Goal: Information Seeking & Learning: Learn about a topic

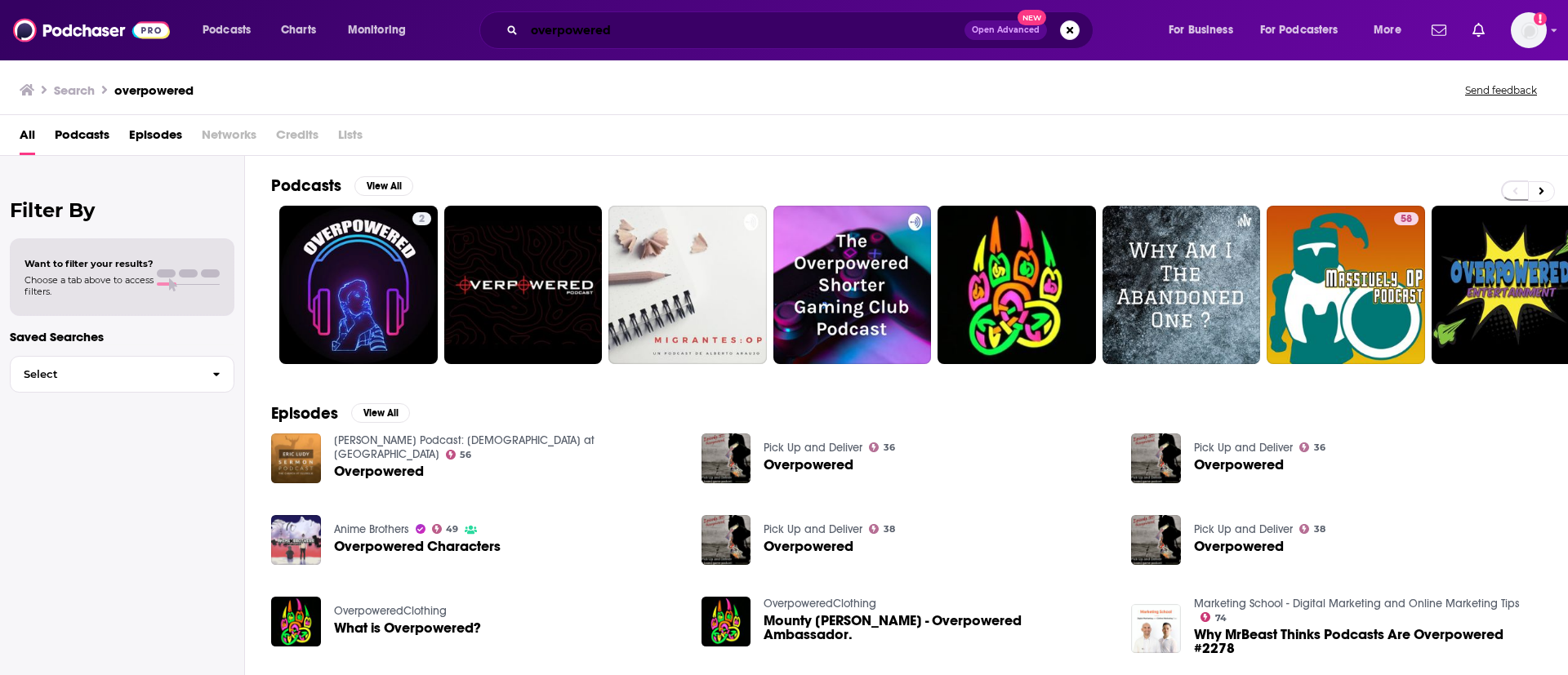
click at [584, 26] on input "overpowered" at bounding box center [744, 30] width 440 height 26
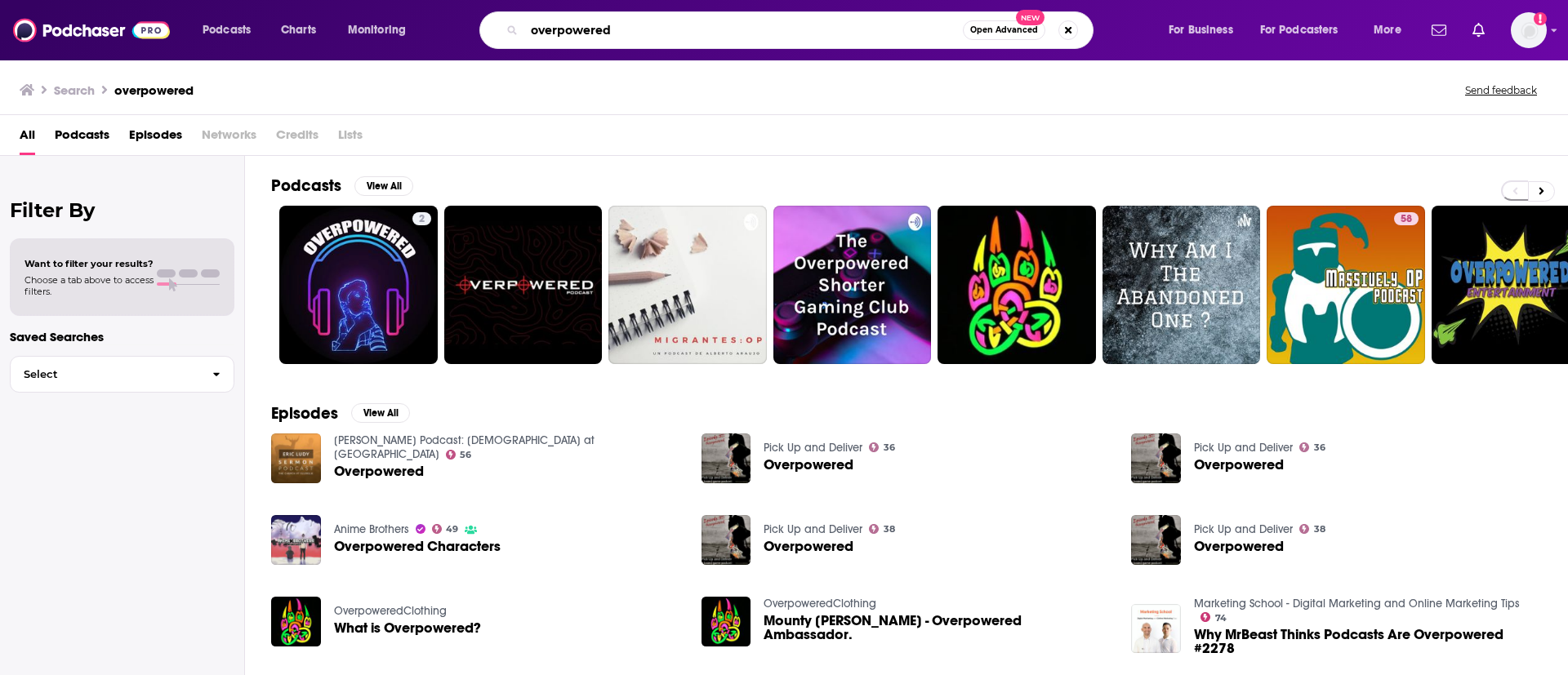
click at [584, 26] on input "overpowered" at bounding box center [743, 30] width 438 height 26
type input "how to build a successful company in an era of dis"
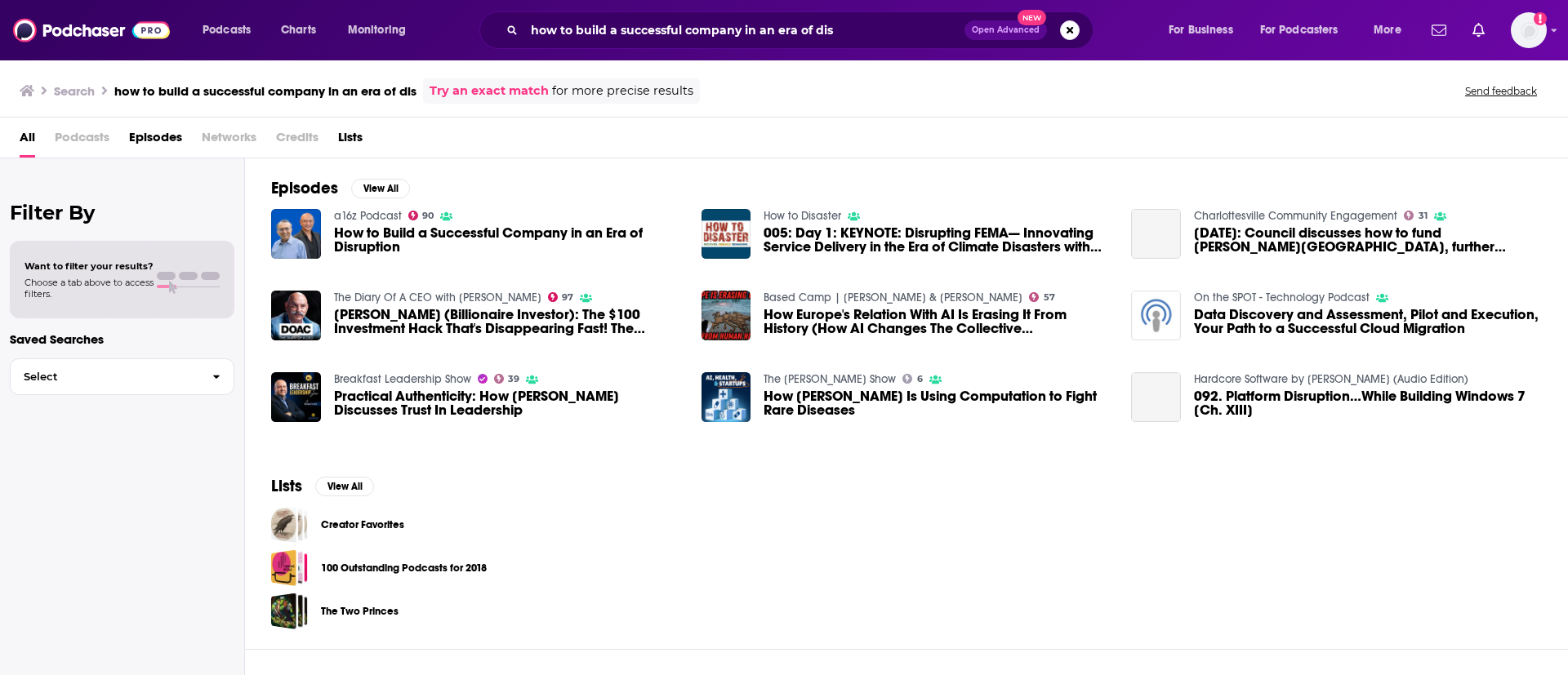
click at [492, 231] on span "How to Build a Successful Company in an Era of Disruption" at bounding box center [507, 240] width 348 height 28
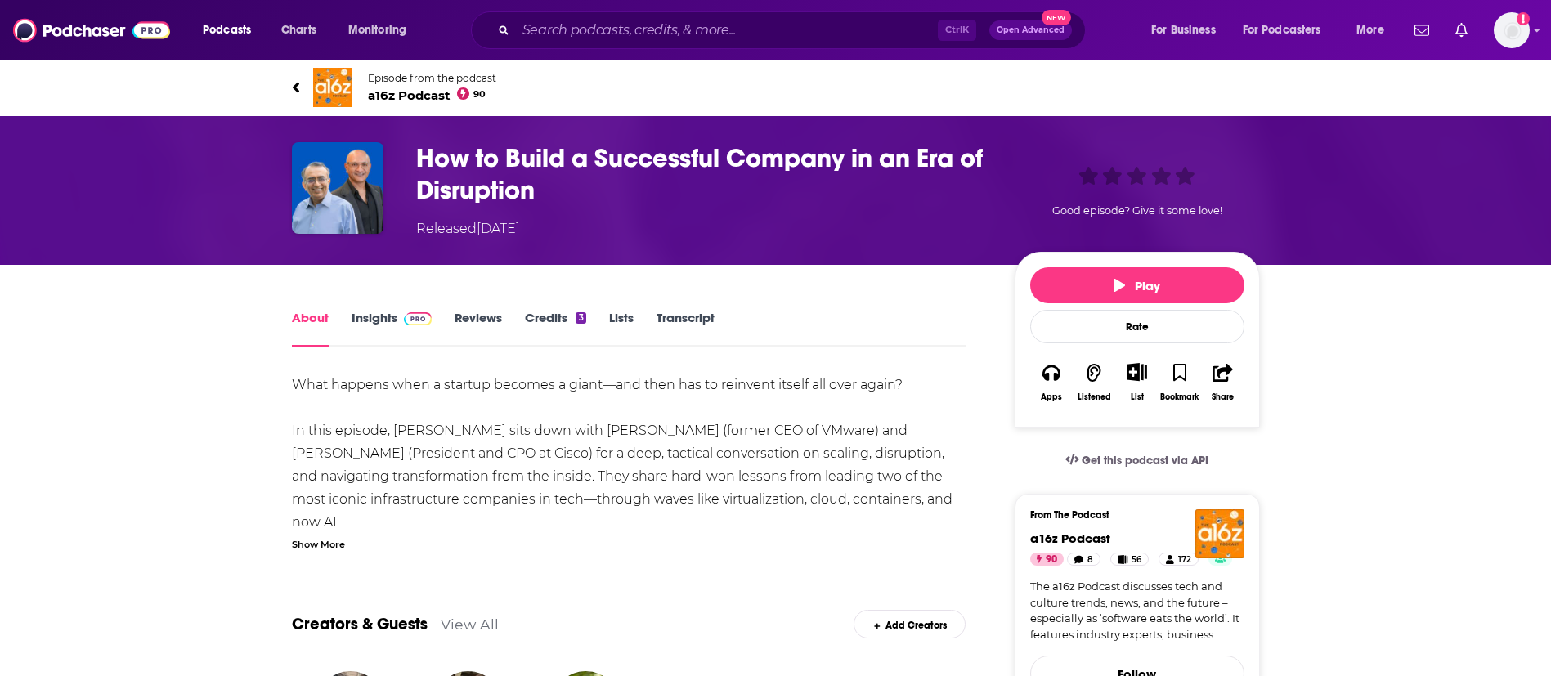
click at [707, 317] on link "Transcript" at bounding box center [686, 329] width 58 height 38
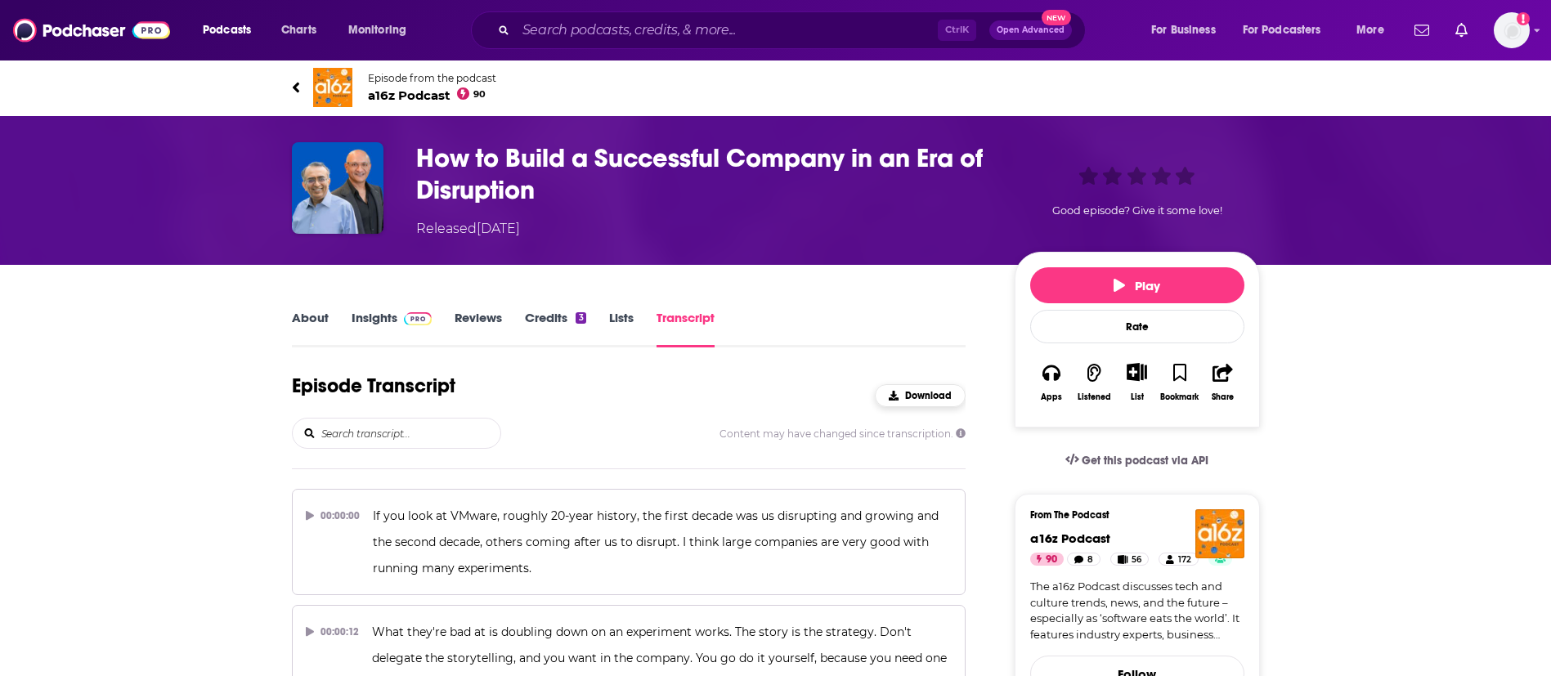
click at [926, 398] on span "Download" at bounding box center [928, 395] width 47 height 11
click at [594, 25] on input "Search podcasts, credits, & more..." at bounding box center [727, 30] width 422 height 26
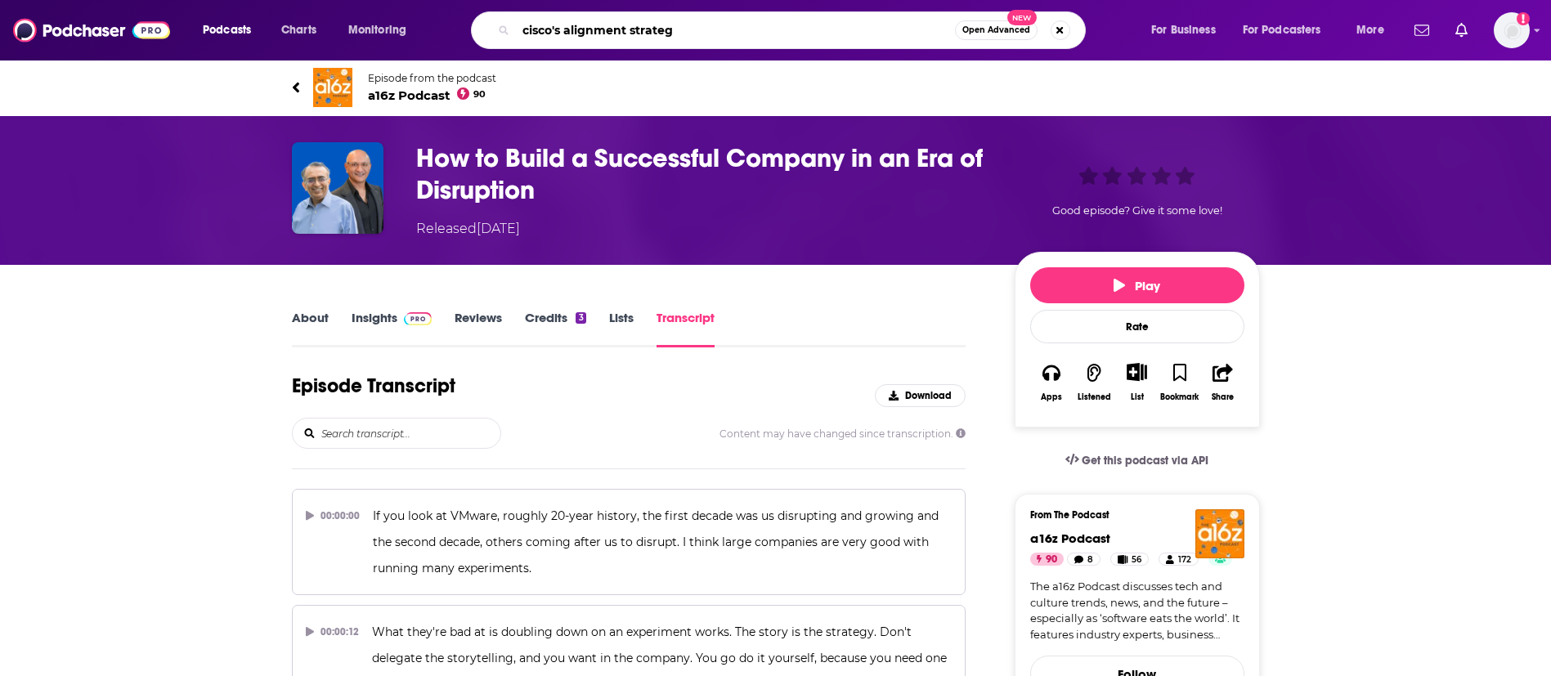
type input "cisco's alignment strategy"
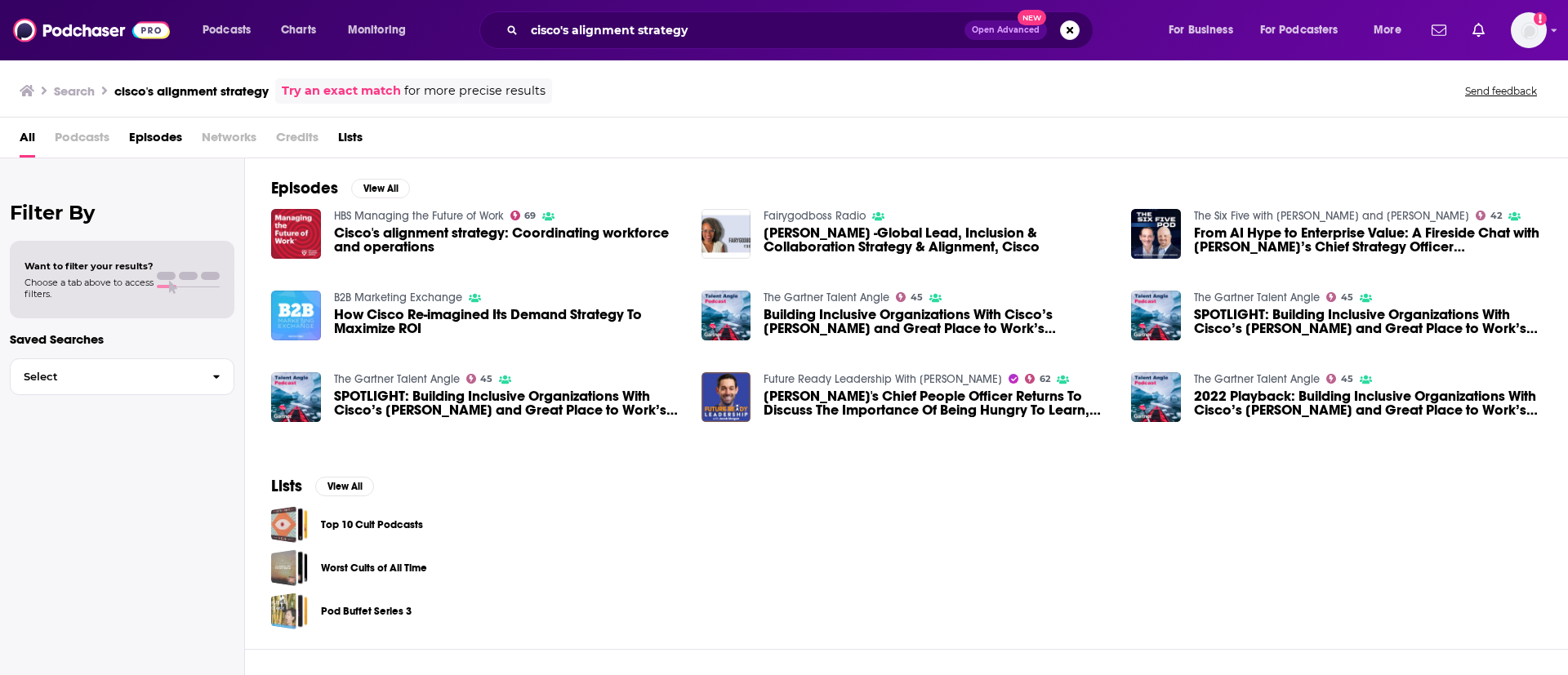
click at [435, 250] on span "Cisco's alignment strategy: Coordinating workforce and operations" at bounding box center [507, 240] width 348 height 28
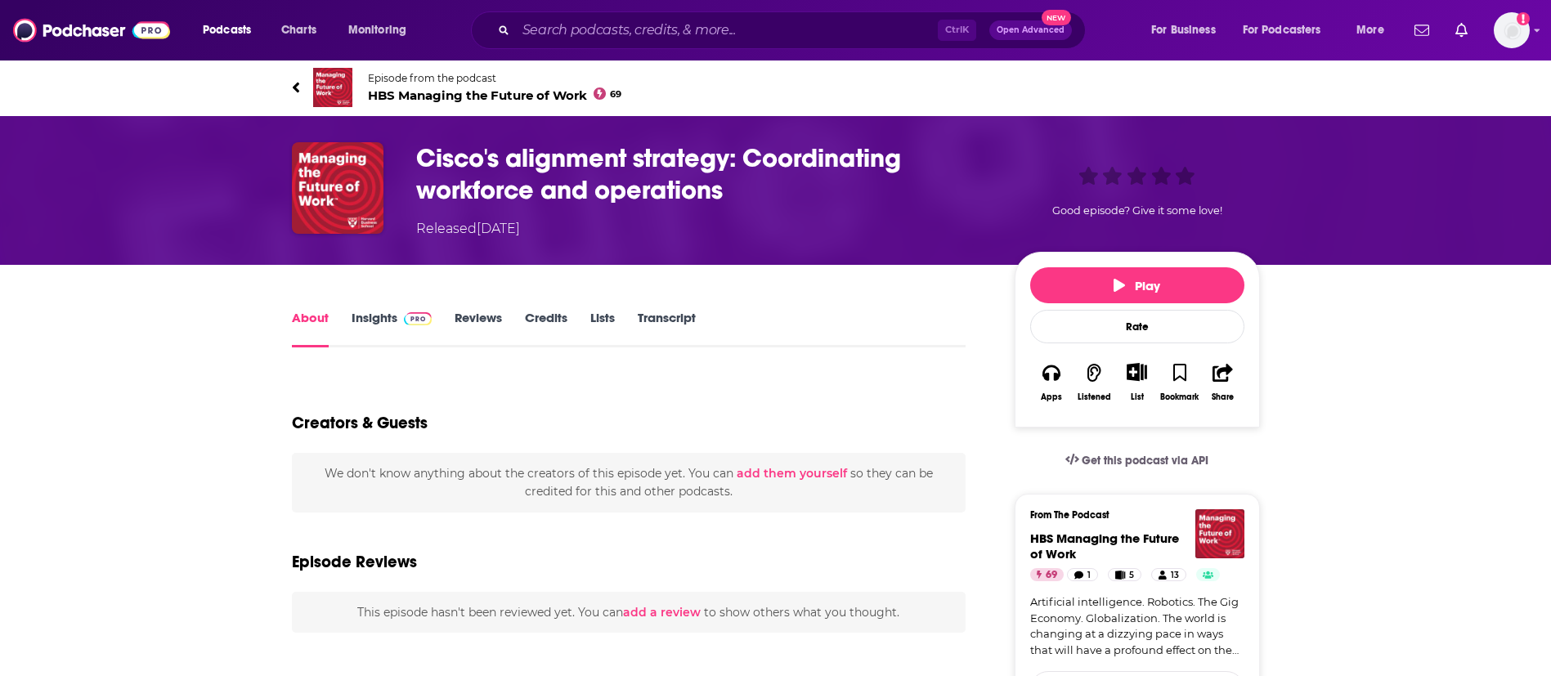
click at [678, 322] on link "Transcript" at bounding box center [667, 329] width 58 height 38
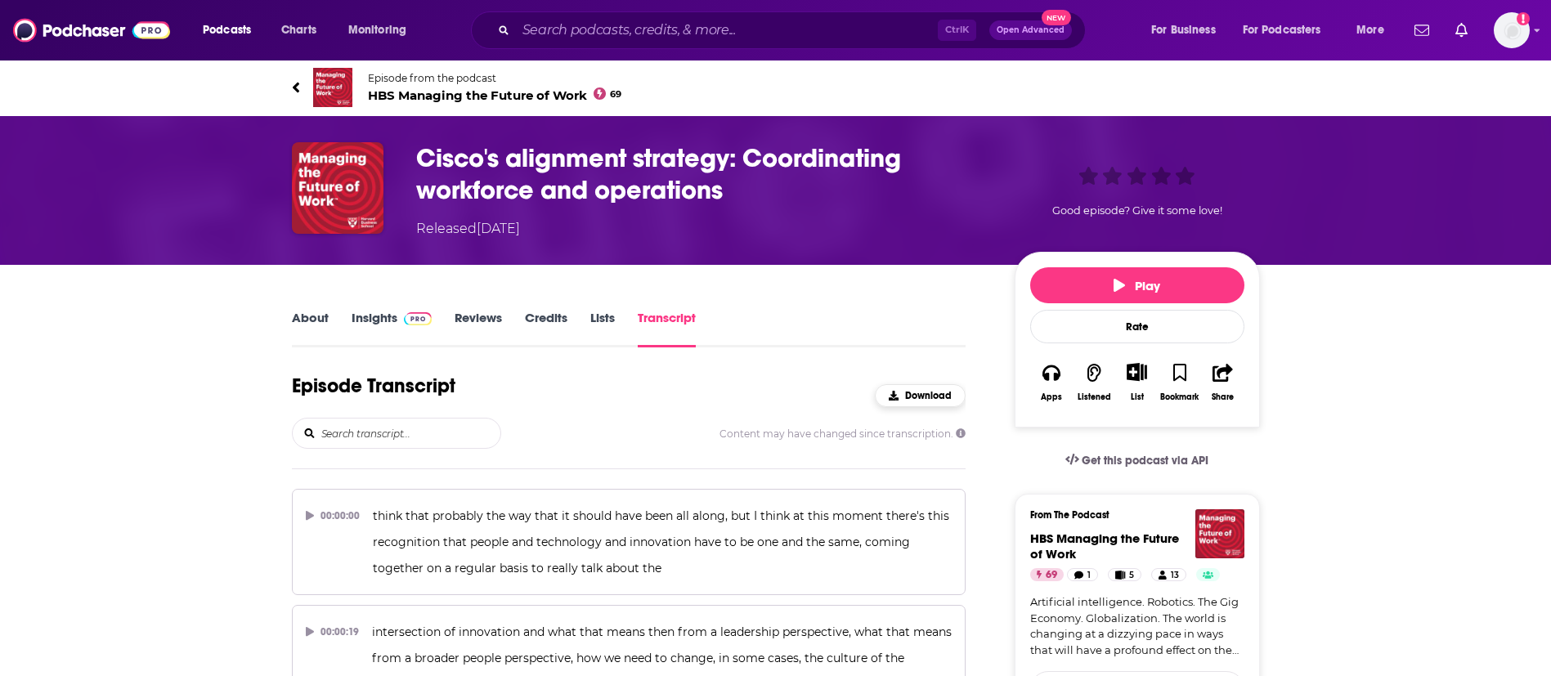
click at [895, 392] on icon "button" at bounding box center [894, 396] width 10 height 10
click at [546, 27] on input "Search podcasts, credits, & more..." at bounding box center [727, 30] width 422 height 26
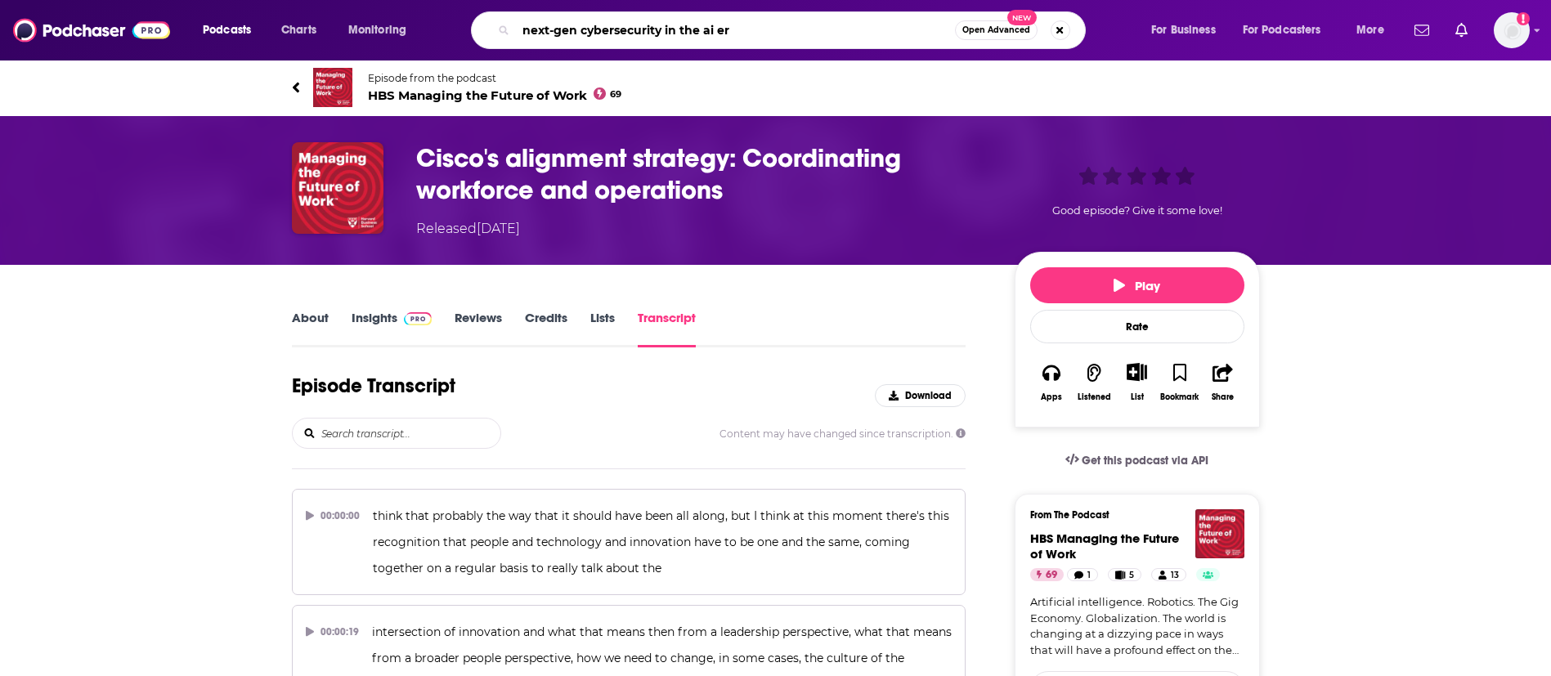
type input "next-gen cybersecurity in the ai era"
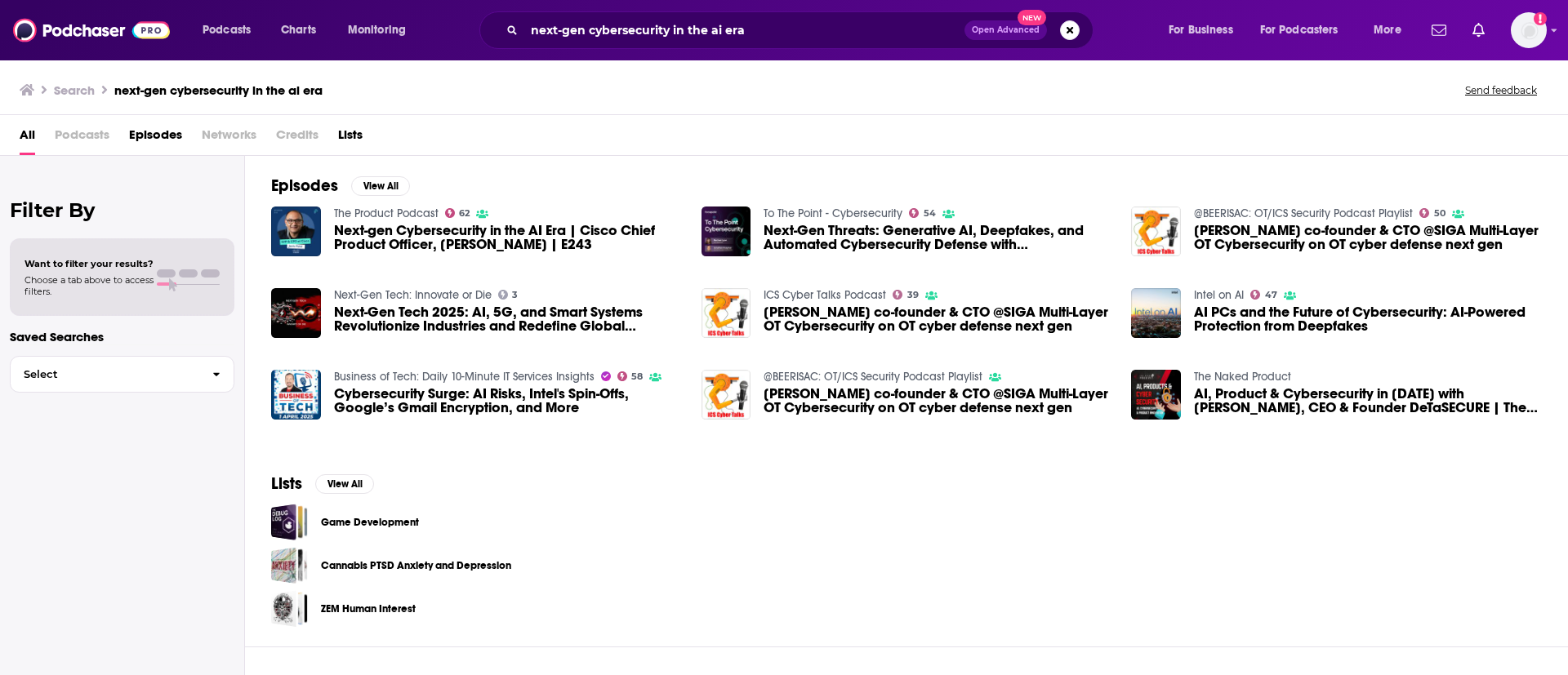
click at [483, 246] on span "Next-gen Cybersecurity in the AI Era | Cisco Chief Product Officer, [PERSON_NAM…" at bounding box center [507, 238] width 348 height 28
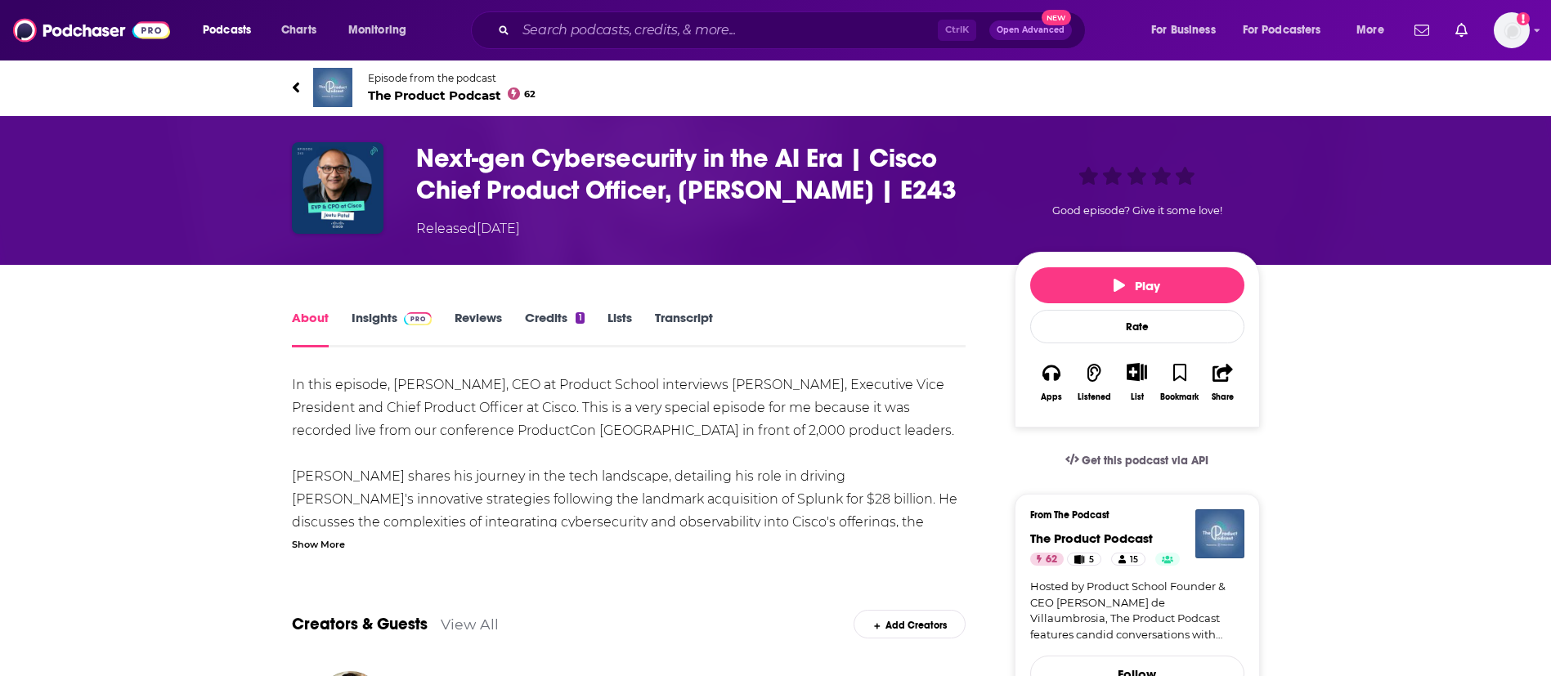
click at [680, 315] on link "Transcript" at bounding box center [684, 329] width 58 height 38
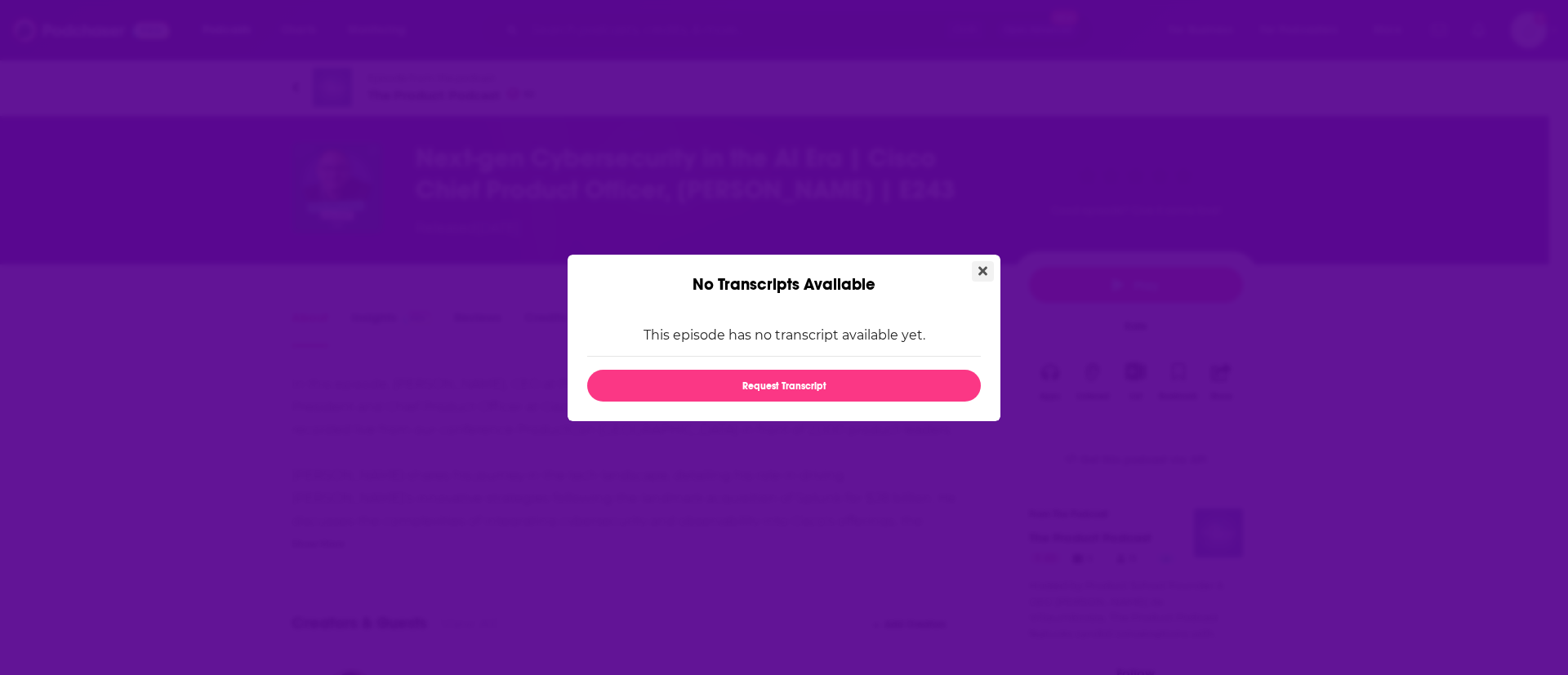
click at [988, 271] on button "Close" at bounding box center [983, 272] width 22 height 20
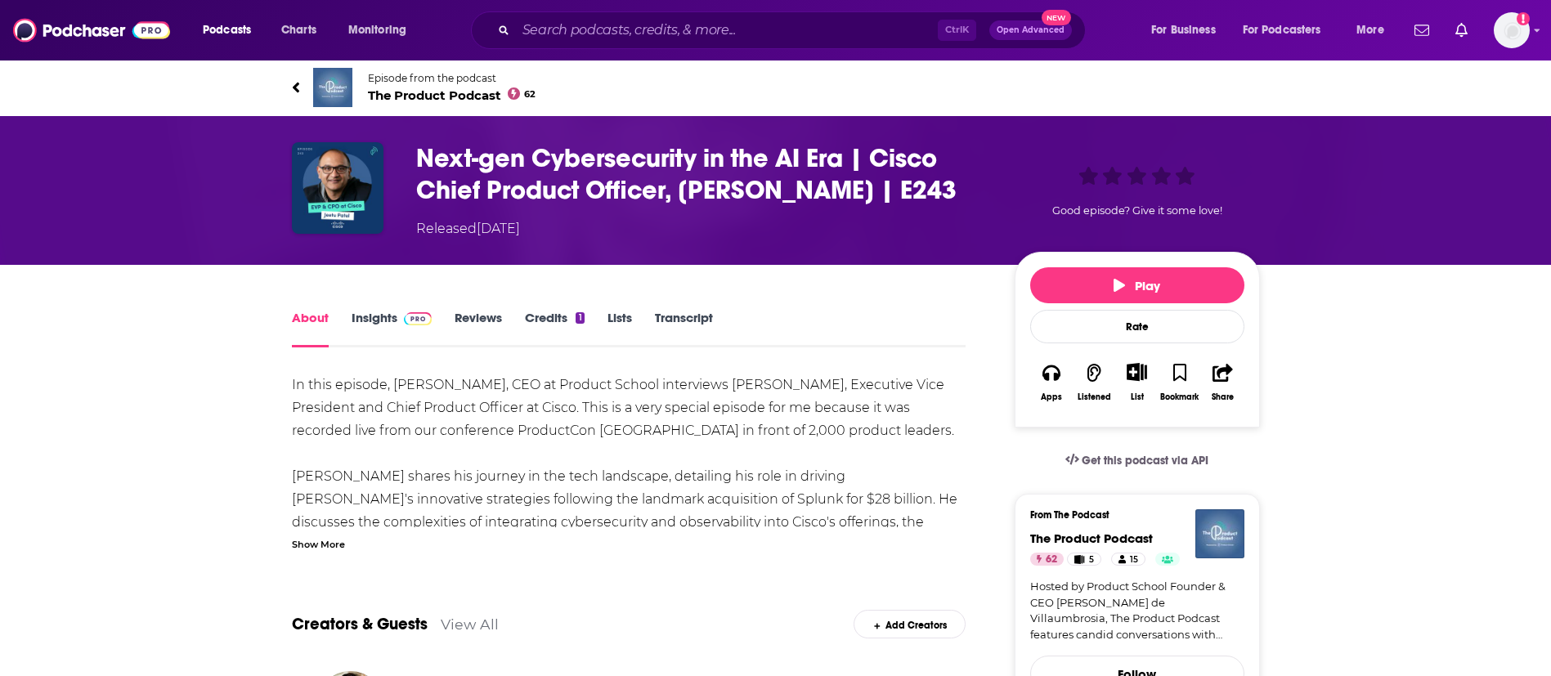
click at [693, 312] on link "Transcript" at bounding box center [684, 329] width 58 height 38
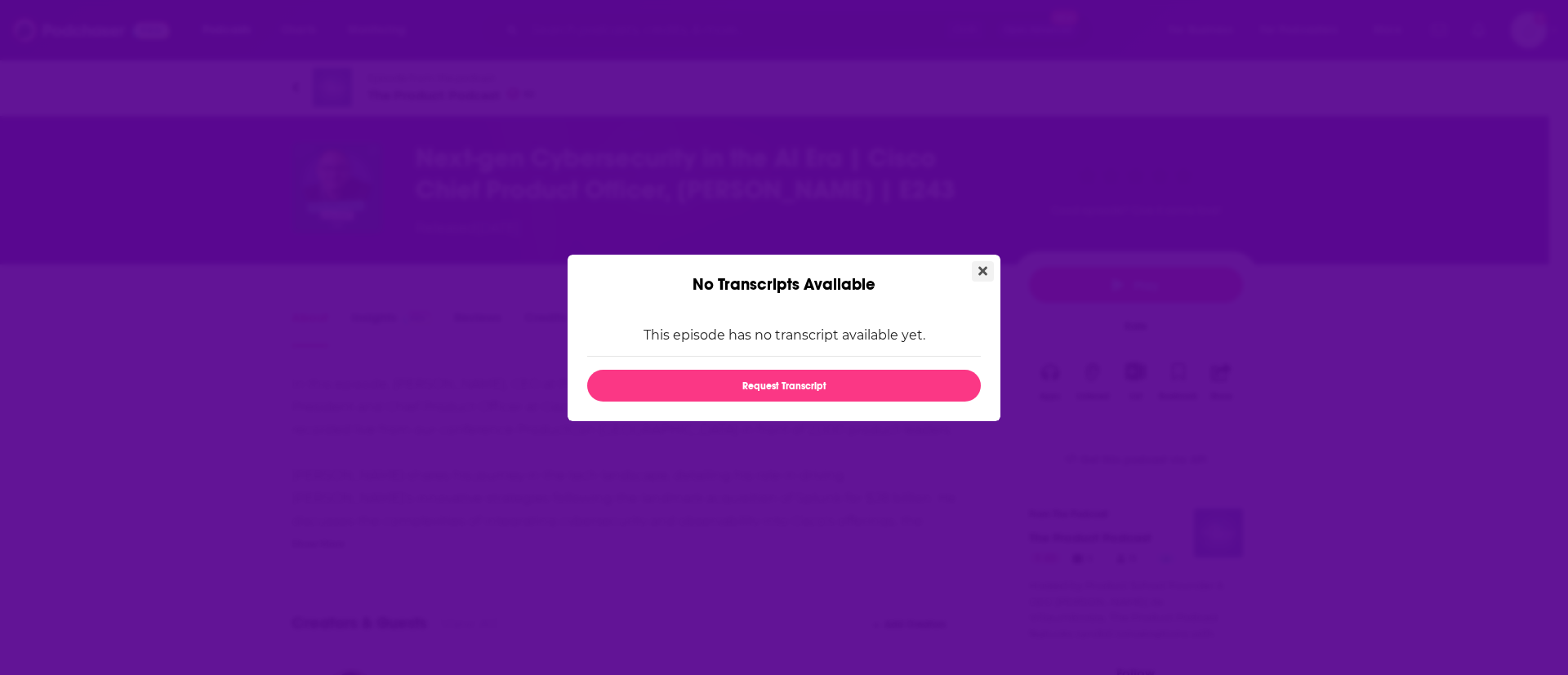
click at [983, 272] on icon "Close" at bounding box center [983, 271] width 9 height 9
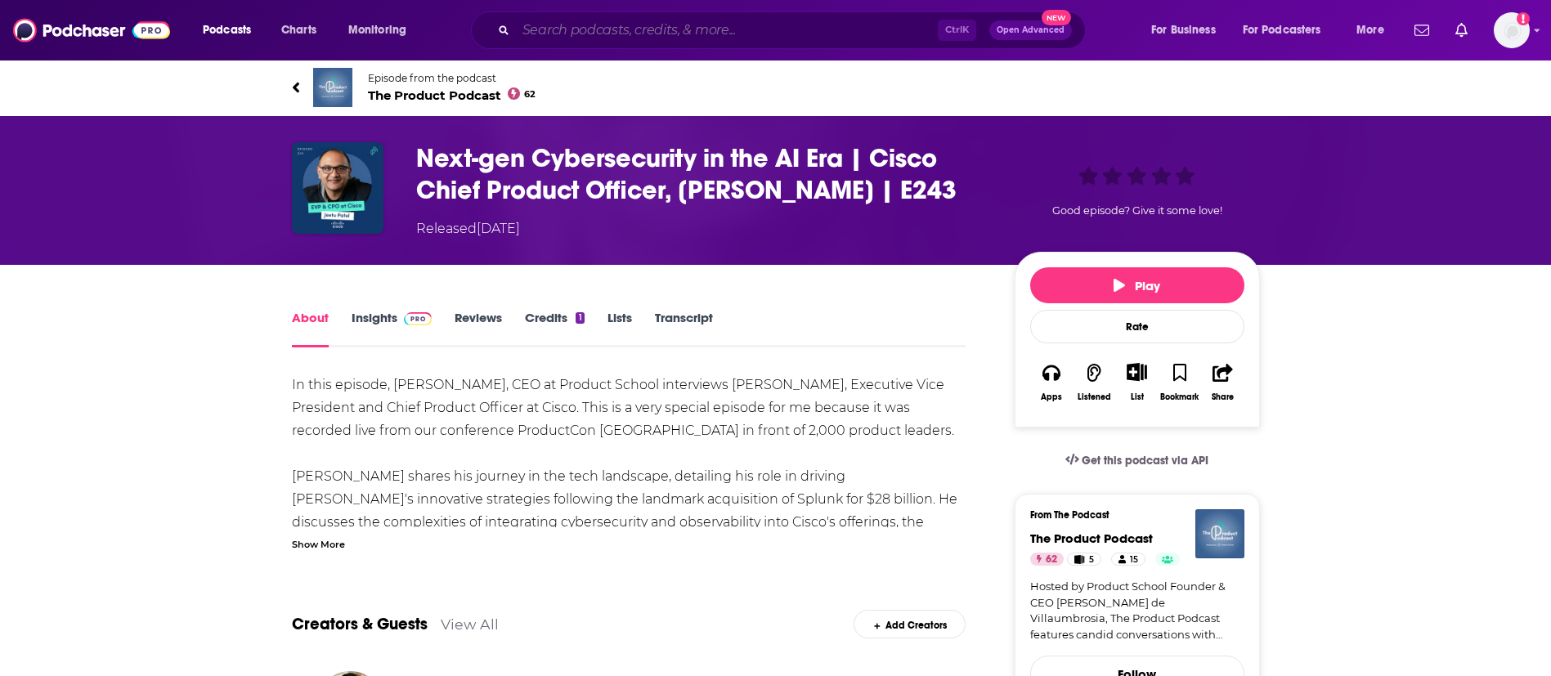
click at [639, 37] on input "Search podcasts, credits, & more..." at bounding box center [727, 30] width 422 height 26
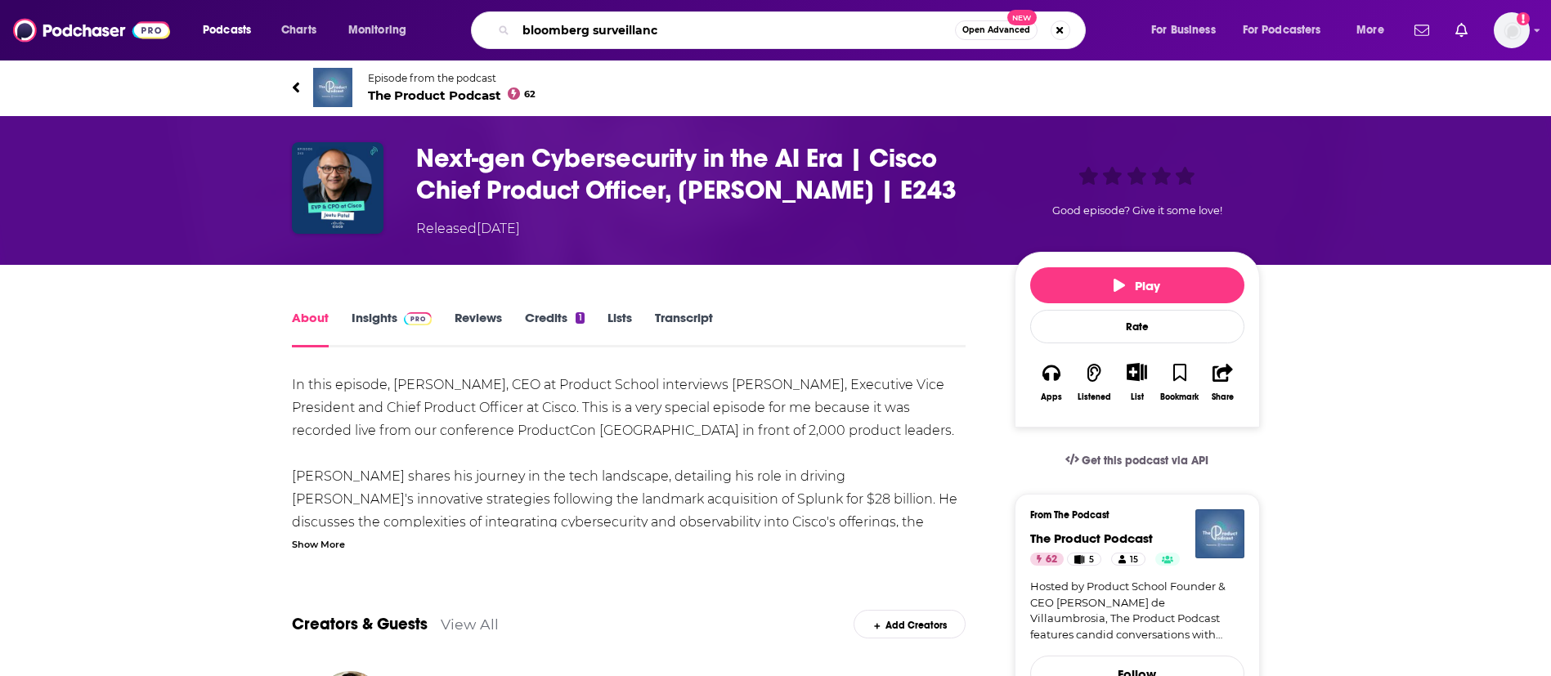
type input "bloomberg surveillance"
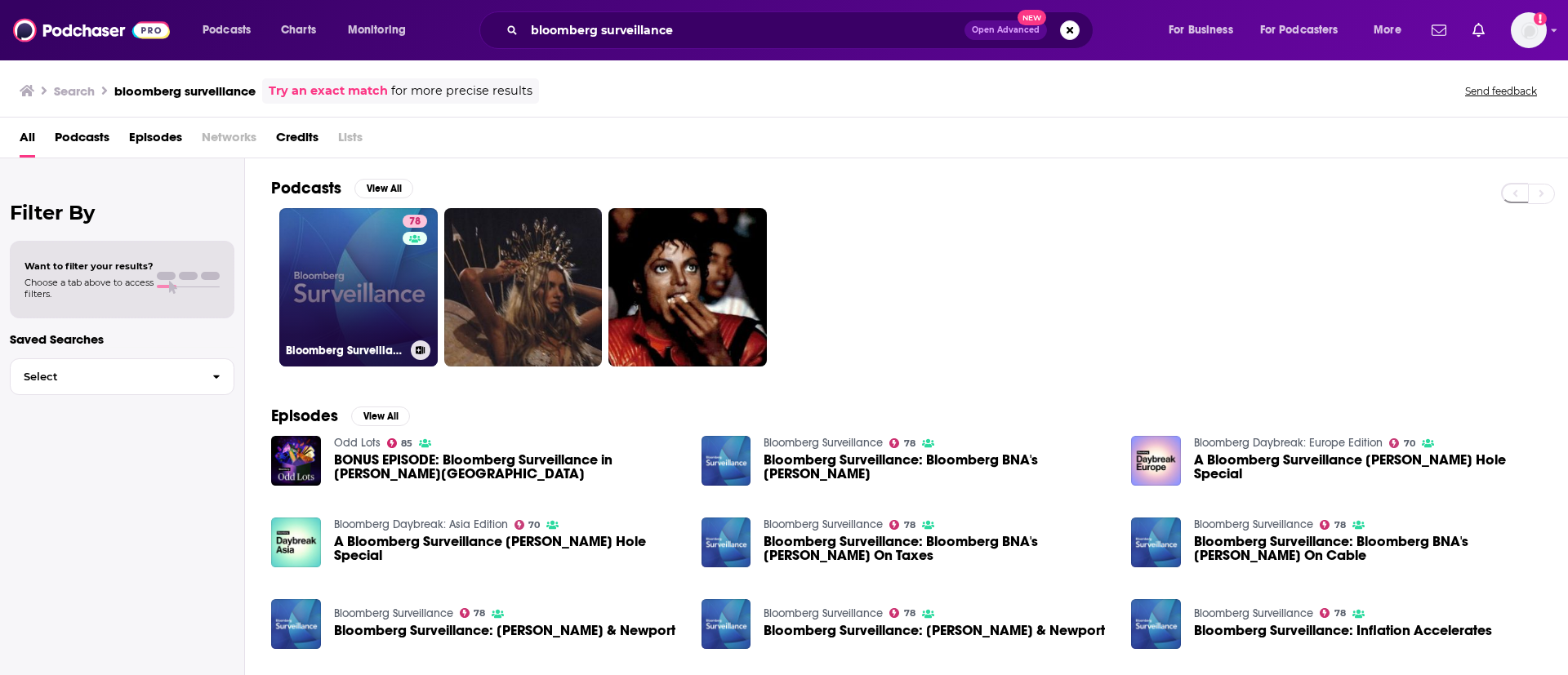
click at [370, 285] on link "78 Bloomberg Surveillance" at bounding box center [359, 288] width 159 height 159
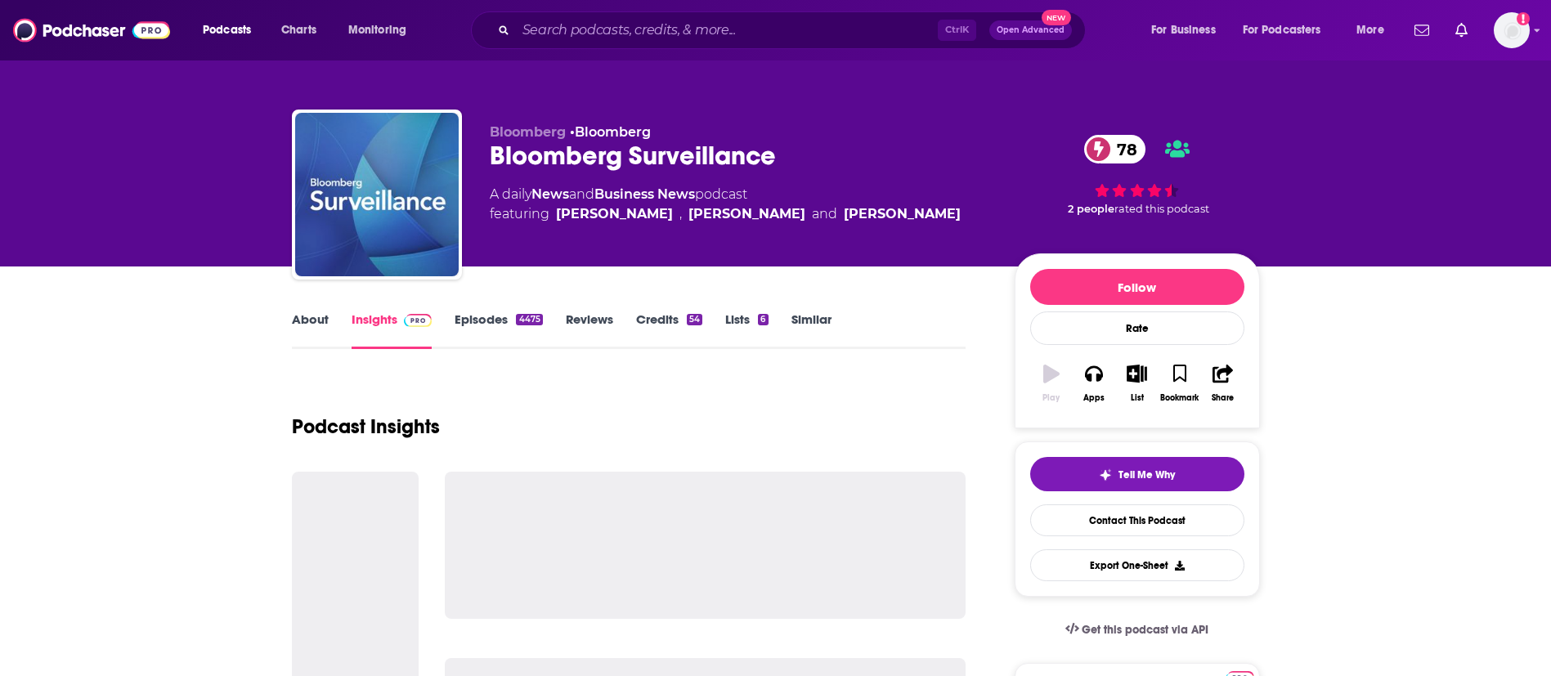
click at [482, 322] on link "Episodes 4475" at bounding box center [498, 331] width 87 height 38
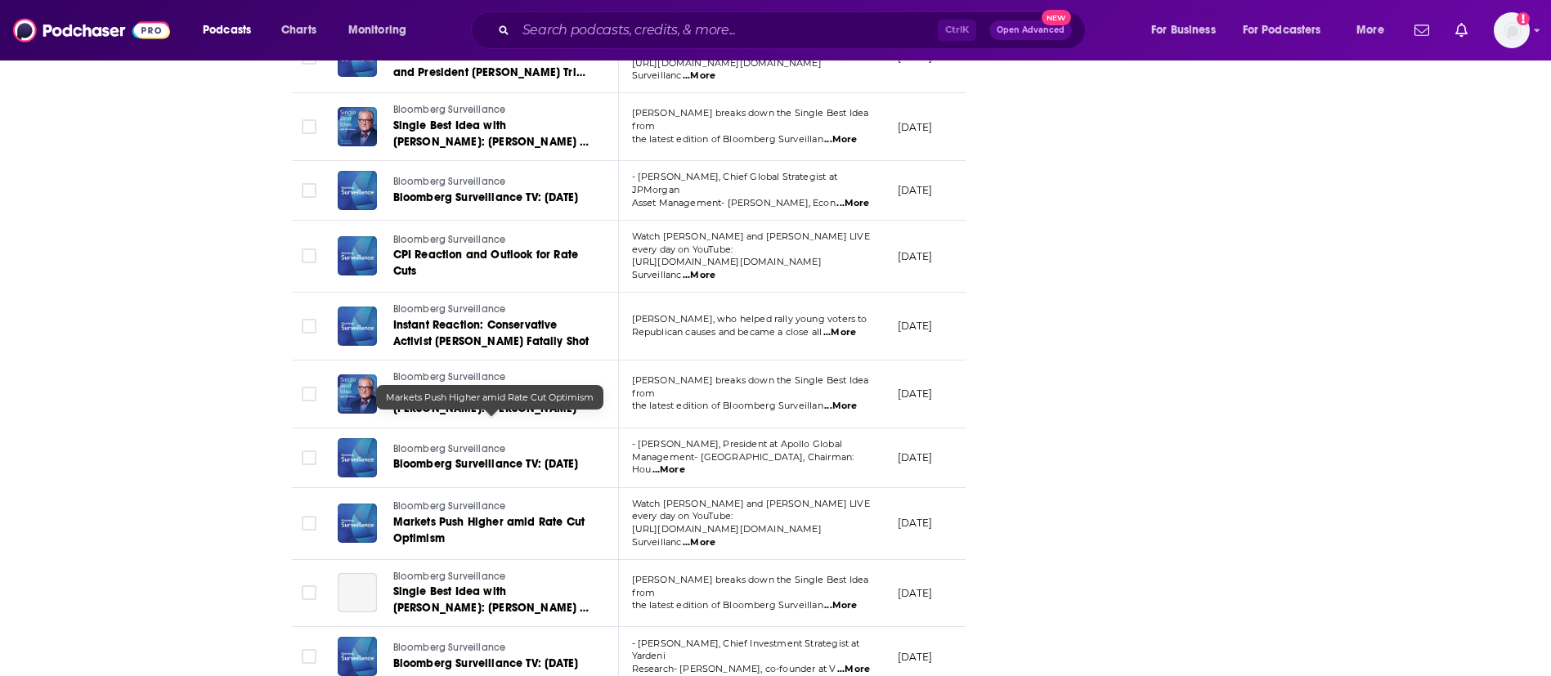
scroll to position [3233, 0]
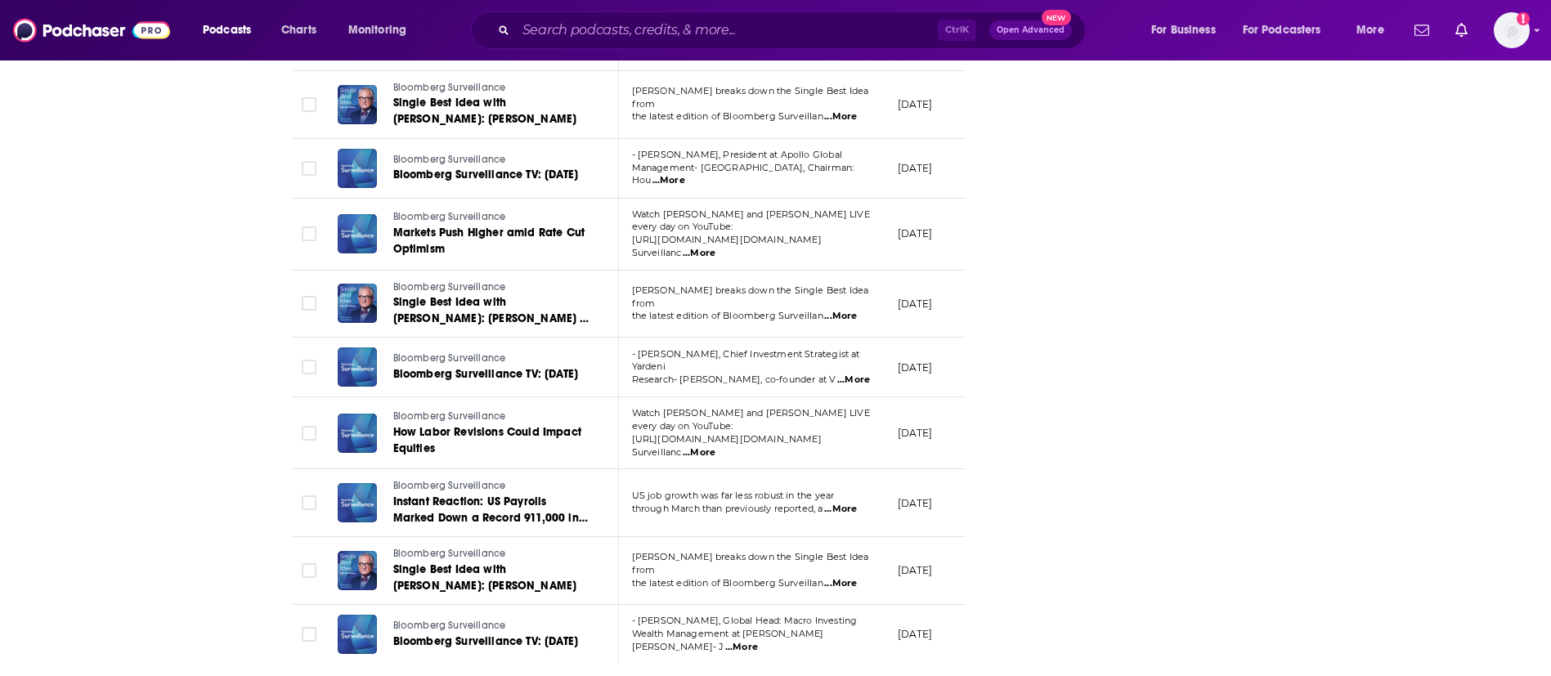
drag, startPoint x: 593, startPoint y: 645, endPoint x: 585, endPoint y: 617, distance: 29.0
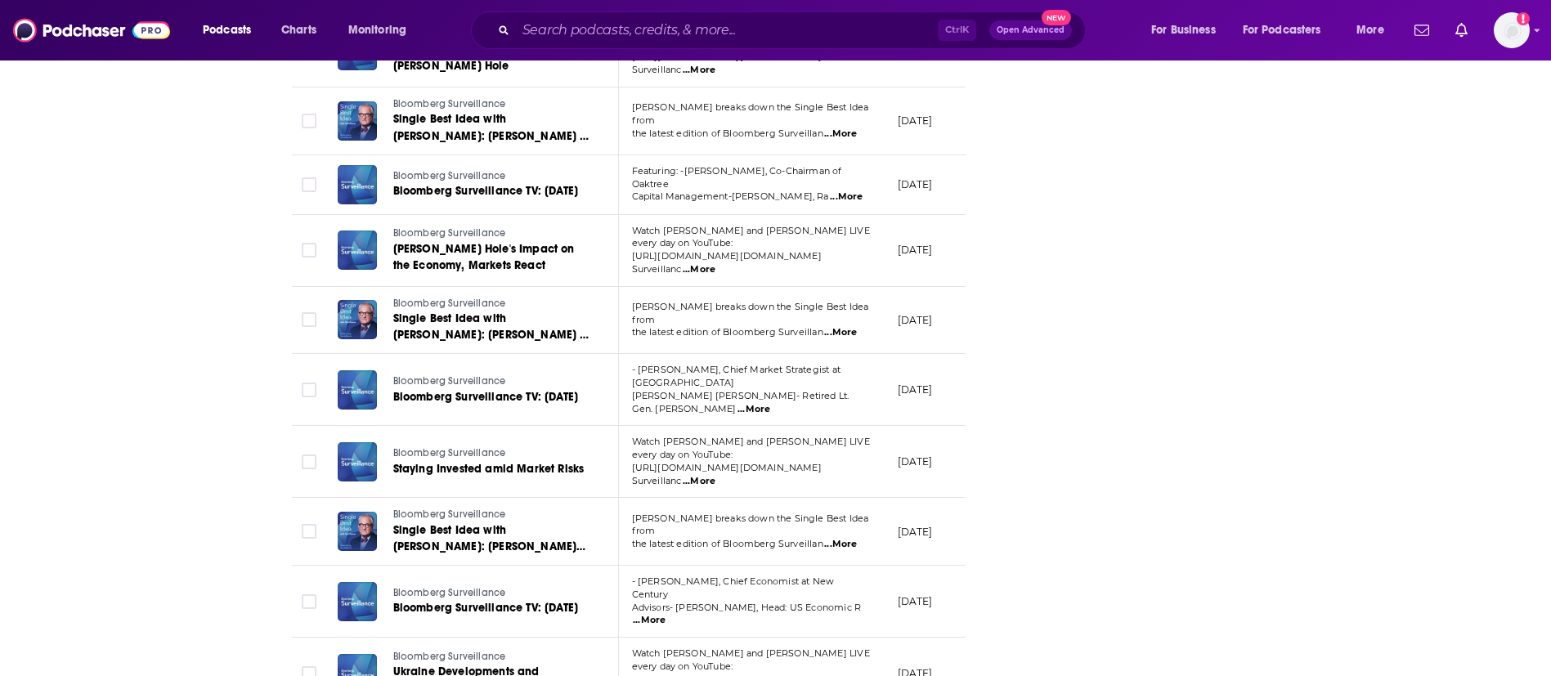
scroll to position [6529, 0]
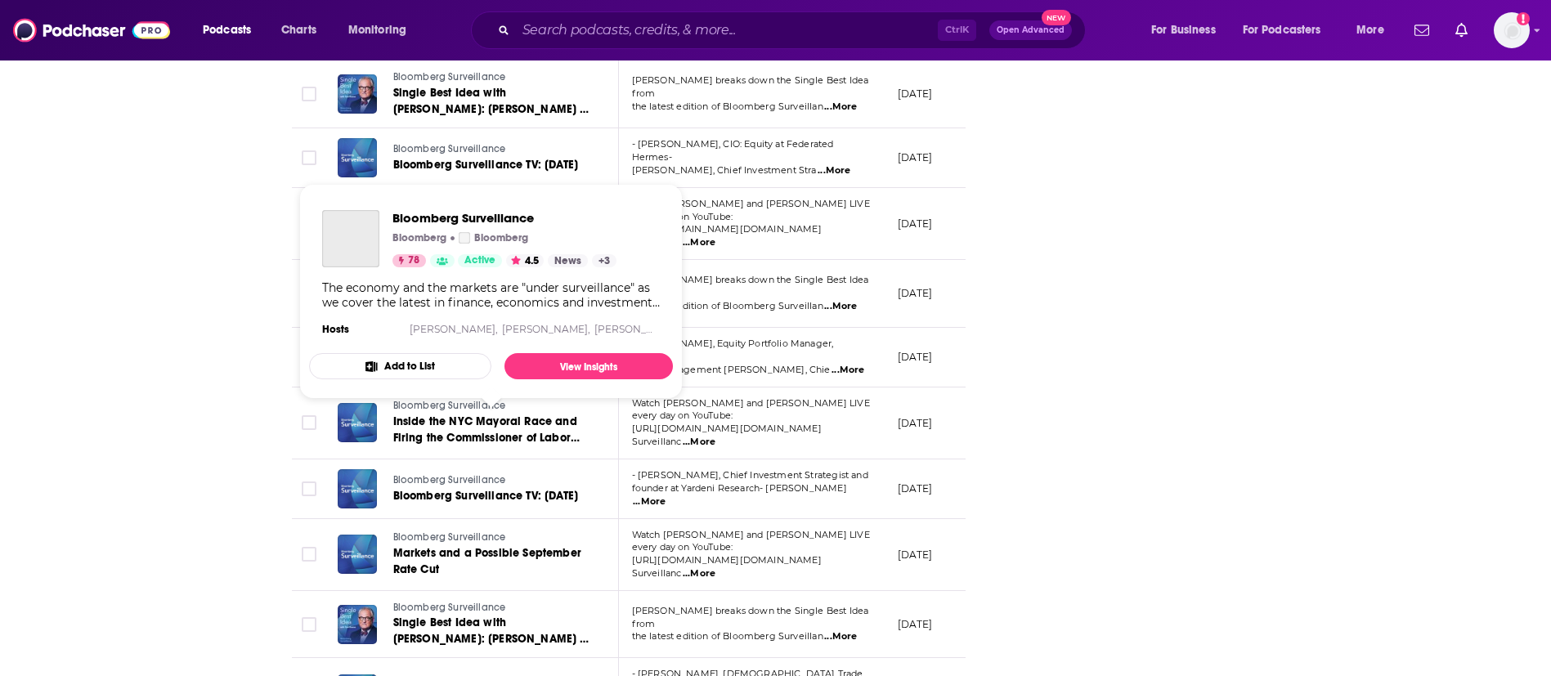
scroll to position [9865, 0]
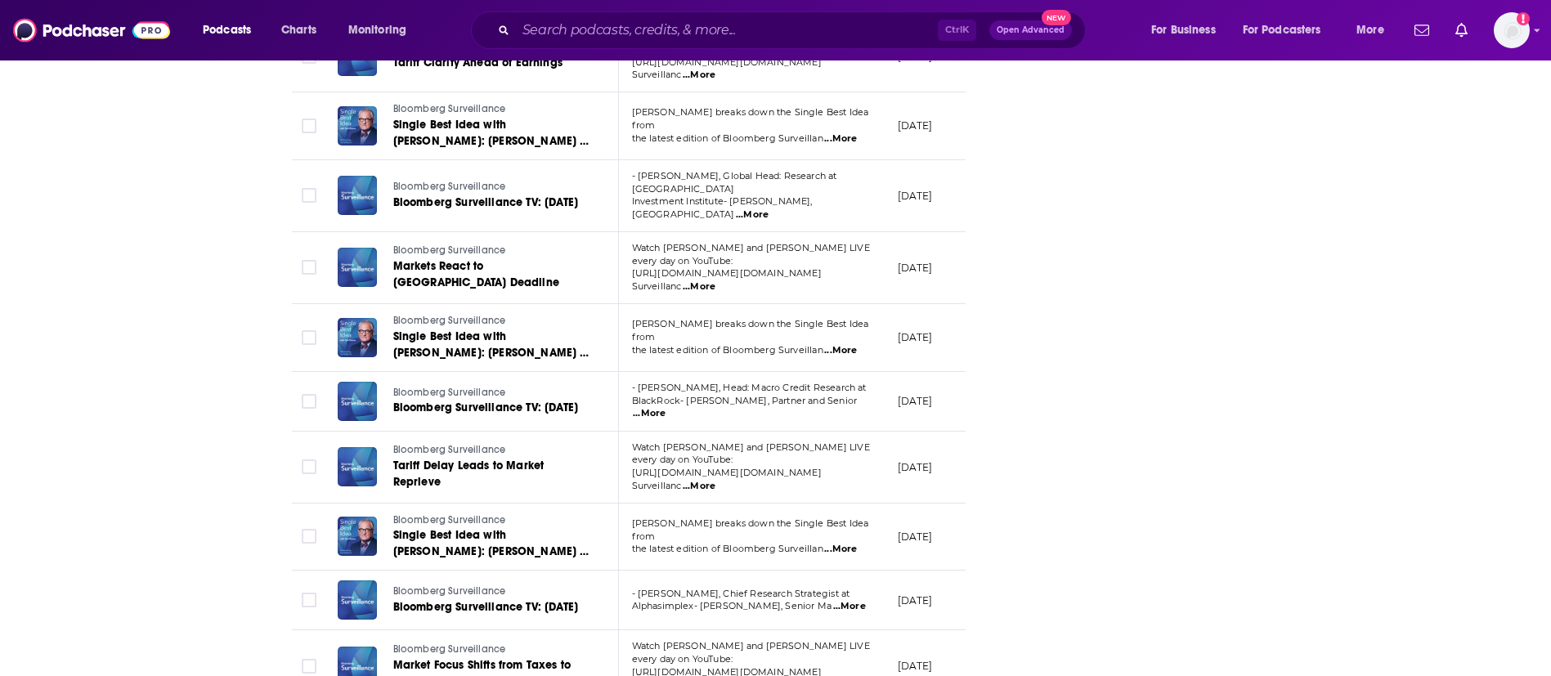
scroll to position [13201, 0]
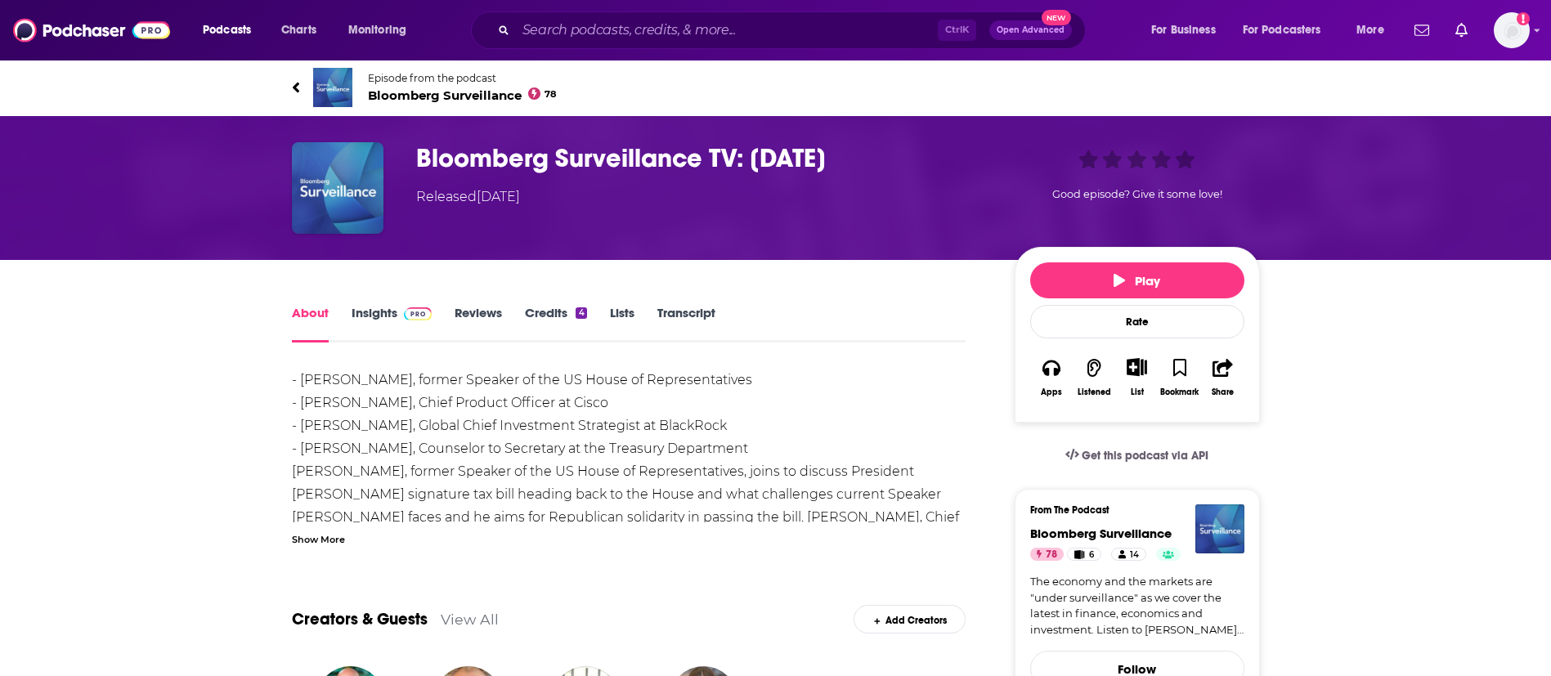
click at [693, 316] on link "Transcript" at bounding box center [686, 324] width 58 height 38
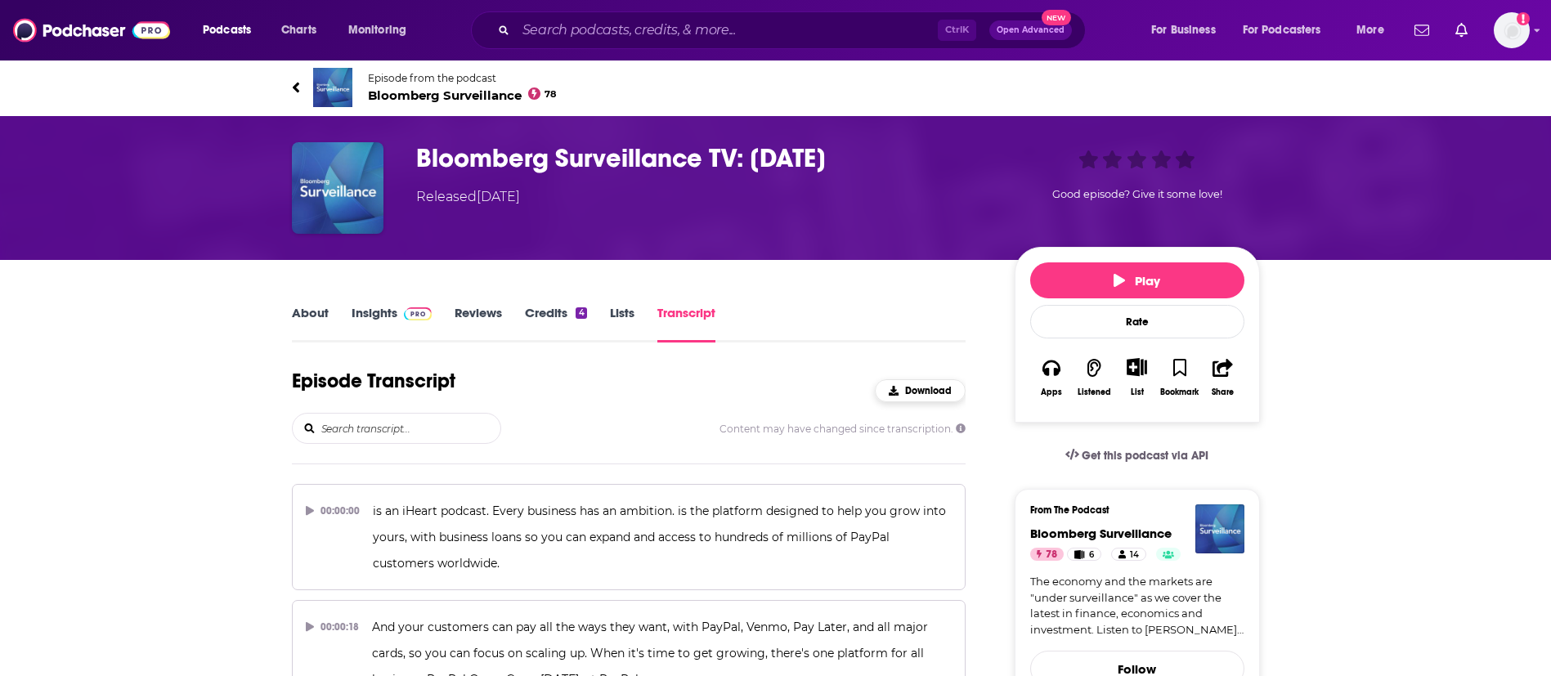
click at [917, 388] on span "Download" at bounding box center [928, 390] width 47 height 11
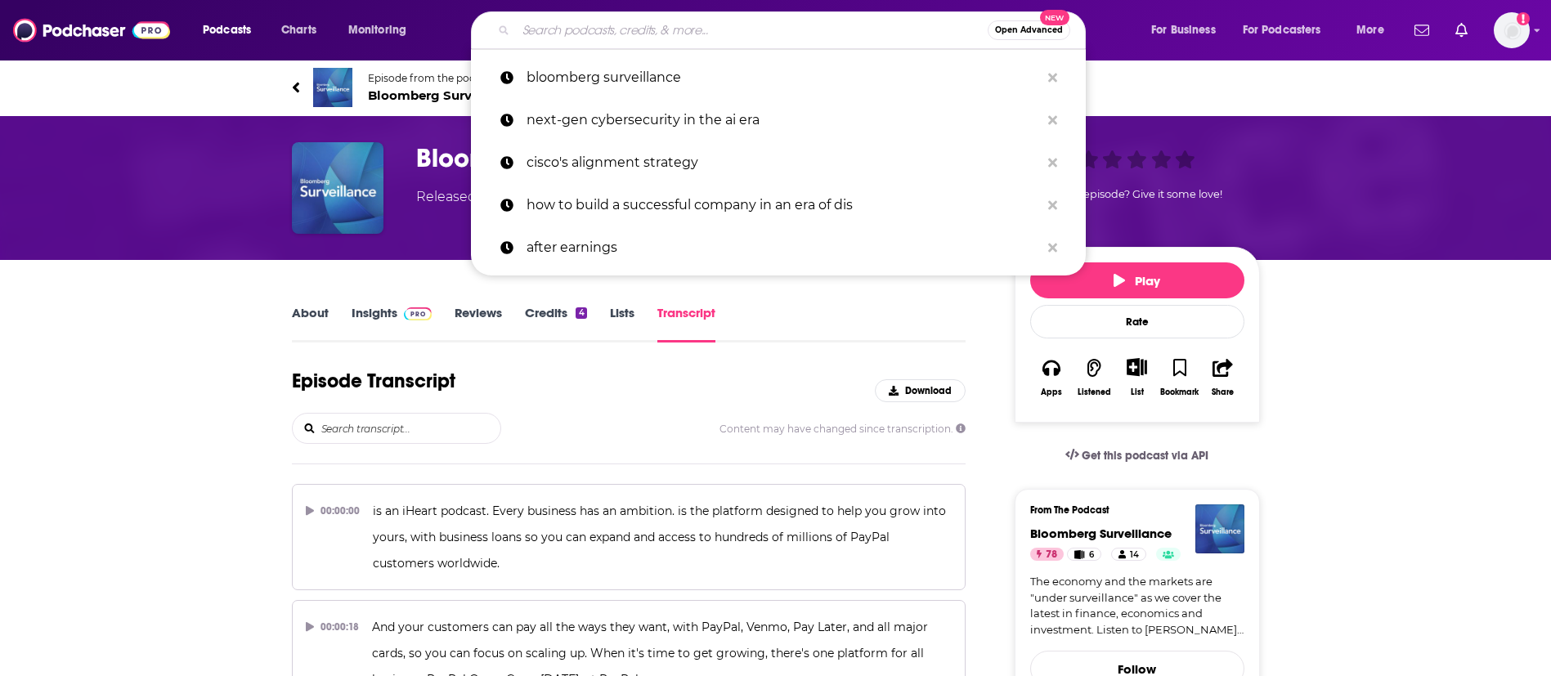
click at [653, 42] on input "Search podcasts, credits, & more..." at bounding box center [752, 30] width 472 height 26
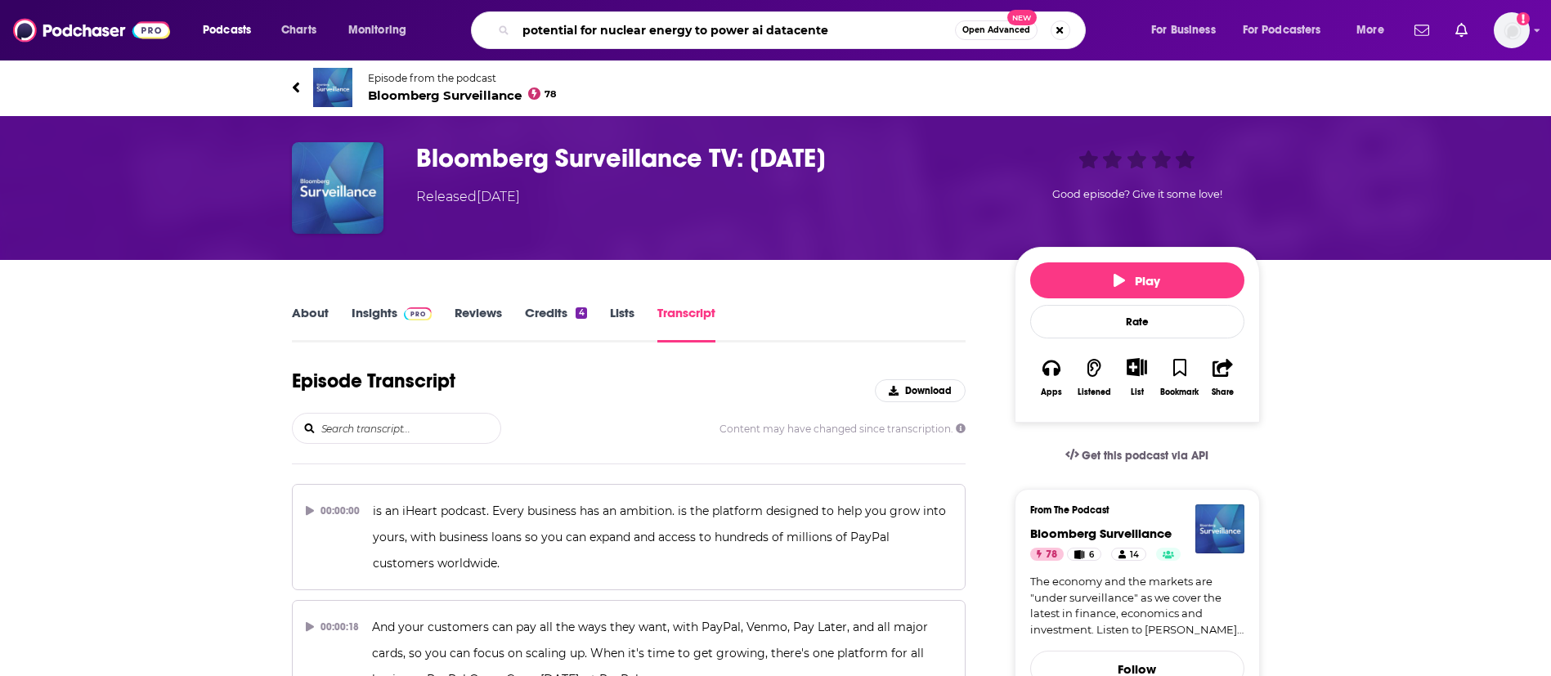
type input "potential for nuclear energy to power ai datacenter"
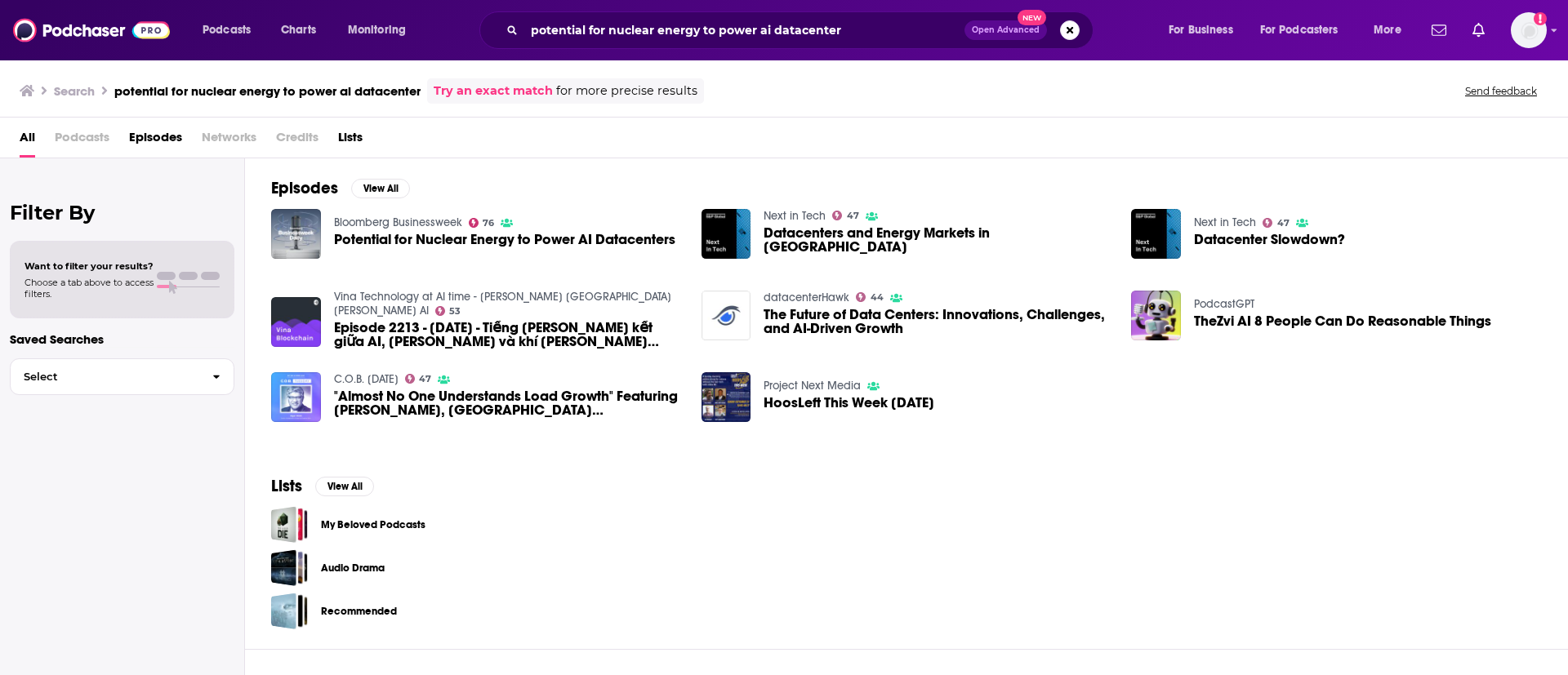
click at [527, 242] on span "Potential for Nuclear Energy to Power AI Datacenters" at bounding box center [504, 240] width 342 height 14
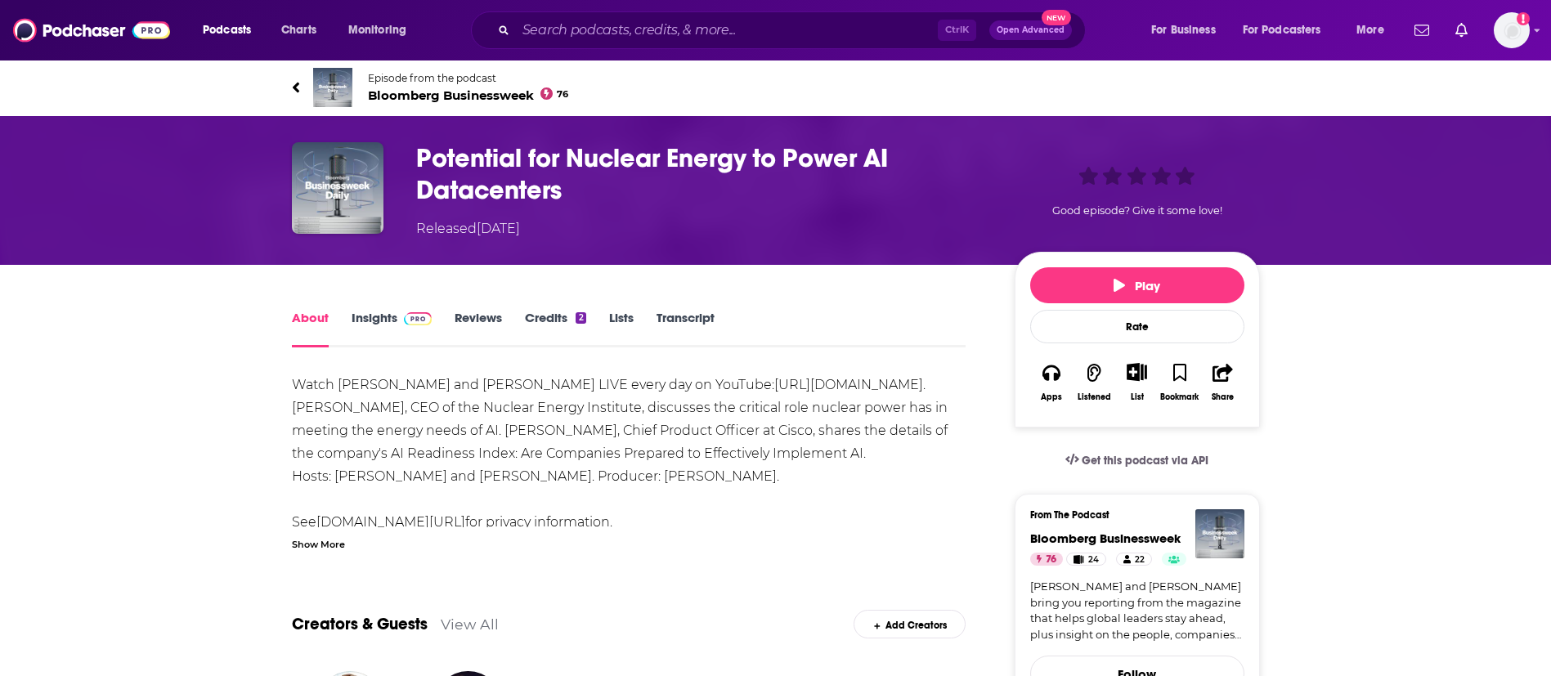
click at [663, 312] on link "Transcript" at bounding box center [686, 329] width 58 height 38
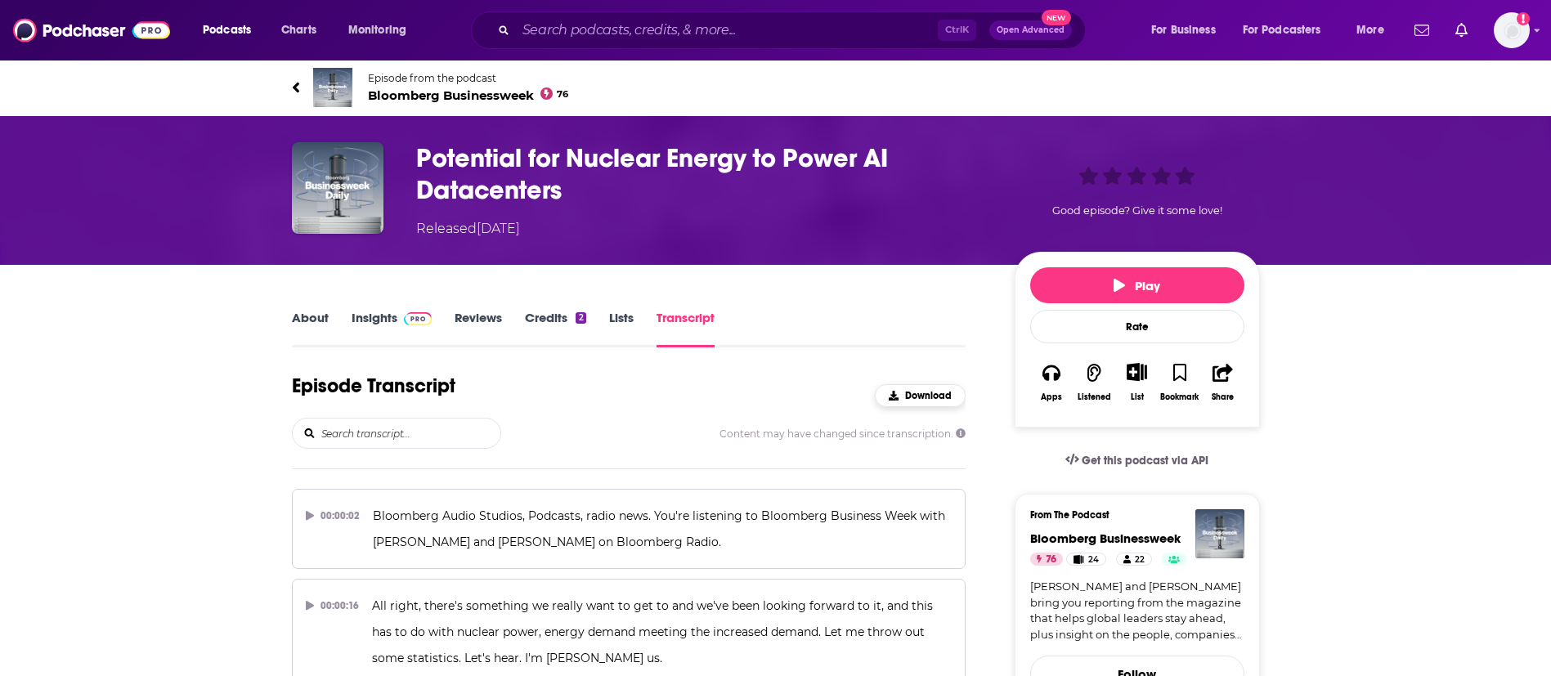
click at [908, 396] on span "Download" at bounding box center [928, 395] width 47 height 11
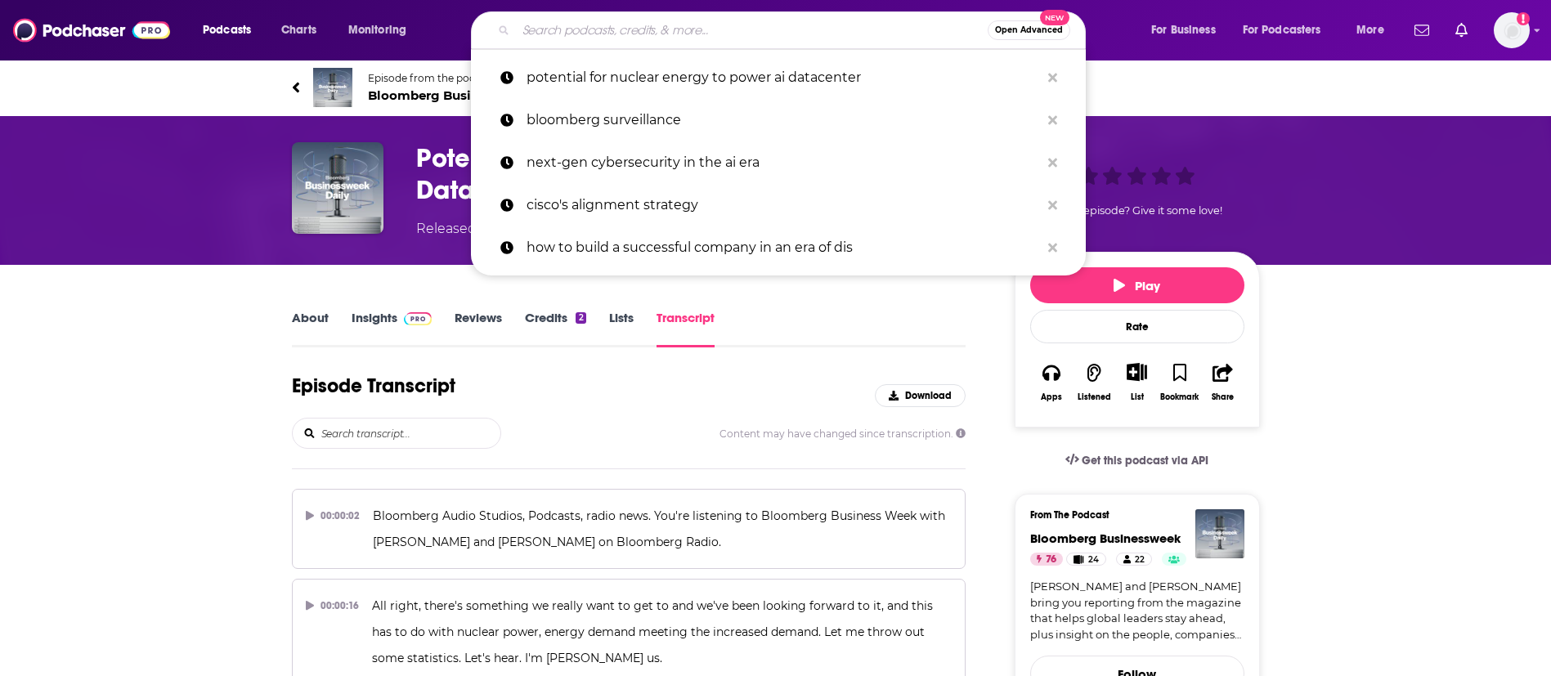
click at [639, 33] on input "Search podcasts, credits, & more..." at bounding box center [752, 30] width 472 height 26
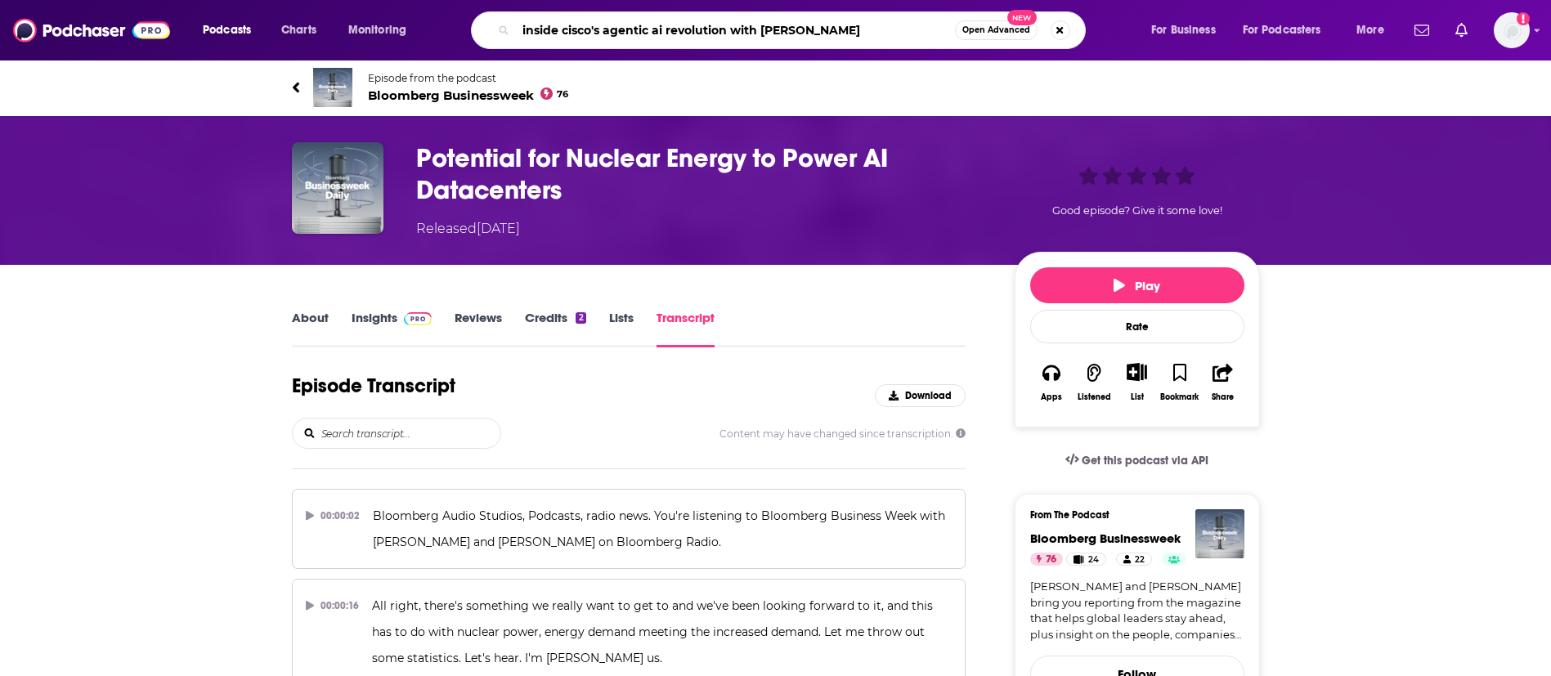
type input "inside cisco's agentic ai revolution with [PERSON_NAME]"
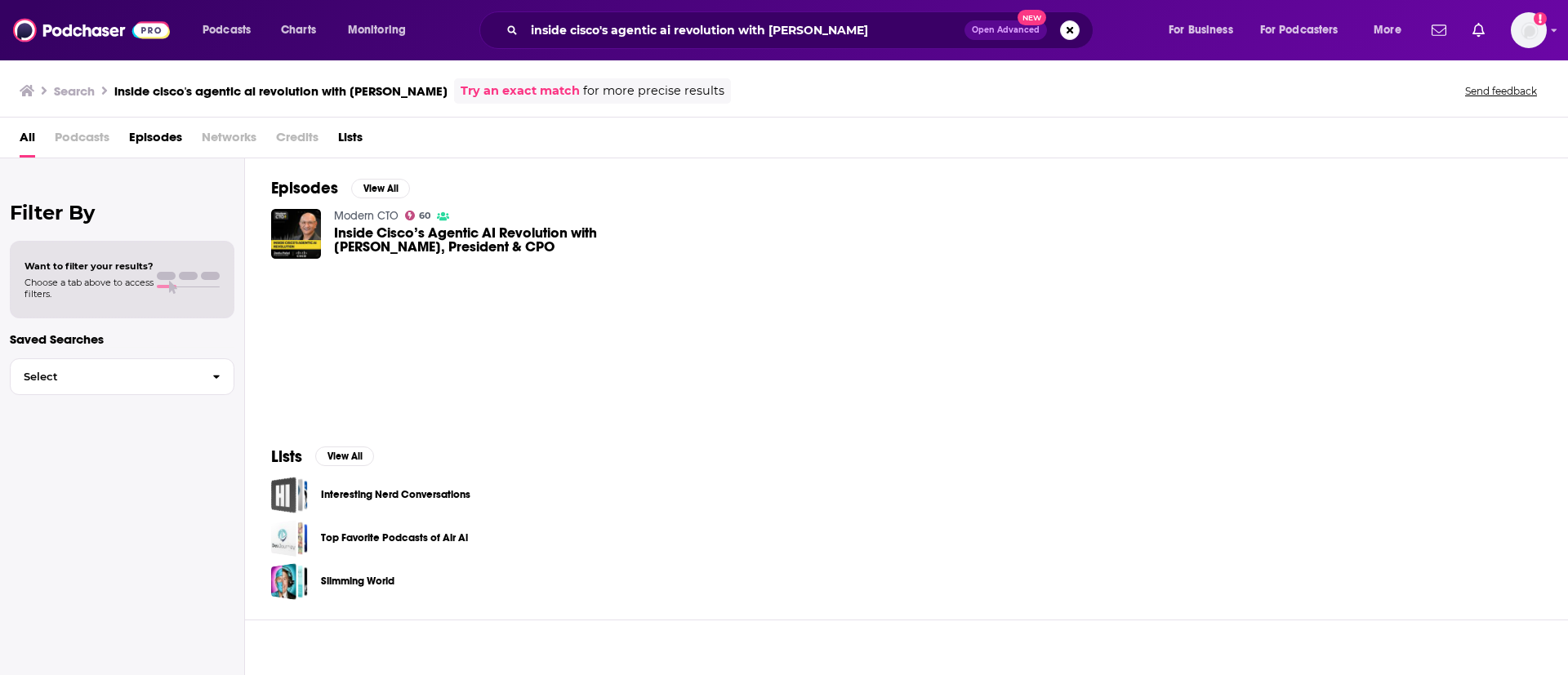
click at [477, 227] on span "Inside Cisco’s Agentic AI Revolution with [PERSON_NAME], President & CPO" at bounding box center [507, 240] width 348 height 28
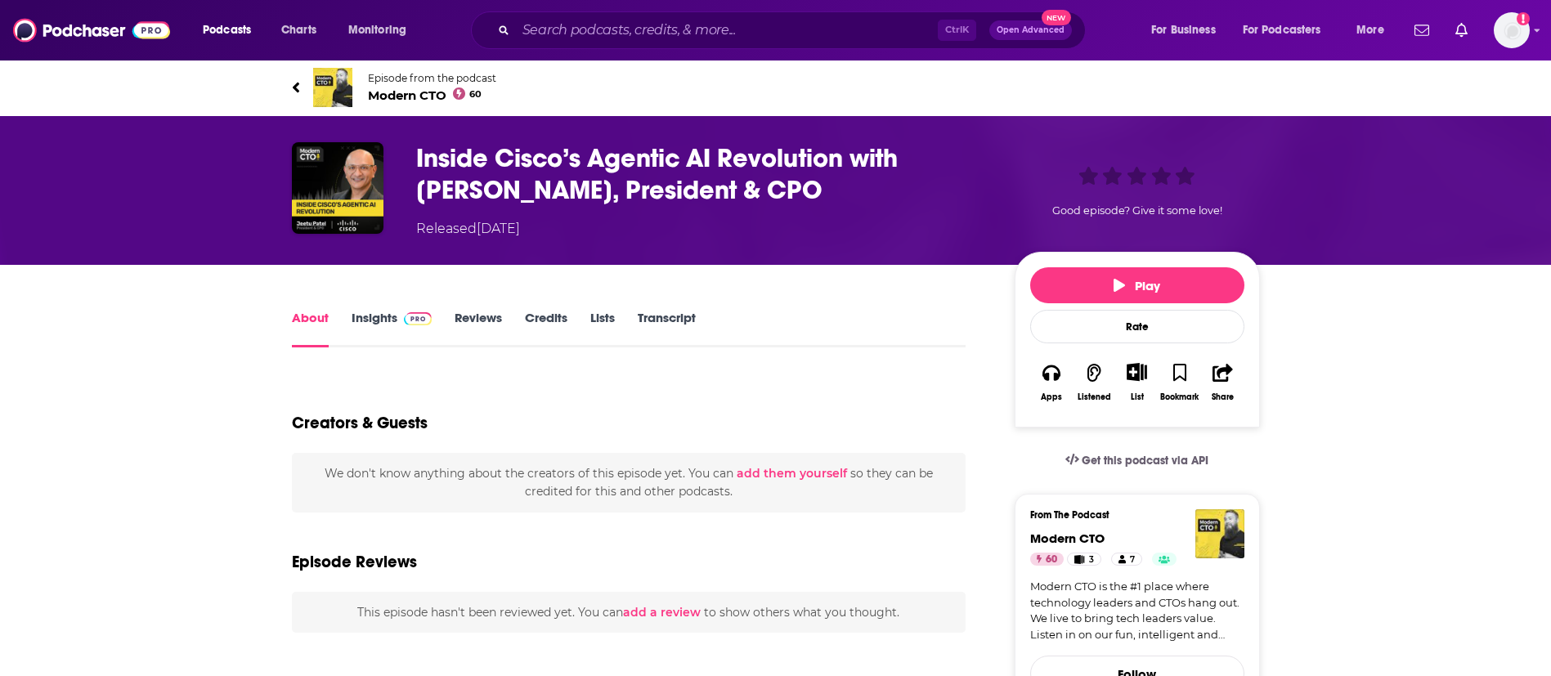
click at [664, 326] on link "Transcript" at bounding box center [667, 329] width 58 height 38
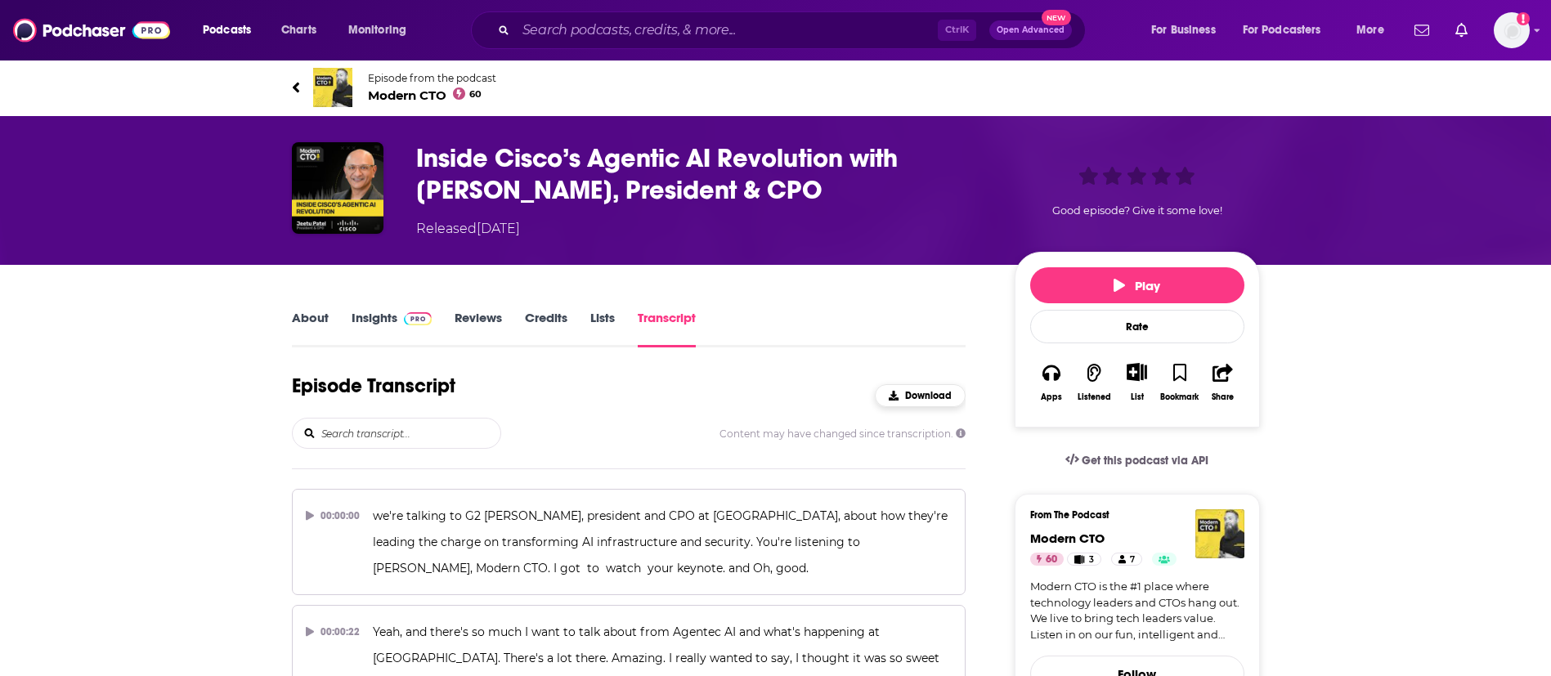
click at [917, 403] on button "Download" at bounding box center [920, 395] width 91 height 23
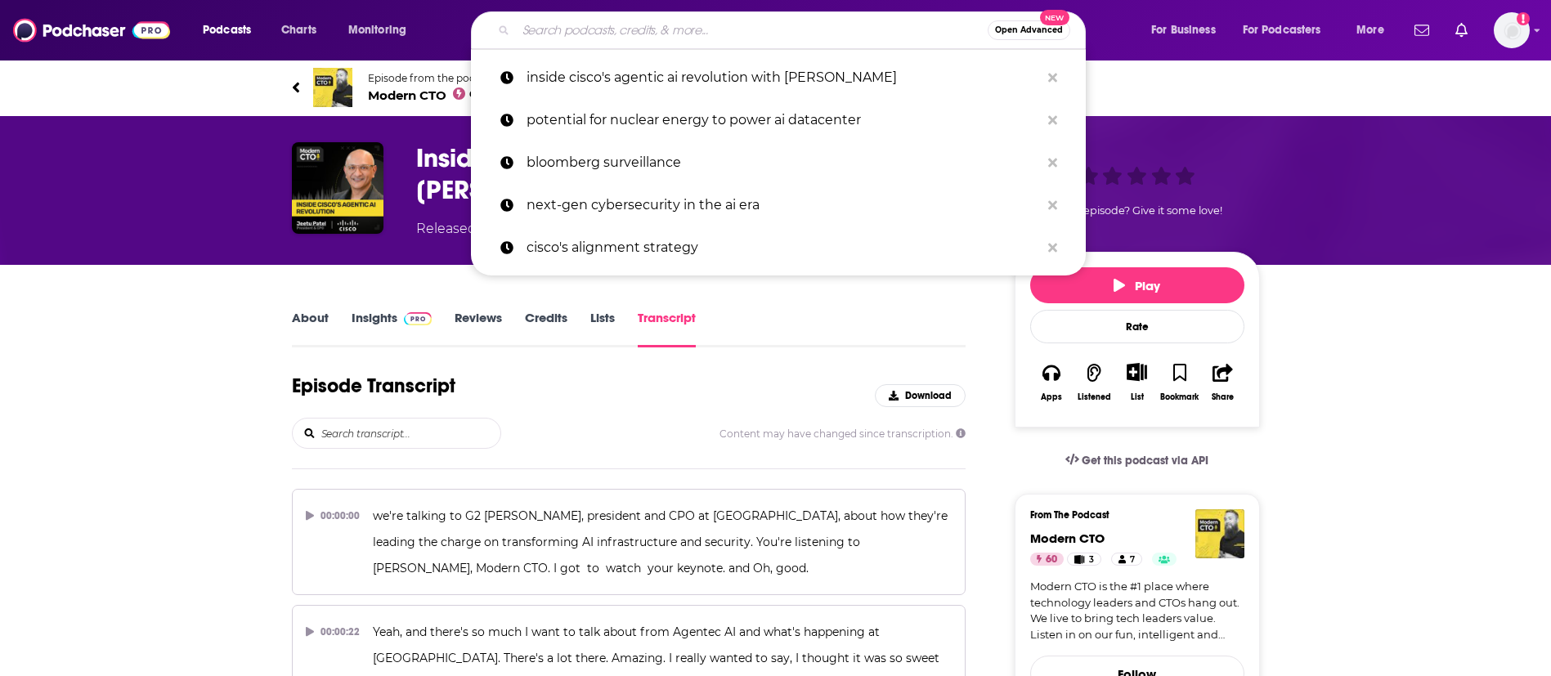
click at [583, 37] on input "Search podcasts, credits, & more..." at bounding box center [752, 30] width 472 height 26
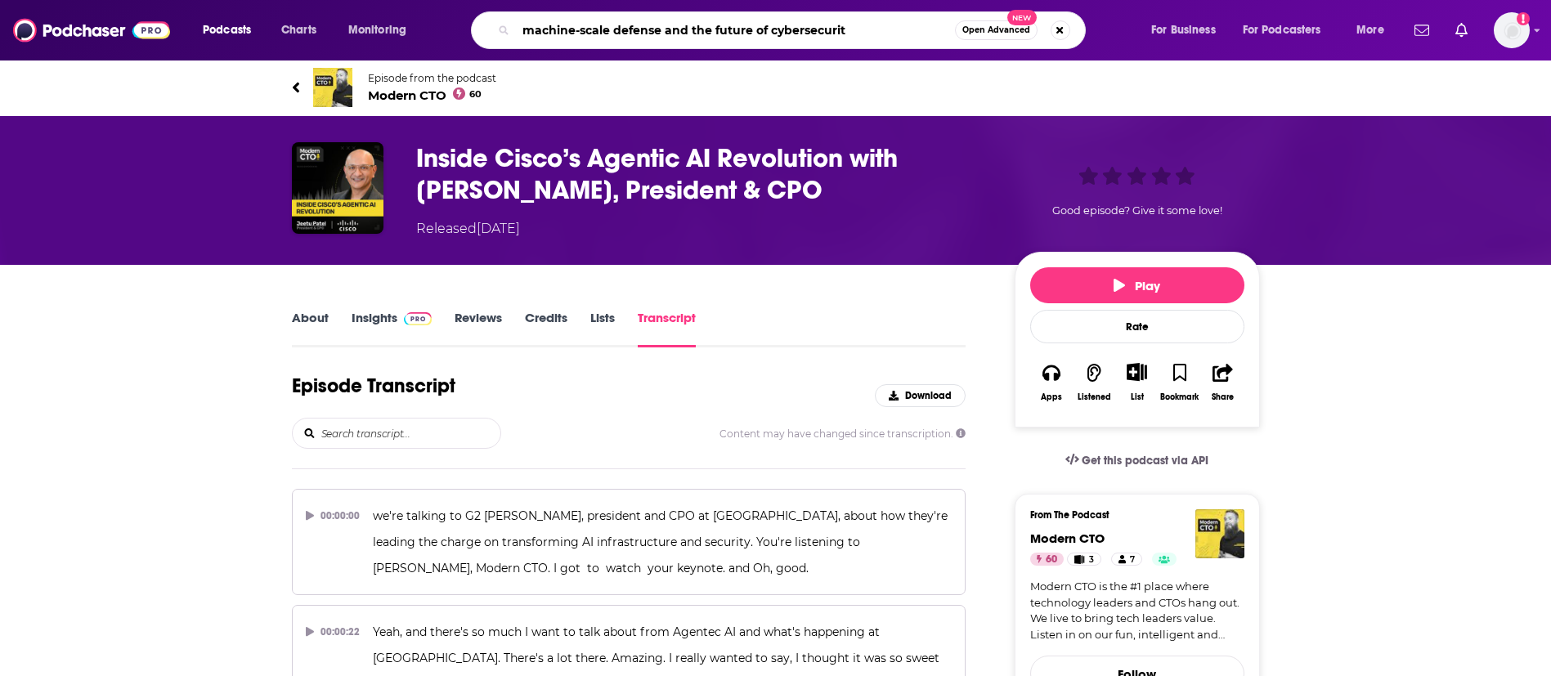
type input "machine-scale defense and the future of cybersecurity"
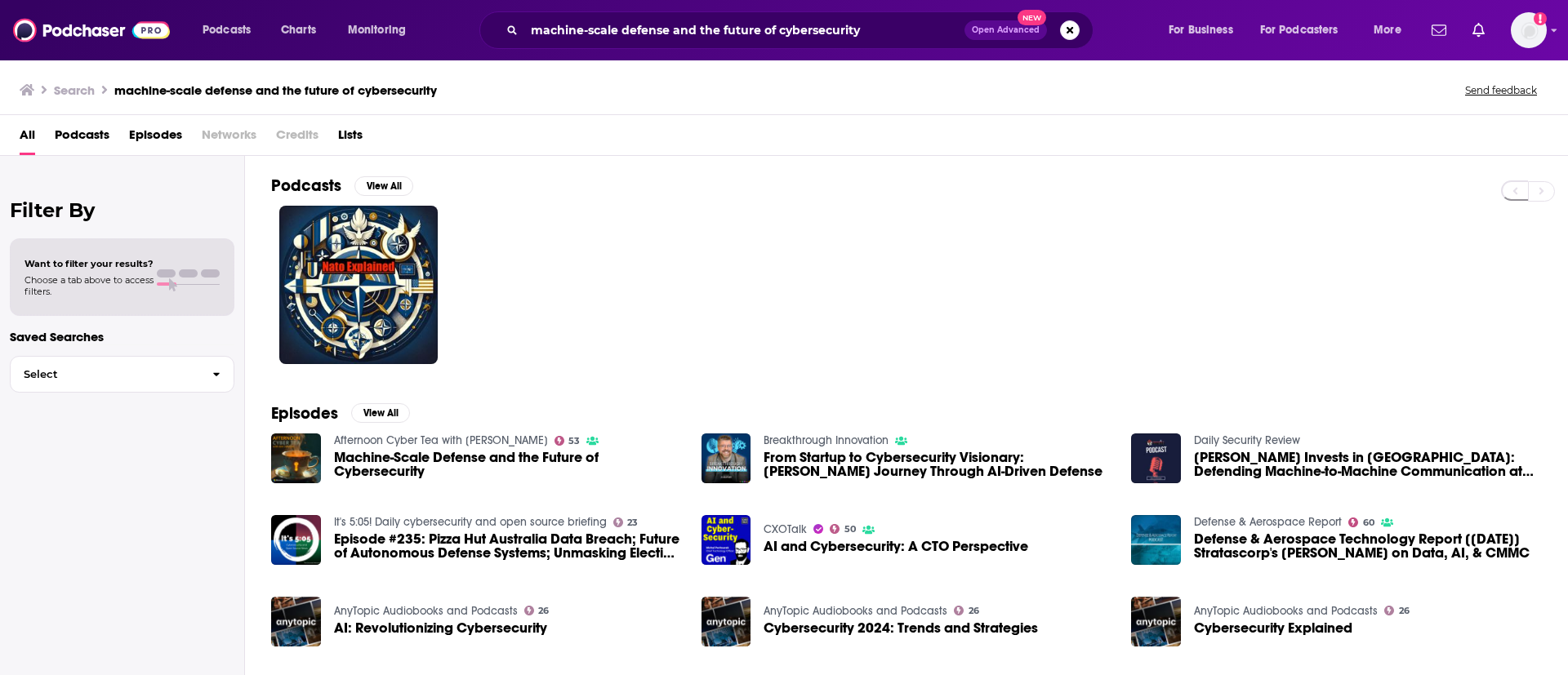
click at [432, 470] on span "Machine-Scale Defense and the Future of Cybersecurity" at bounding box center [507, 464] width 348 height 28
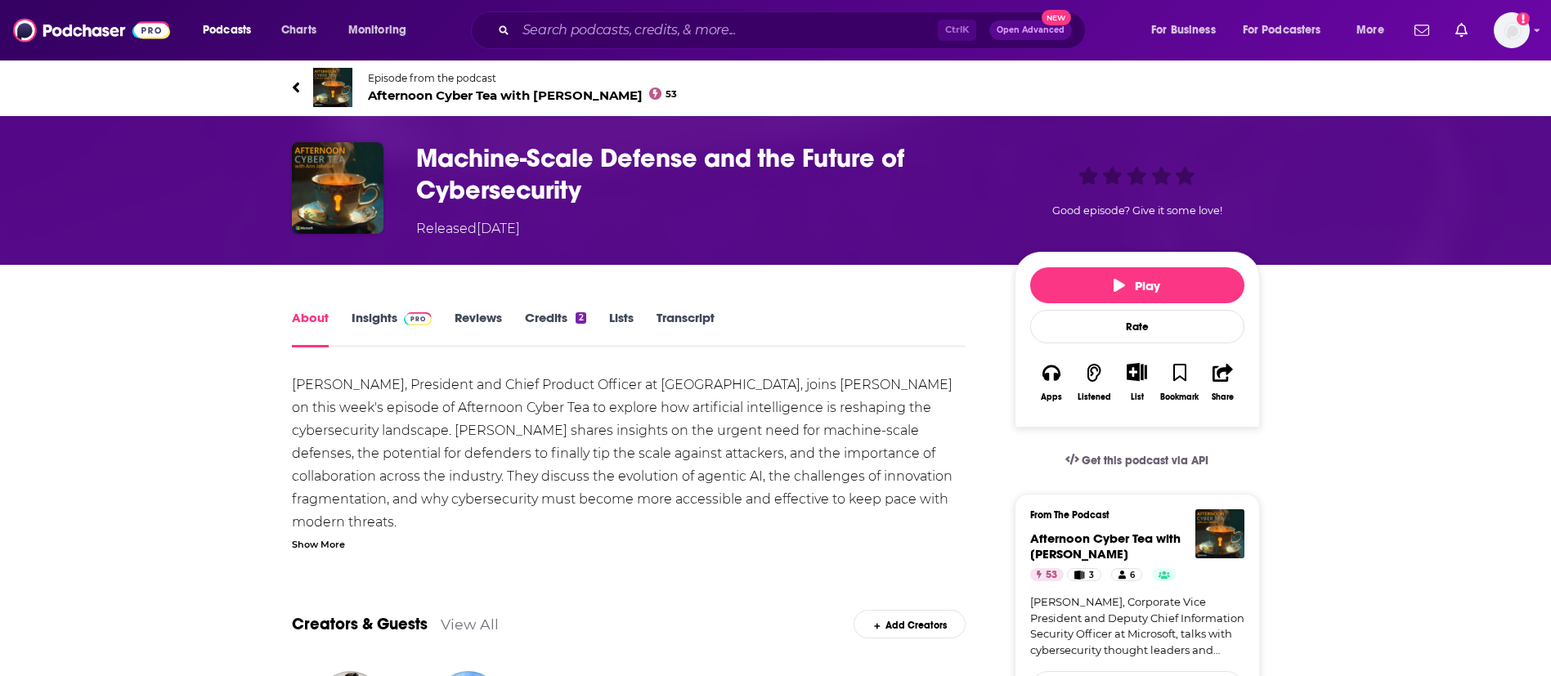
click at [673, 320] on link "Transcript" at bounding box center [686, 329] width 58 height 38
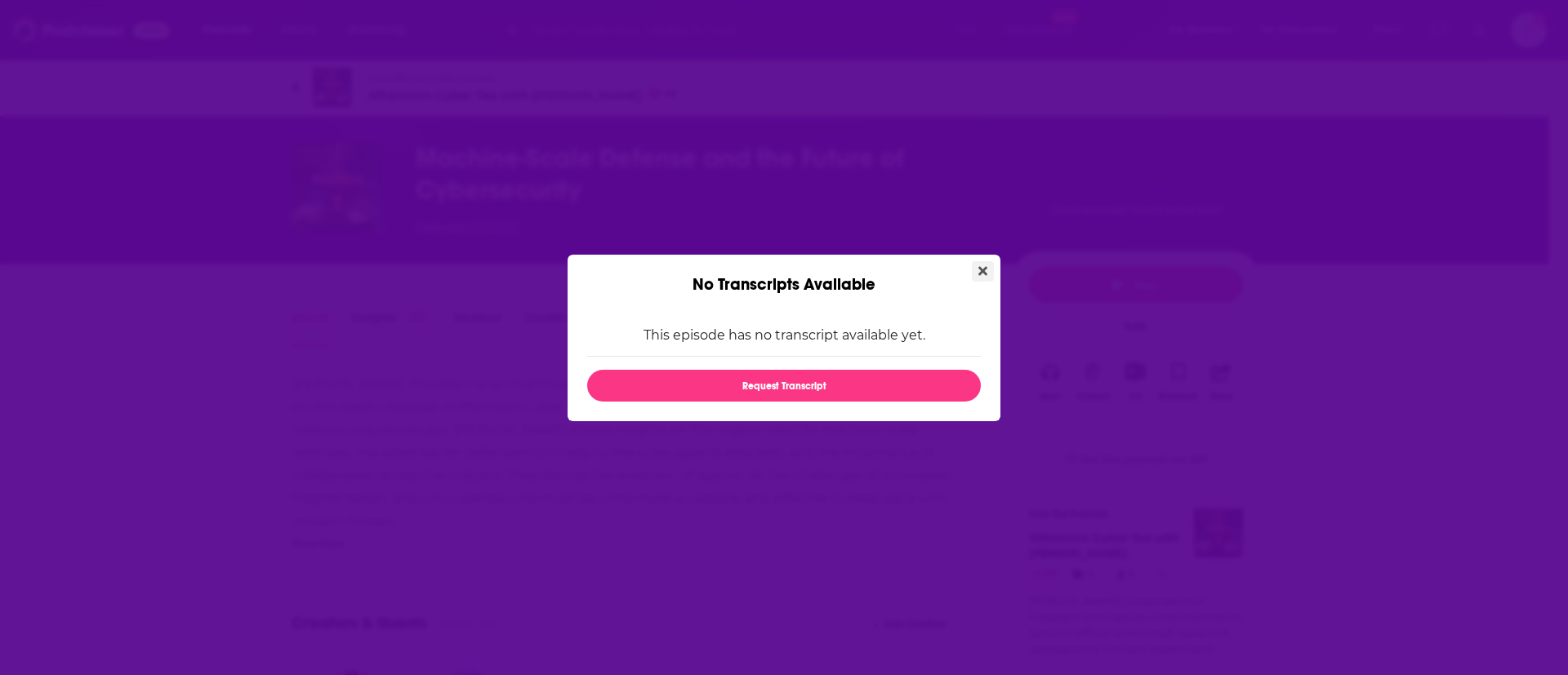
click at [988, 274] on button "Close" at bounding box center [983, 272] width 22 height 20
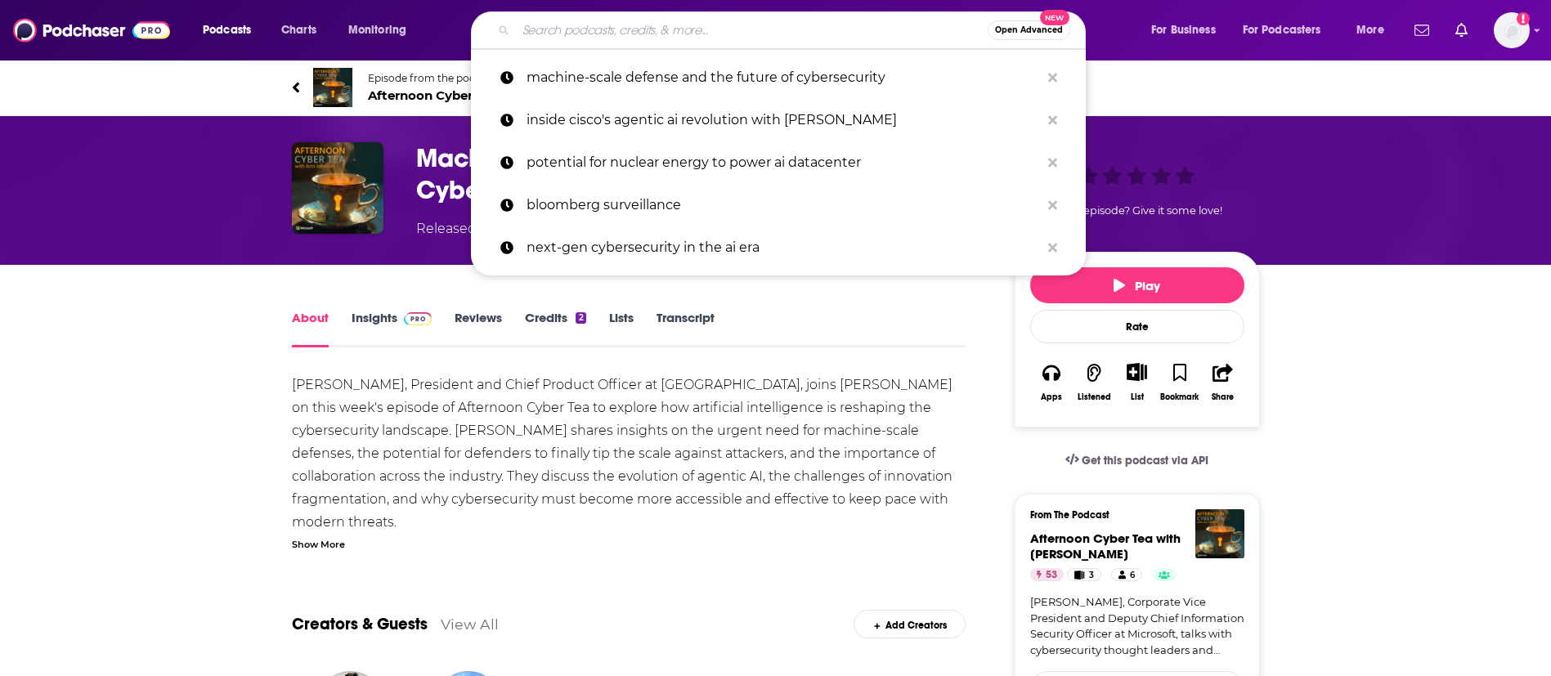
click at [600, 38] on input "Search podcasts, credits, & more..." at bounding box center [752, 30] width 472 height 26
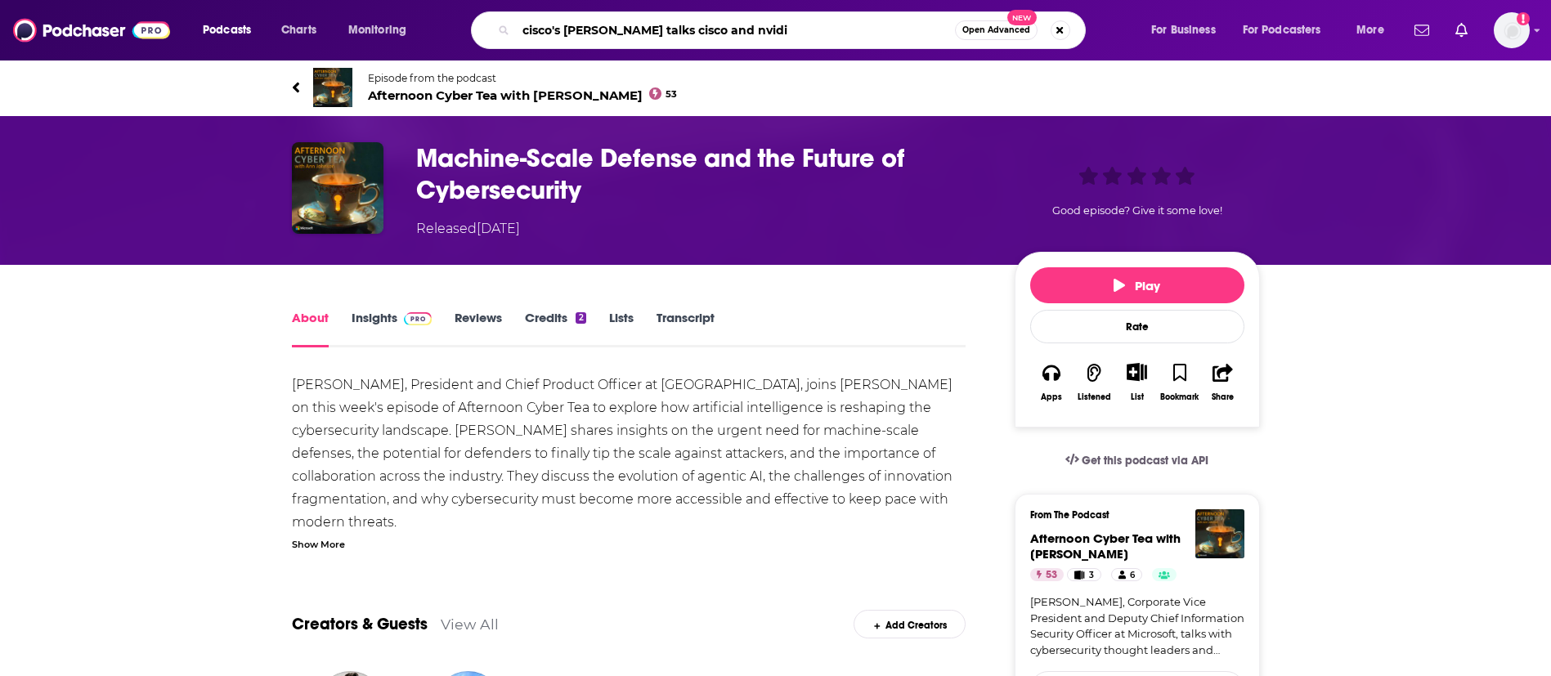
type input "cisco's [PERSON_NAME] talks cisco and nvidia"
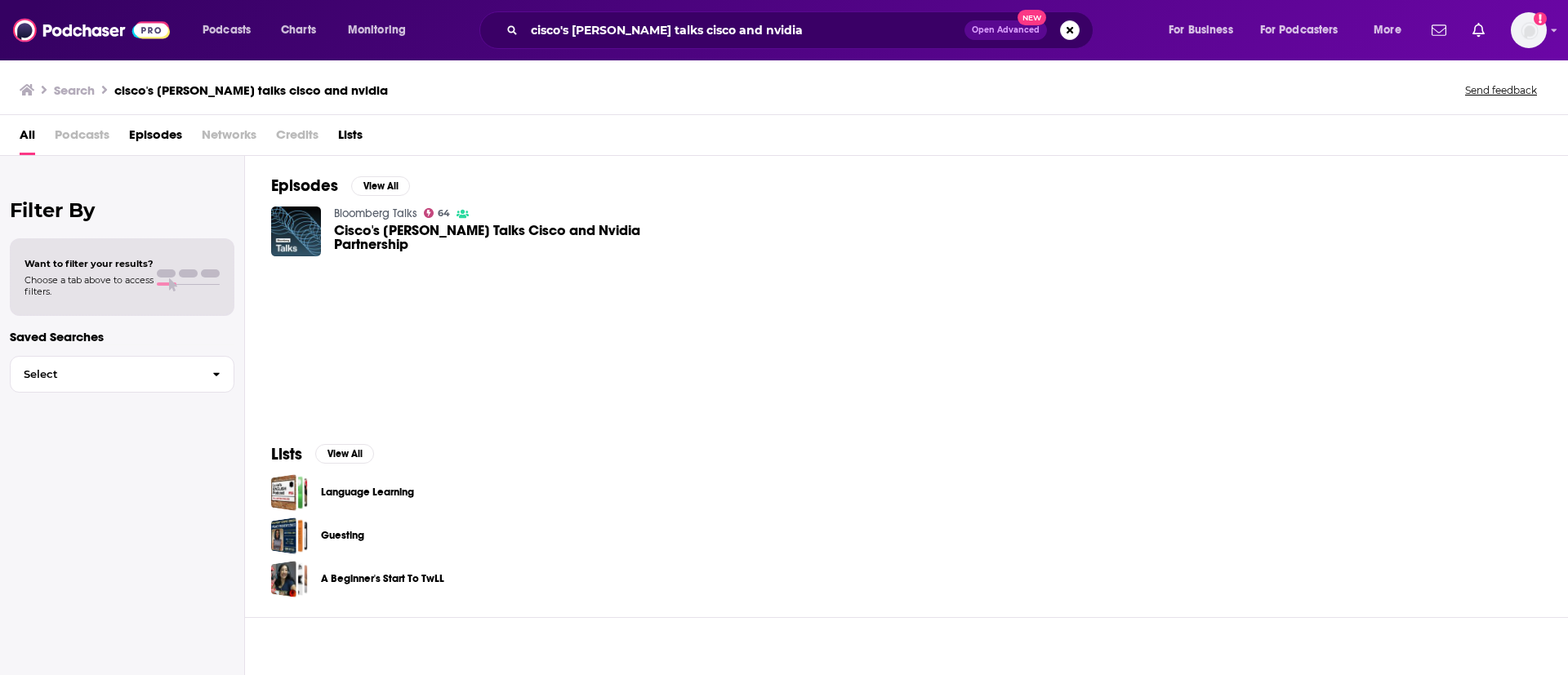
click at [480, 231] on span "Cisco's [PERSON_NAME] Talks Cisco and Nvidia Partnership" at bounding box center [507, 238] width 348 height 28
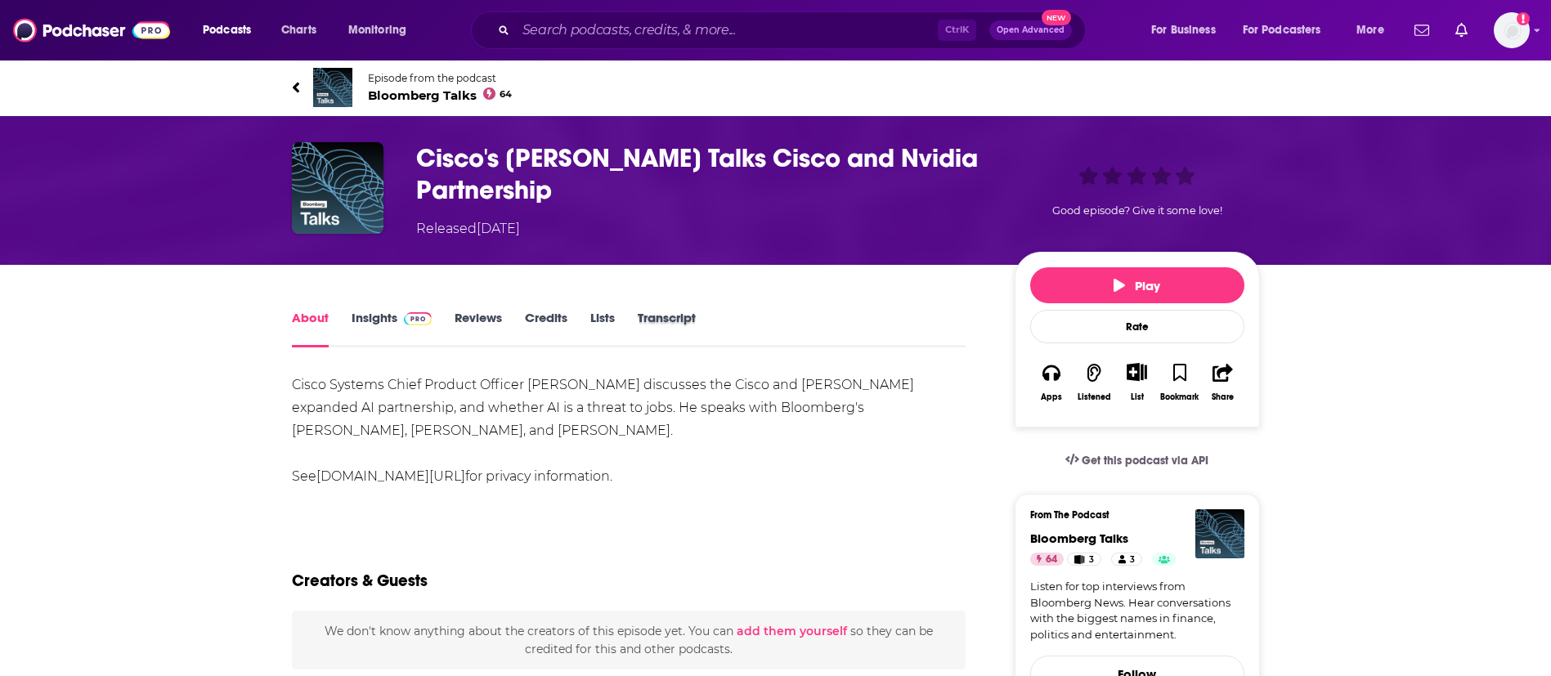
click at [697, 325] on div "Transcript" at bounding box center [678, 329] width 81 height 38
click at [650, 316] on link "Transcript" at bounding box center [667, 329] width 58 height 38
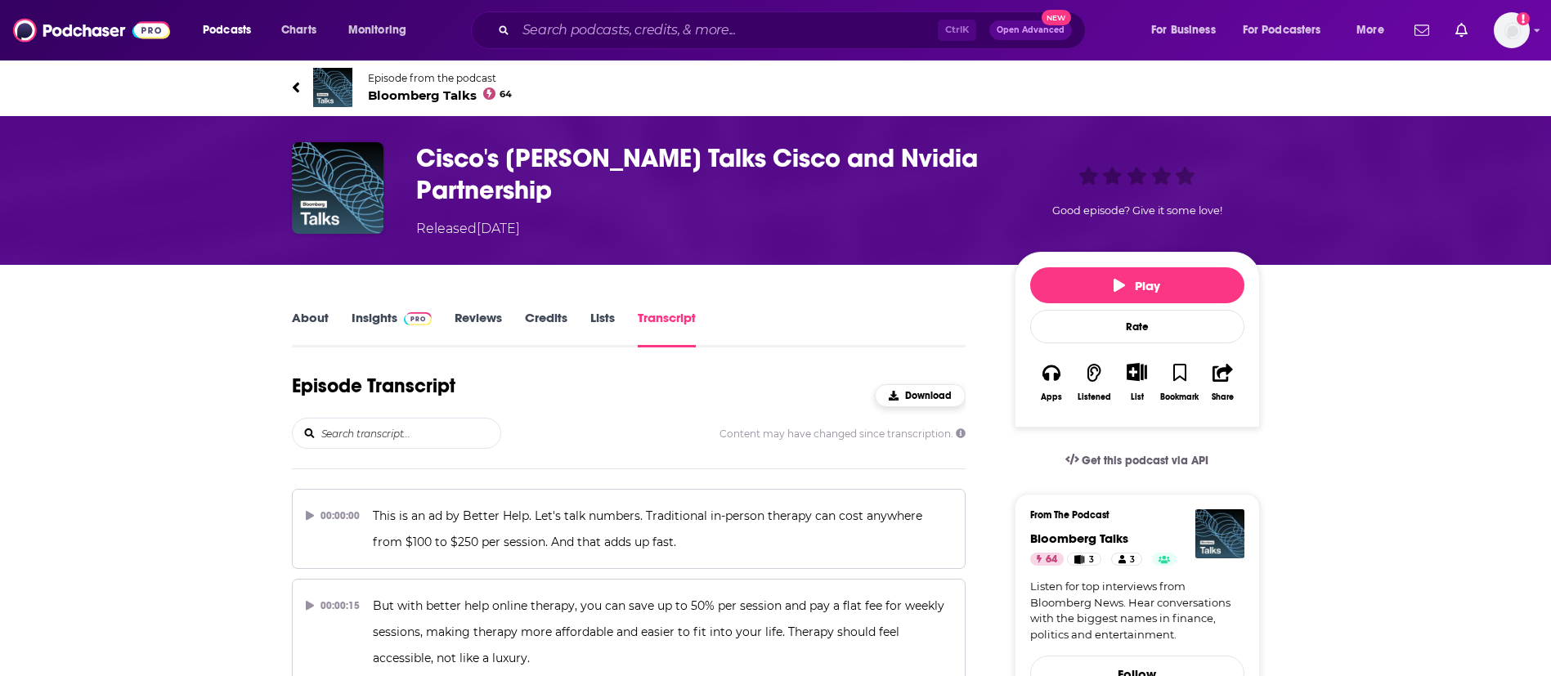
click at [925, 392] on span "Download" at bounding box center [928, 395] width 47 height 11
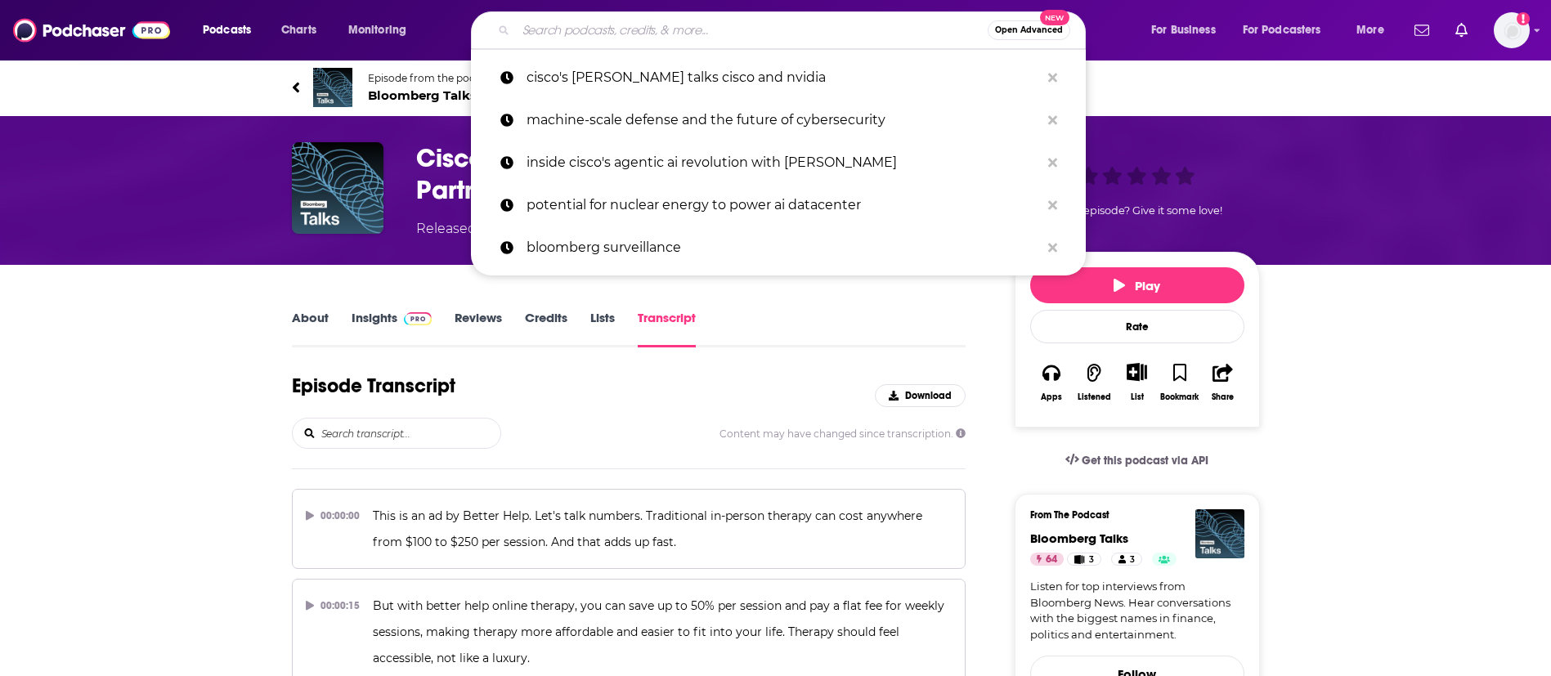
click at [572, 25] on input "Search podcasts, credits, & more..." at bounding box center [752, 30] width 472 height 26
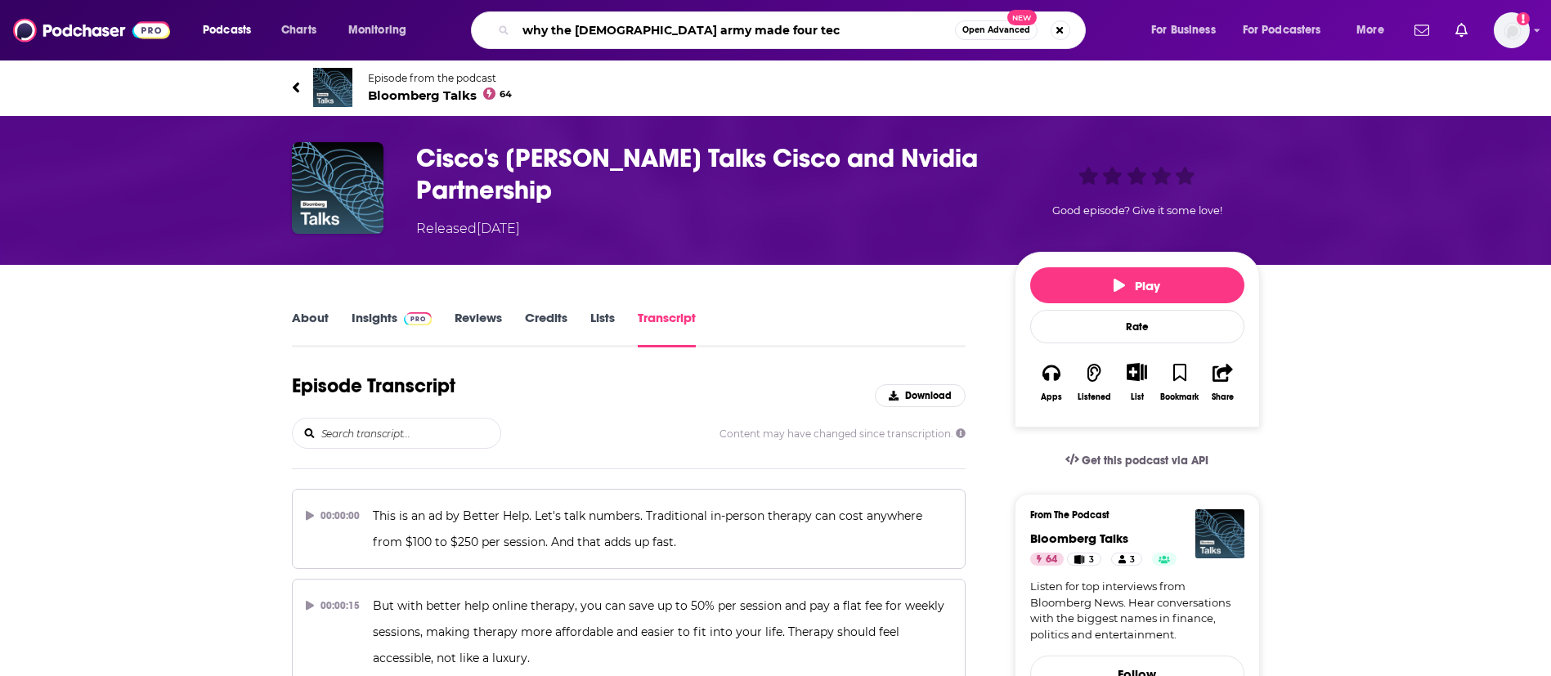
type input "why the [DEMOGRAPHIC_DATA] army made four tech"
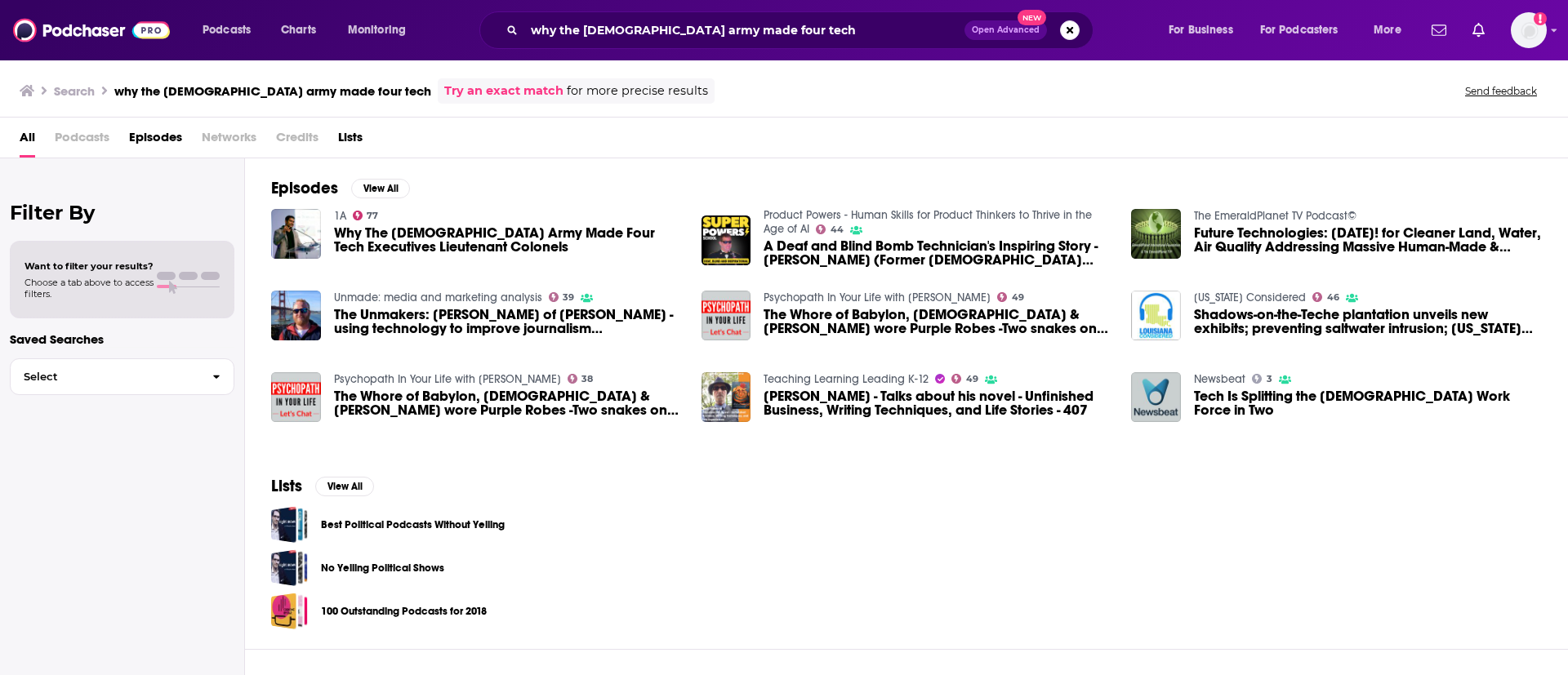
click at [457, 241] on span "Why The [DEMOGRAPHIC_DATA] Army Made Four Tech Executives Lieutenant Colonels" at bounding box center [507, 240] width 348 height 28
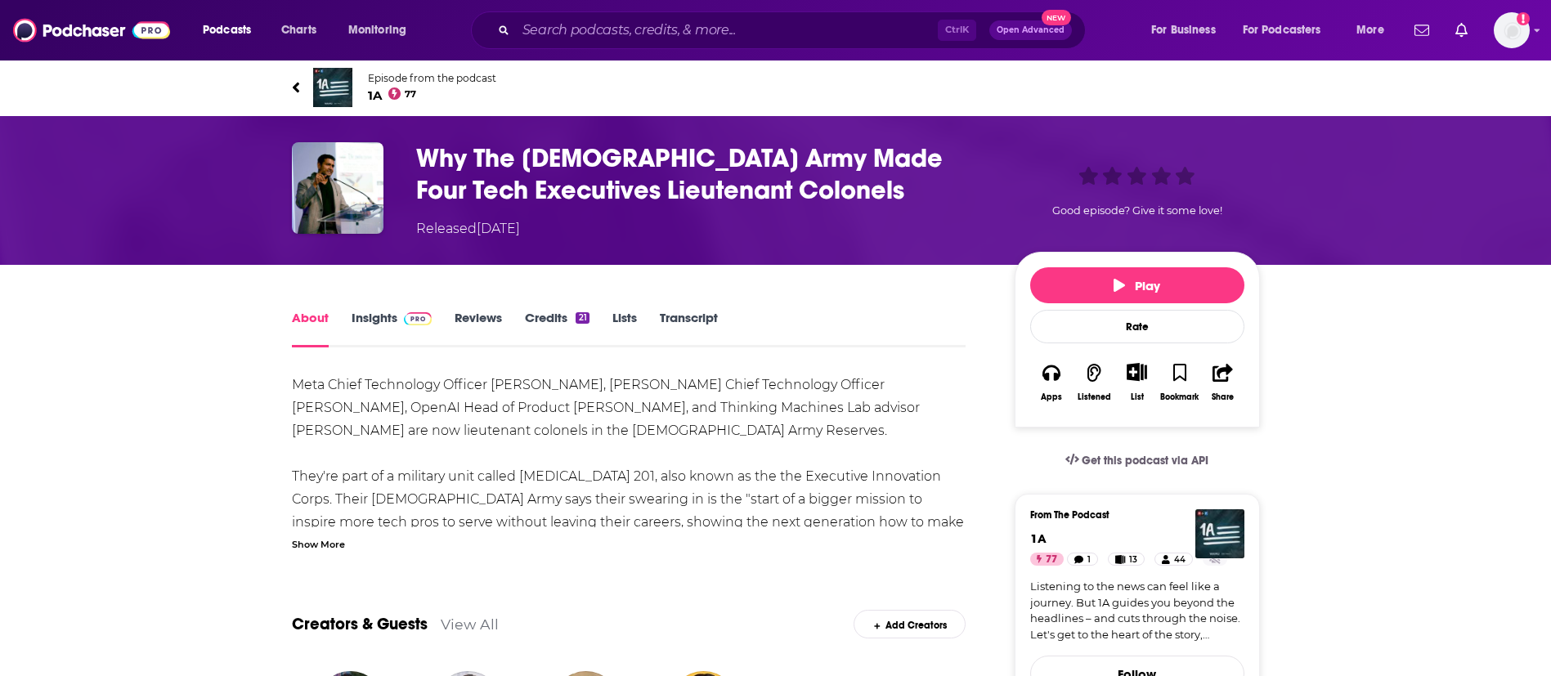
click at [679, 314] on link "Transcript" at bounding box center [689, 329] width 58 height 38
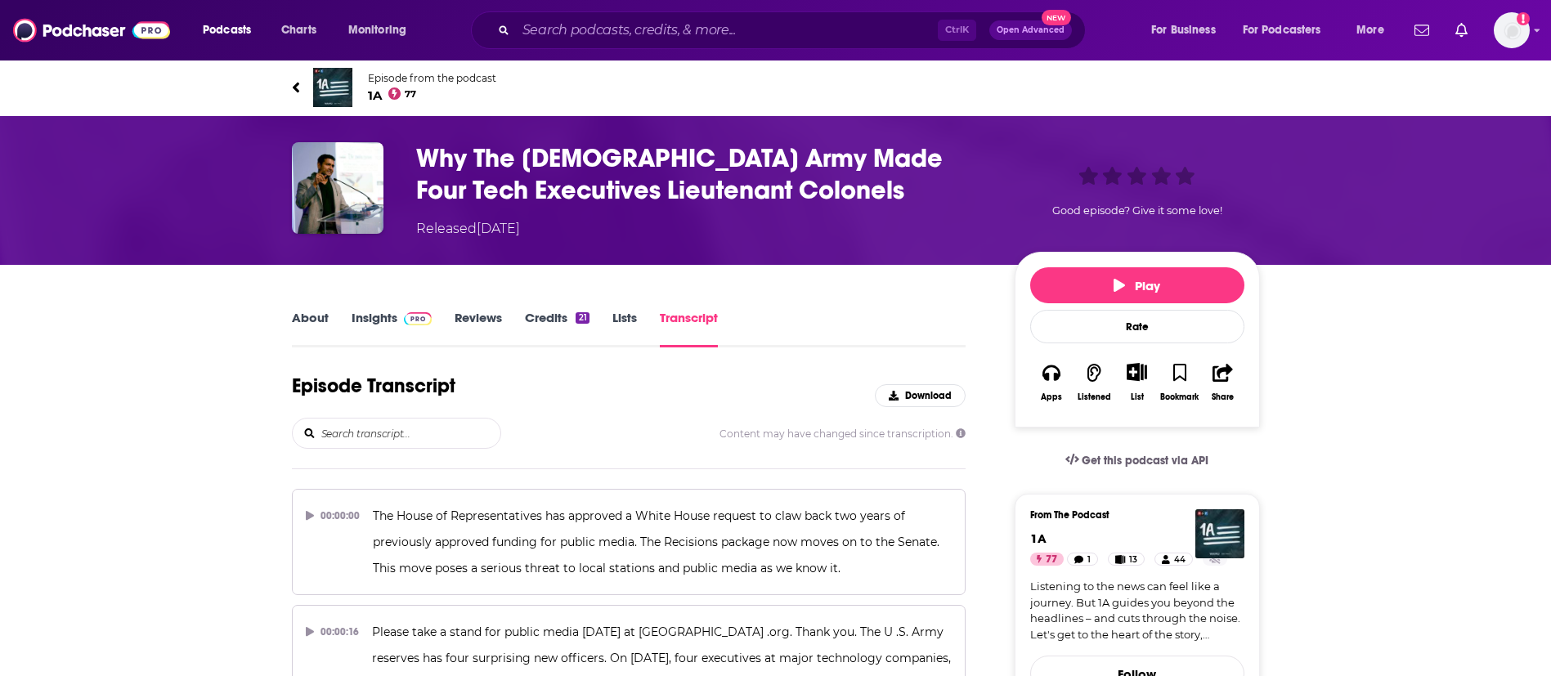
click at [319, 315] on link "About" at bounding box center [310, 329] width 37 height 38
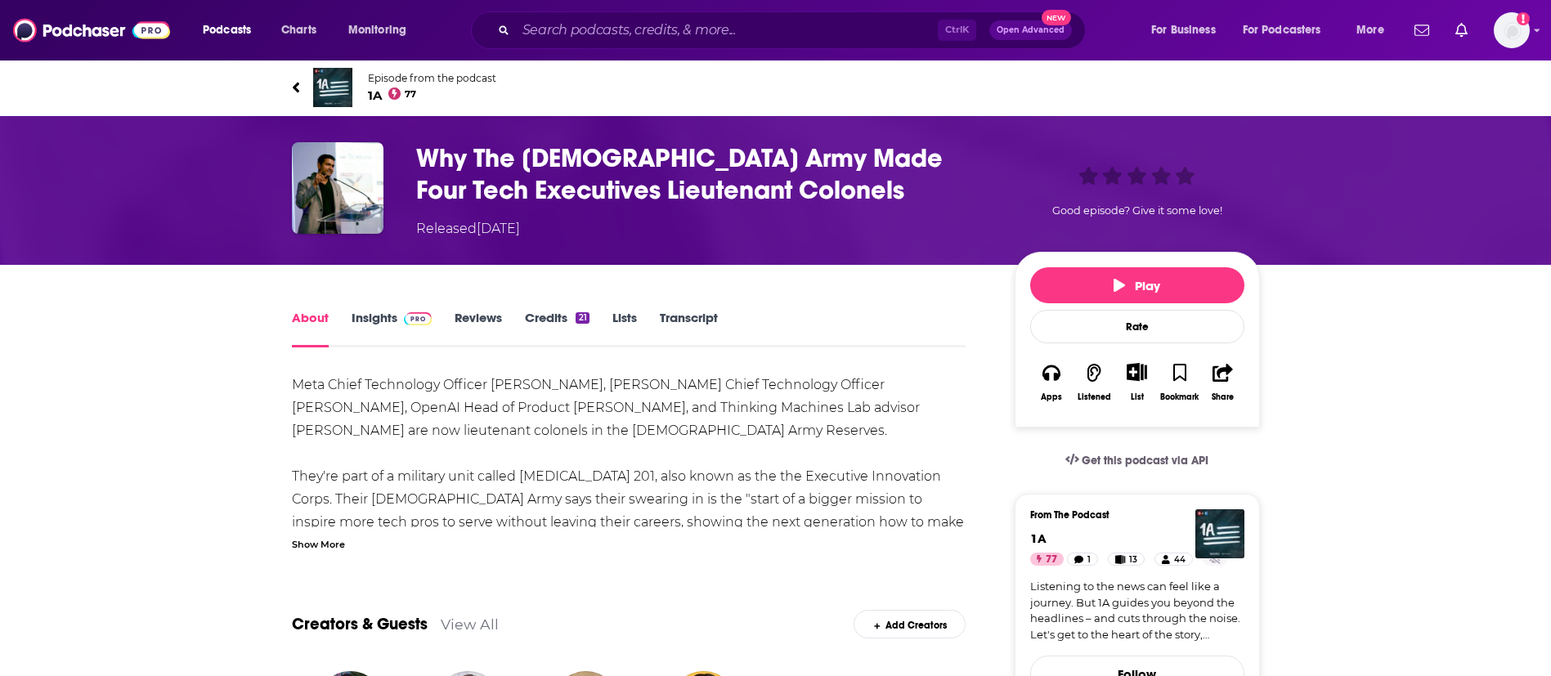
click at [329, 542] on div "Show More" at bounding box center [318, 544] width 53 height 16
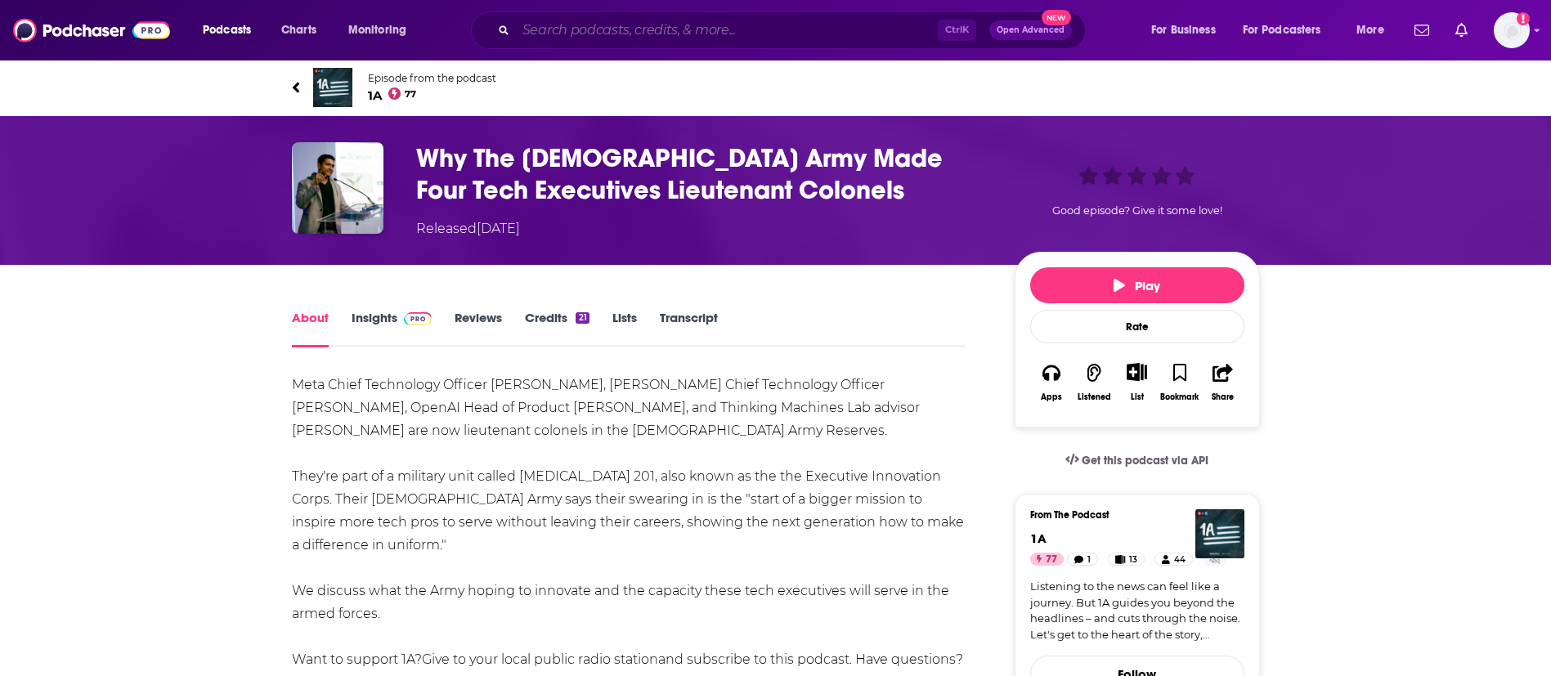
click at [584, 38] on input "Search podcasts, credits, & more..." at bounding box center [727, 30] width 422 height 26
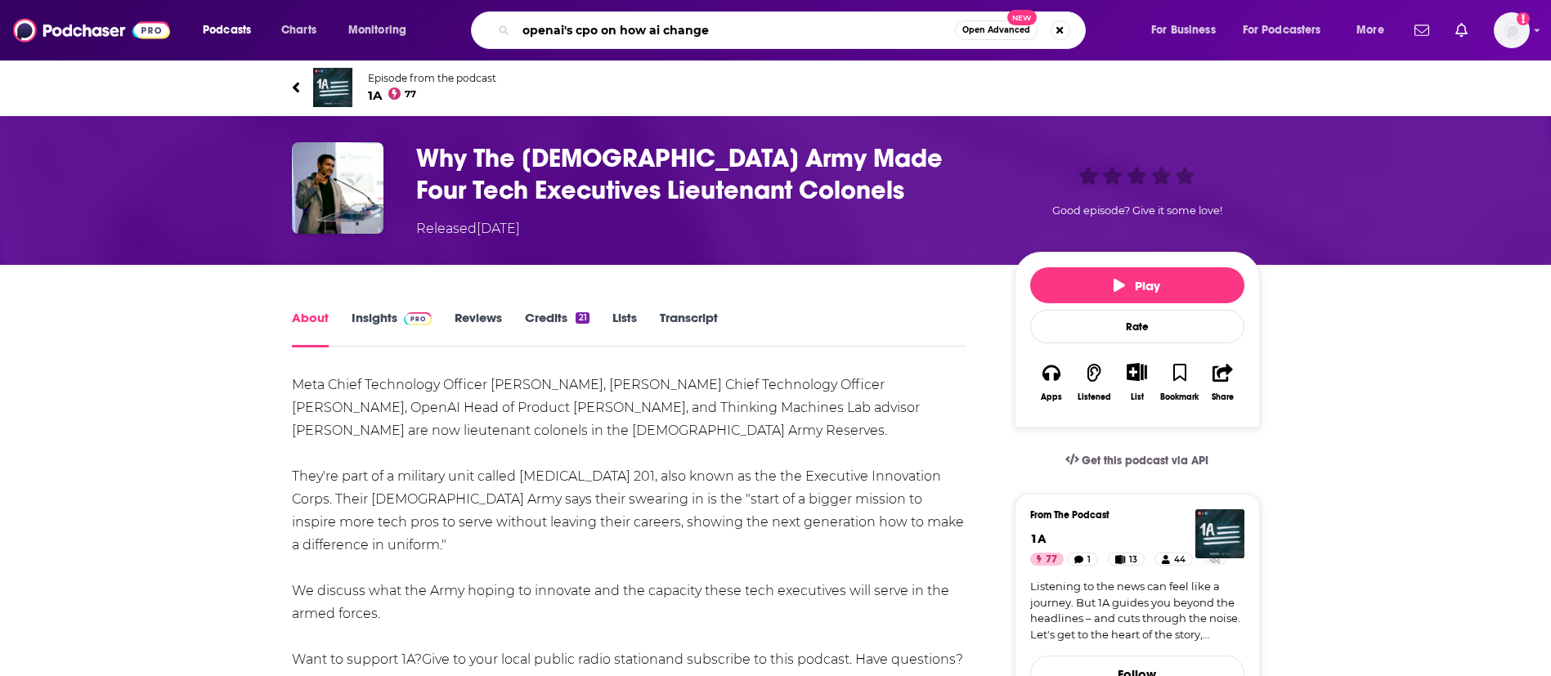
type input "openai's cpo on how ai changes"
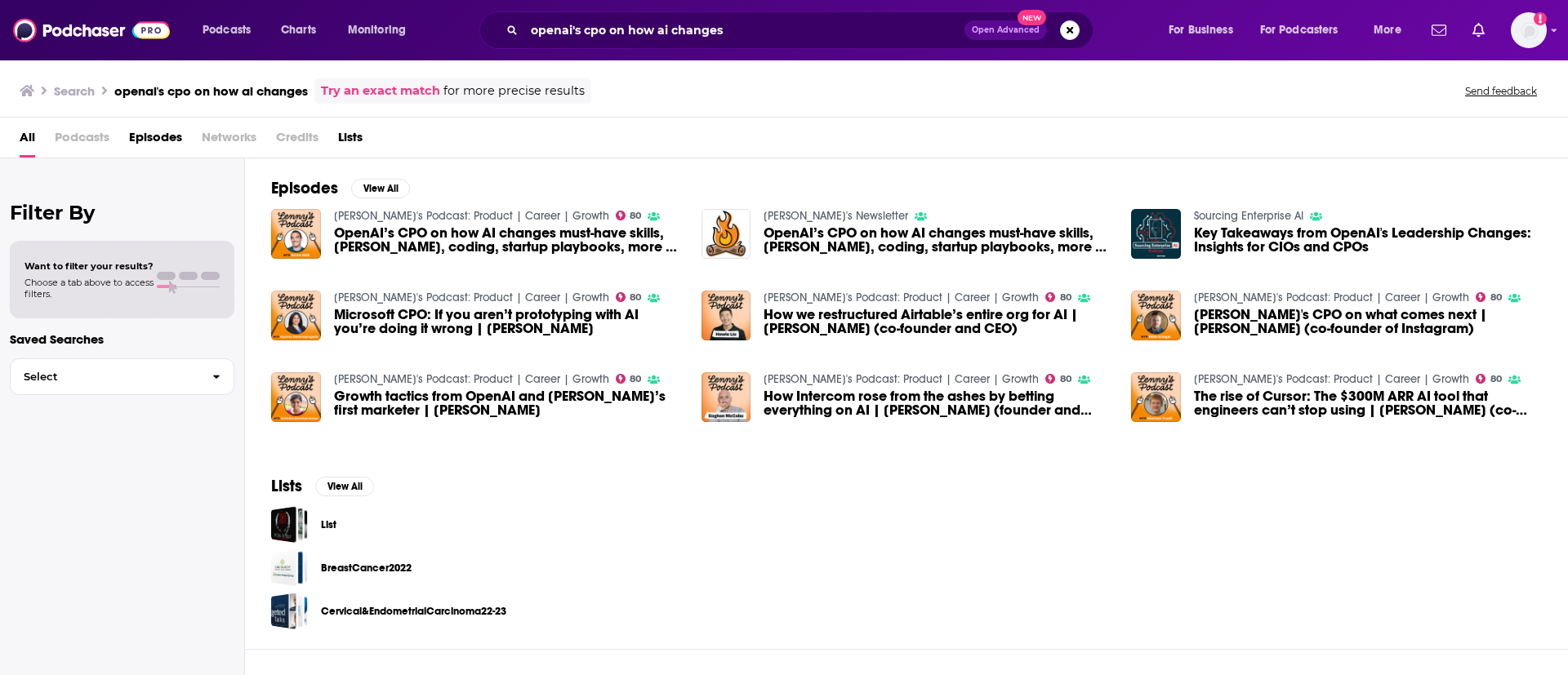
click at [486, 239] on span "OpenAI’s CPO on how AI changes must-have skills, [PERSON_NAME], coding, startup…" at bounding box center [507, 240] width 348 height 28
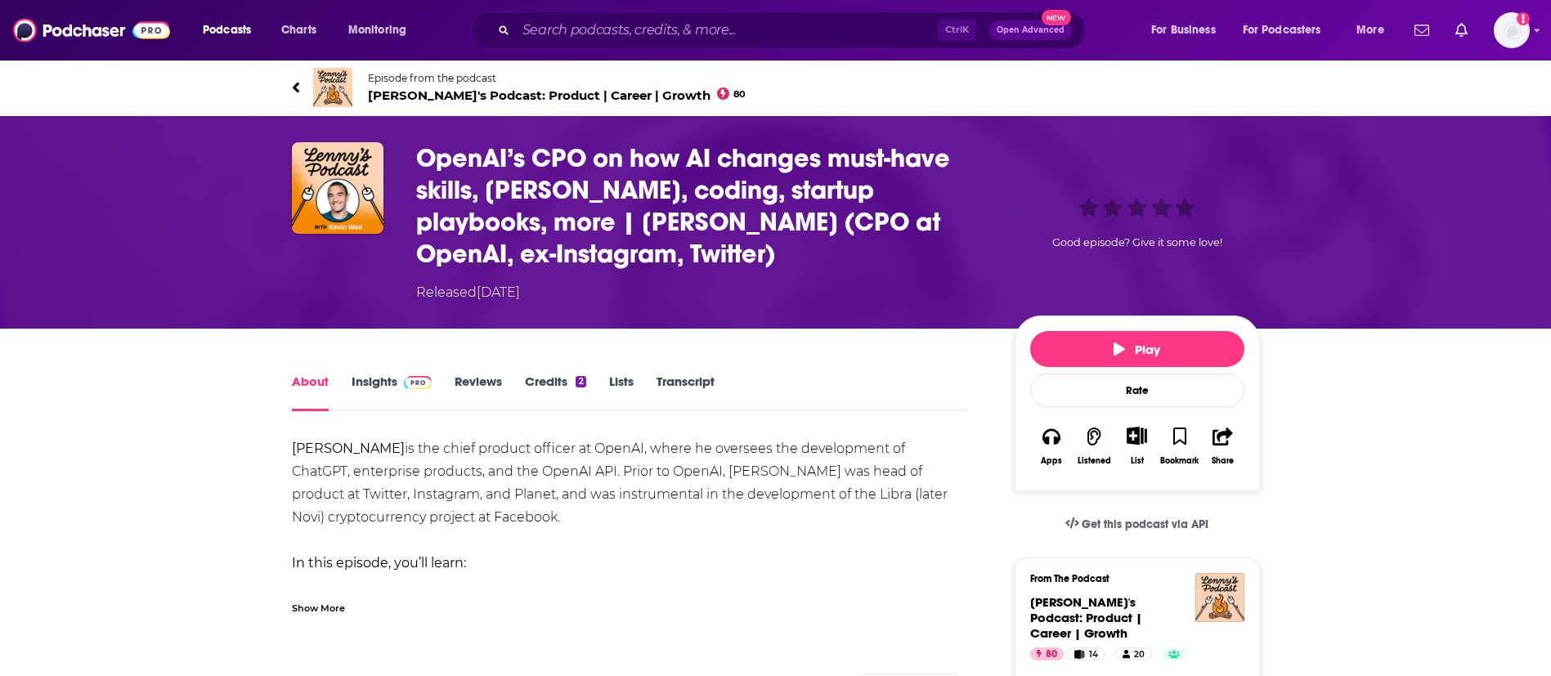
click at [706, 379] on link "Transcript" at bounding box center [686, 393] width 58 height 38
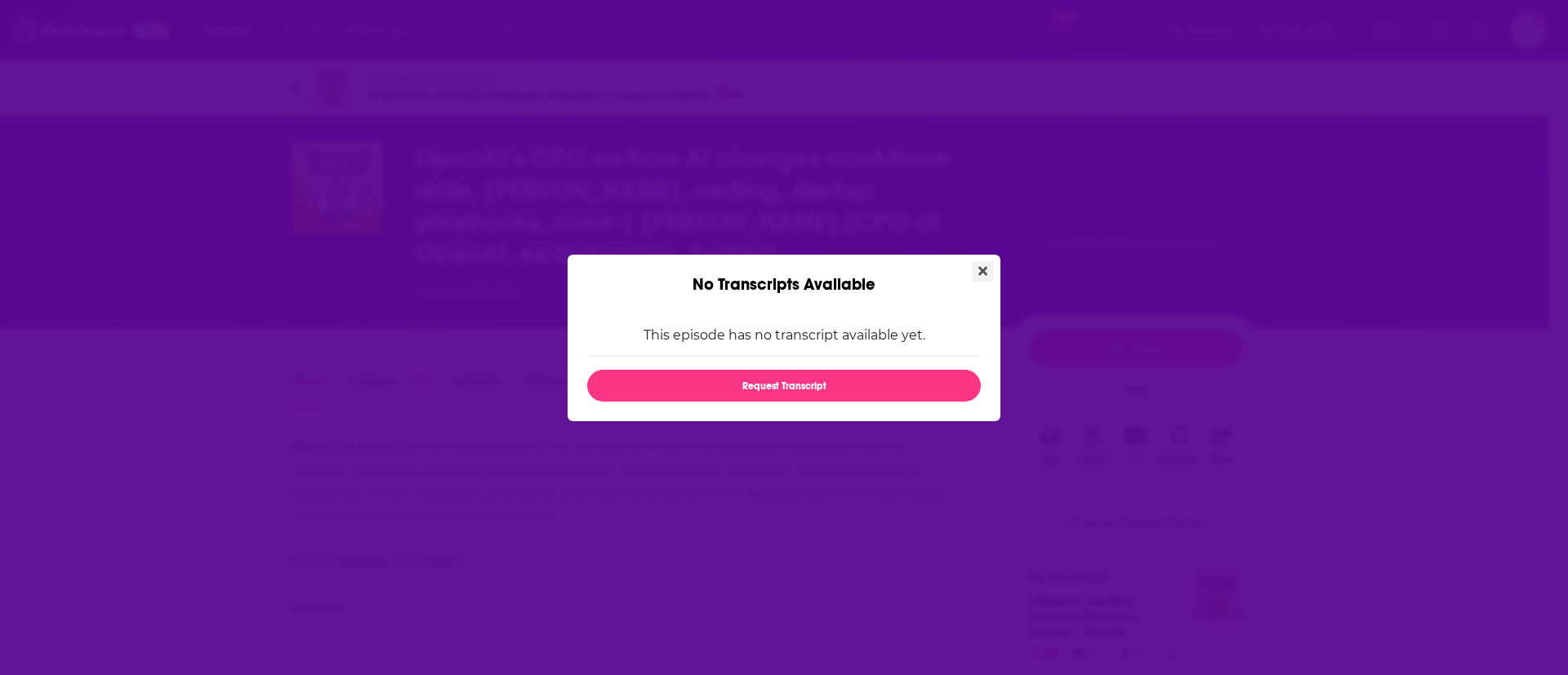
click at [985, 274] on icon "Close" at bounding box center [983, 271] width 9 height 9
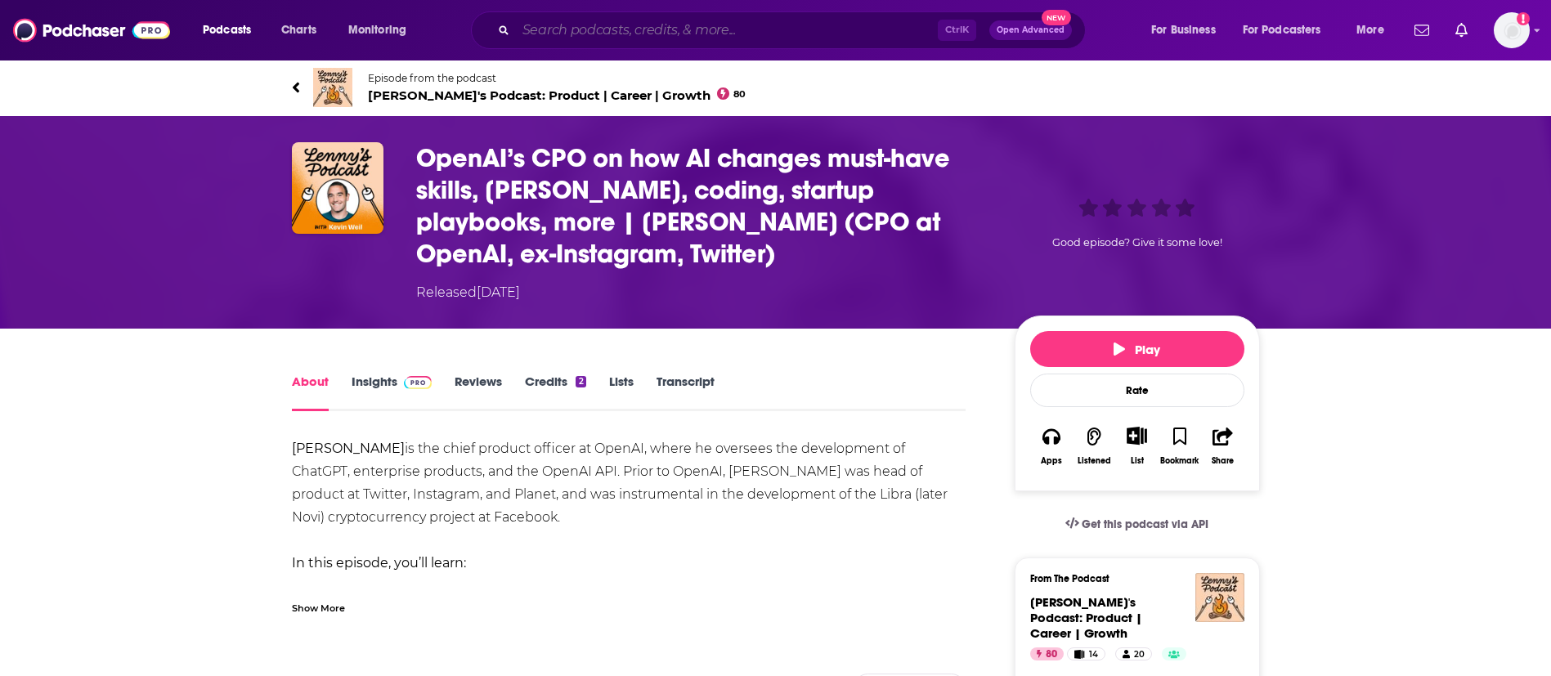
click at [593, 28] on input "Search podcasts, credits, & more..." at bounding box center [727, 30] width 422 height 26
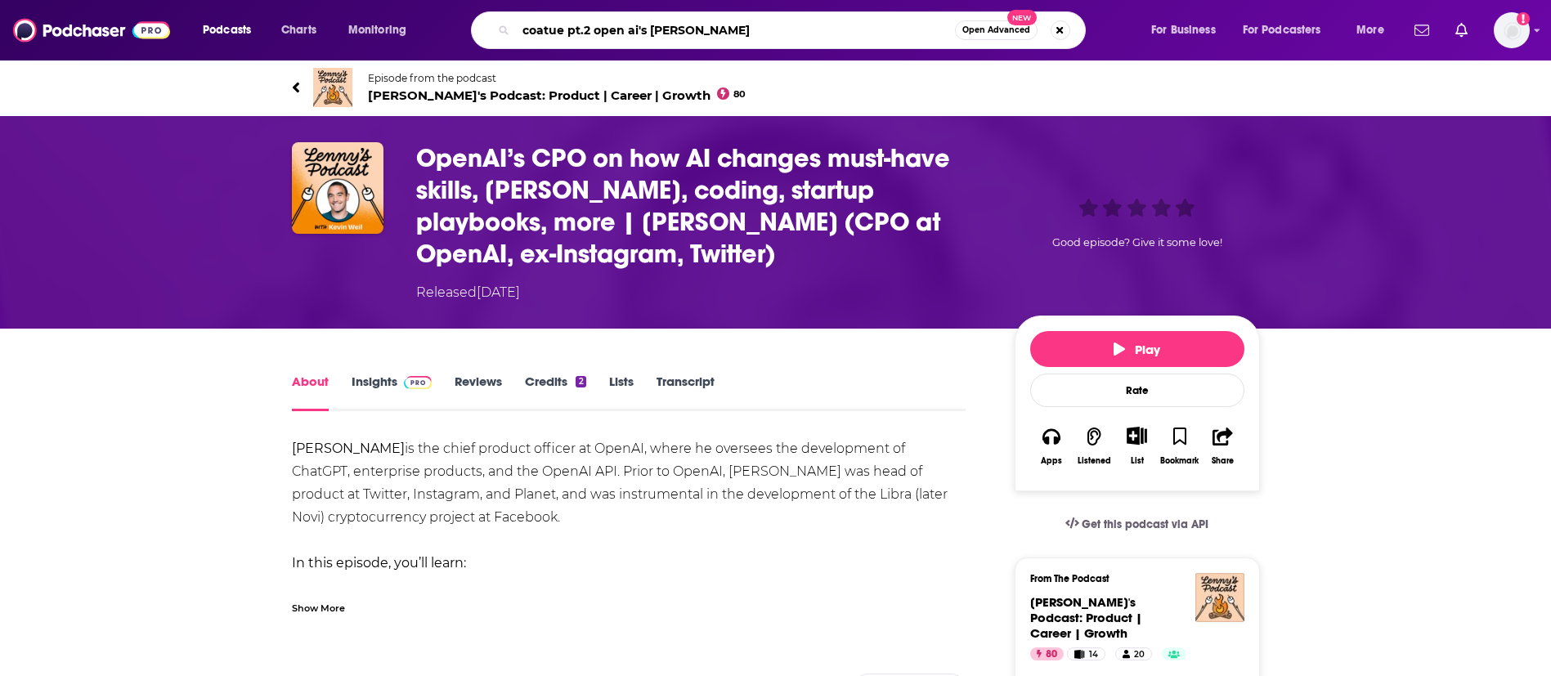
type input "coatue pt.2 open ai's [PERSON_NAME]"
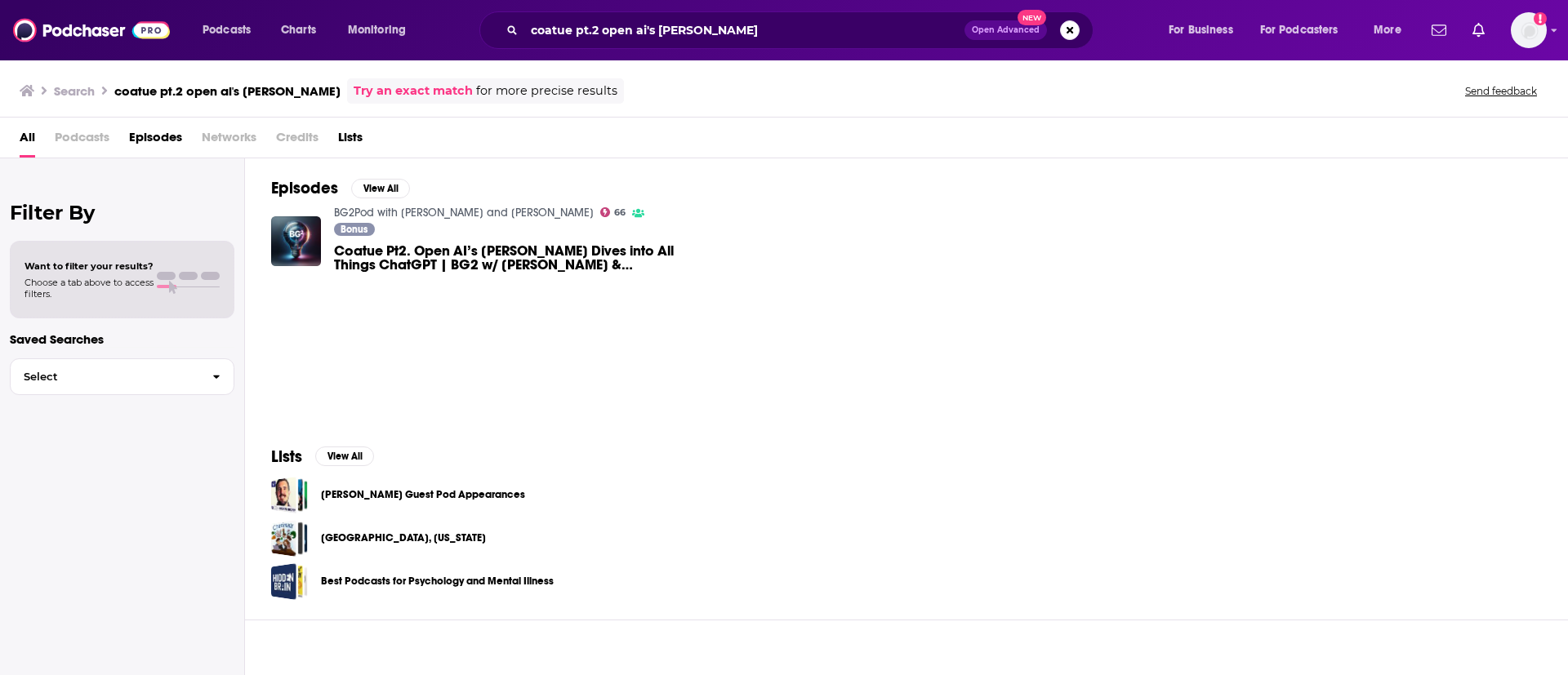
click at [509, 260] on span "Coatue Pt2. Open AI’s [PERSON_NAME] Dives into All Things ChatGPT | BG2 w/ [PER…" at bounding box center [507, 258] width 348 height 28
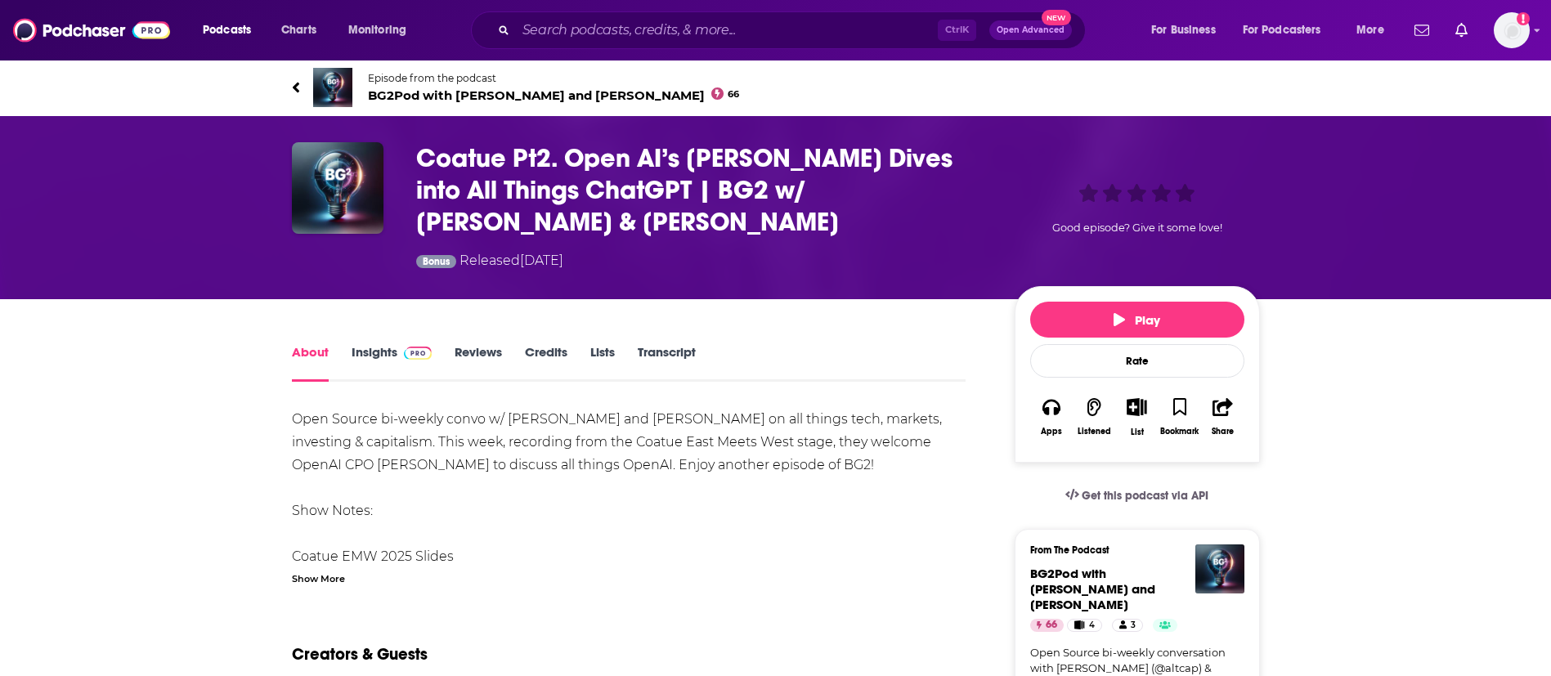
click at [663, 354] on link "Transcript" at bounding box center [667, 363] width 58 height 38
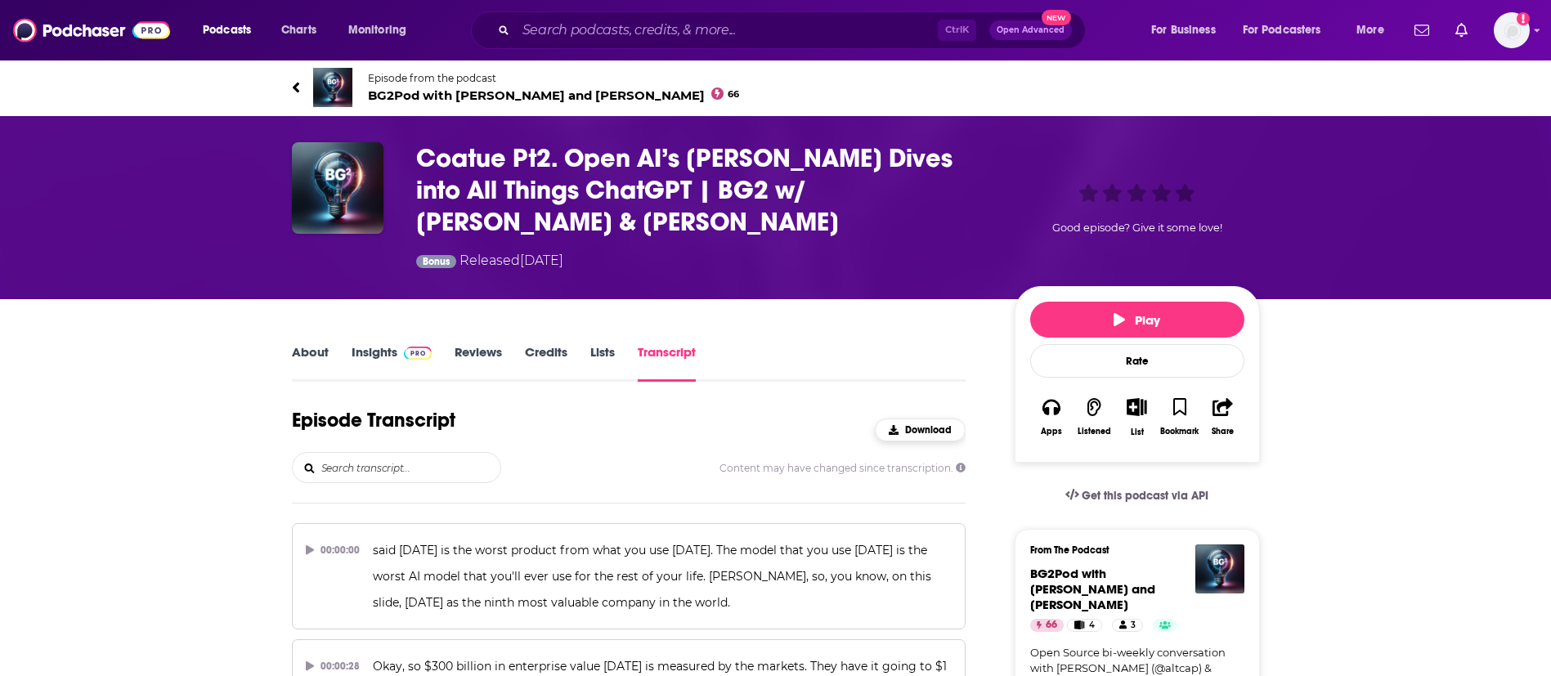
click at [906, 427] on span "Download" at bounding box center [928, 429] width 47 height 11
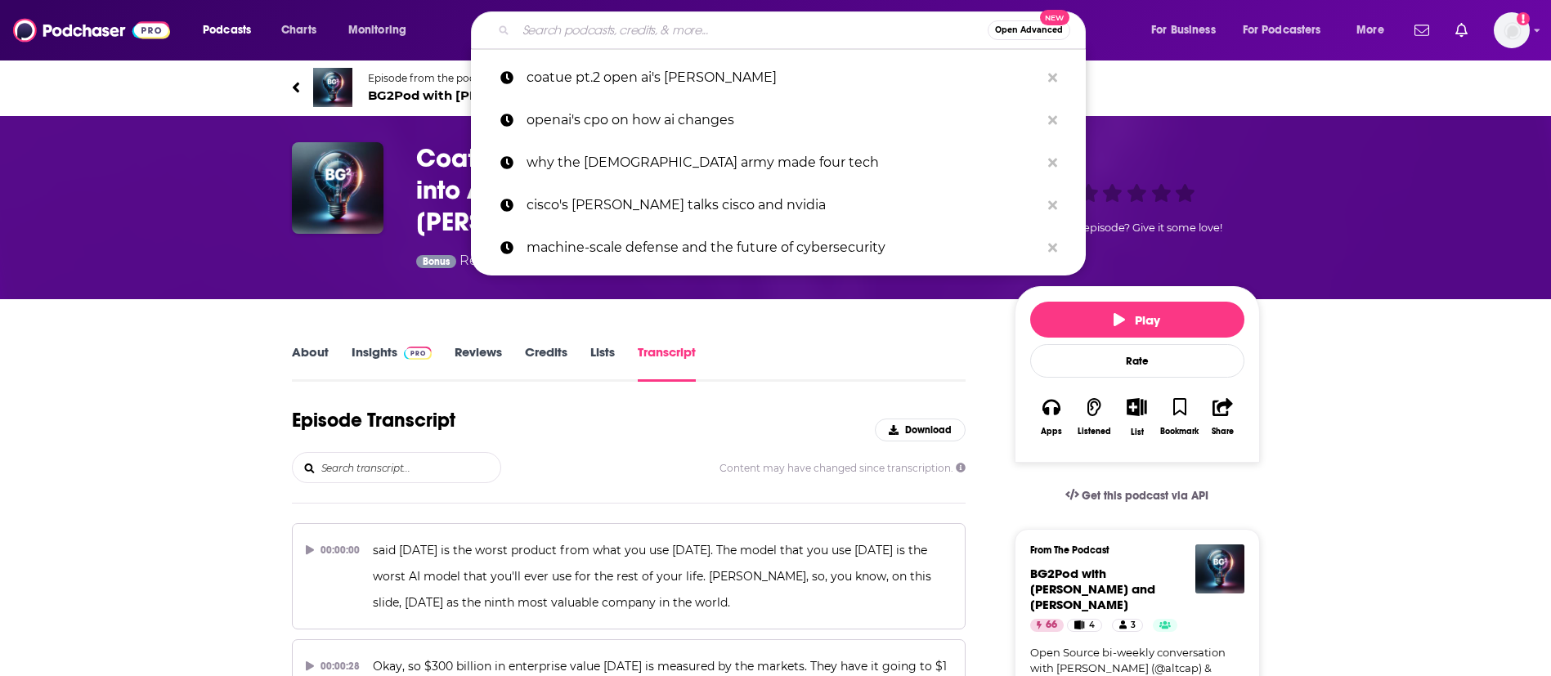
click at [652, 38] on input "Search podcasts, credits, & more..." at bounding box center [752, 30] width 472 height 26
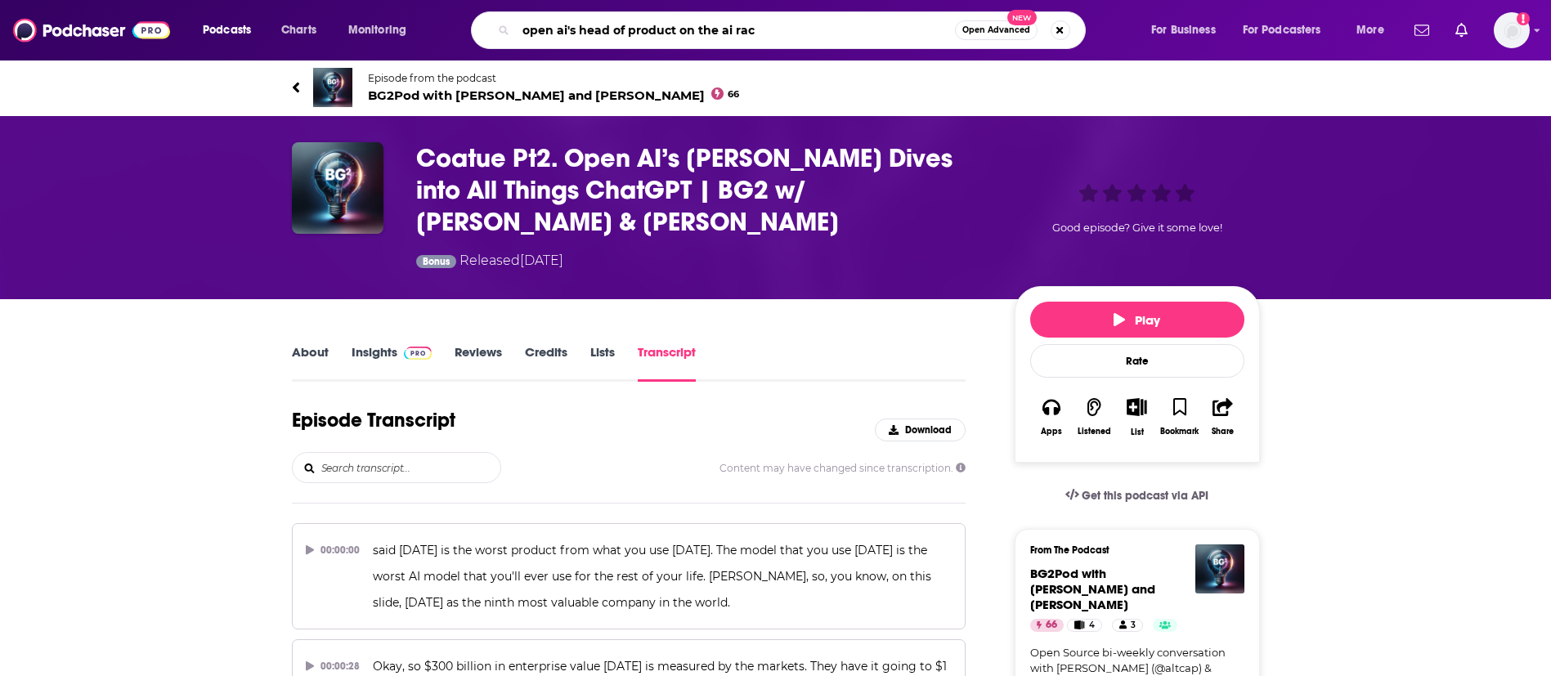
type input "open ai's head of product on the ai race"
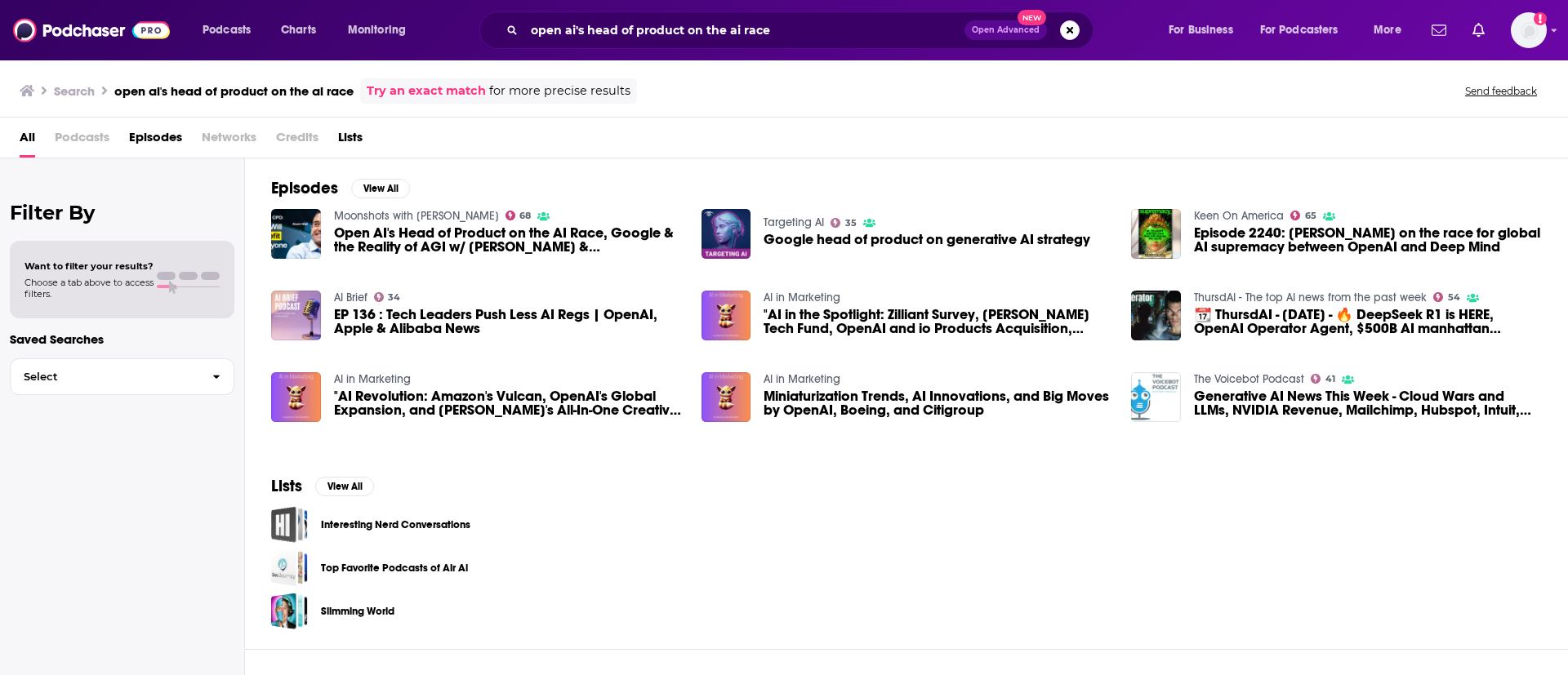
click at [425, 240] on span "Open AI's Head of Product on the AI Race, Google & the Reality of AGI w/ [PERSO…" at bounding box center [507, 240] width 348 height 28
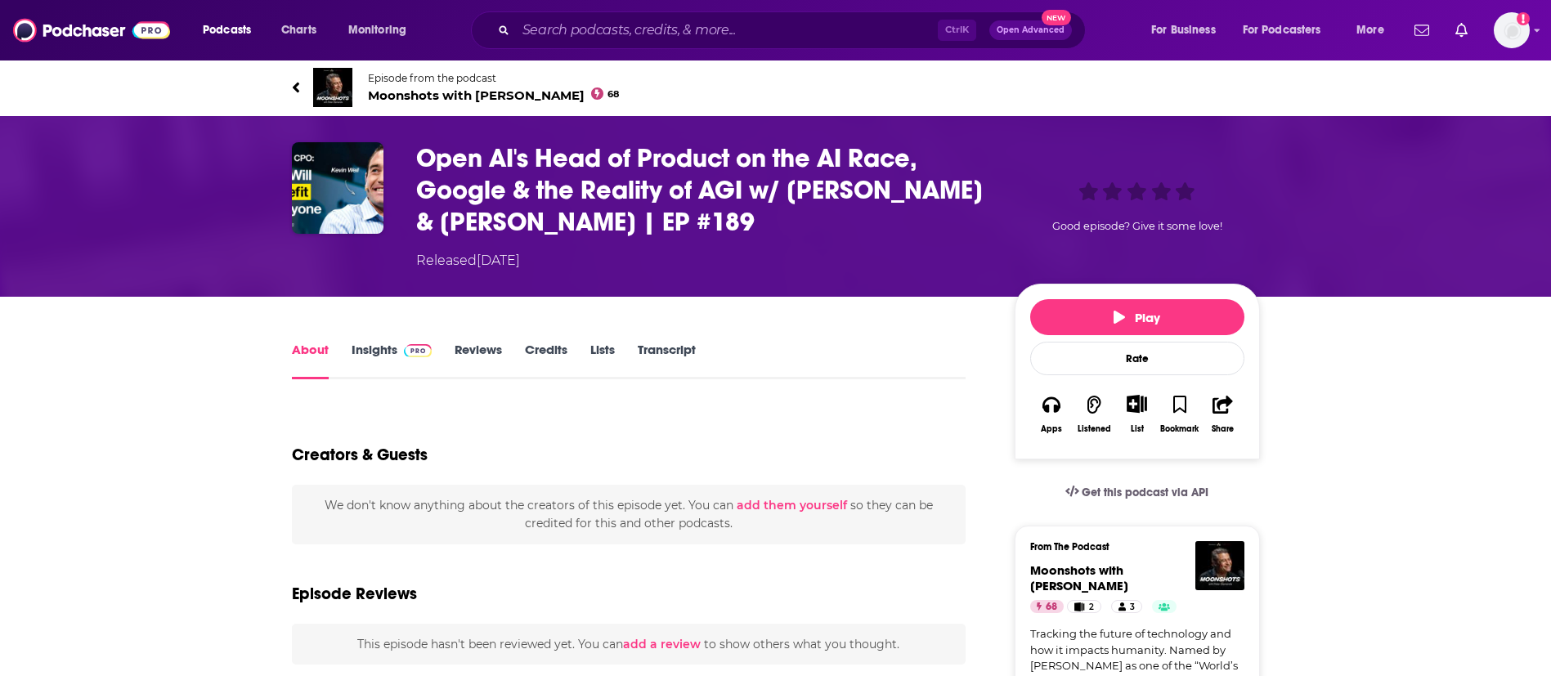
click at [684, 344] on link "Transcript" at bounding box center [667, 361] width 58 height 38
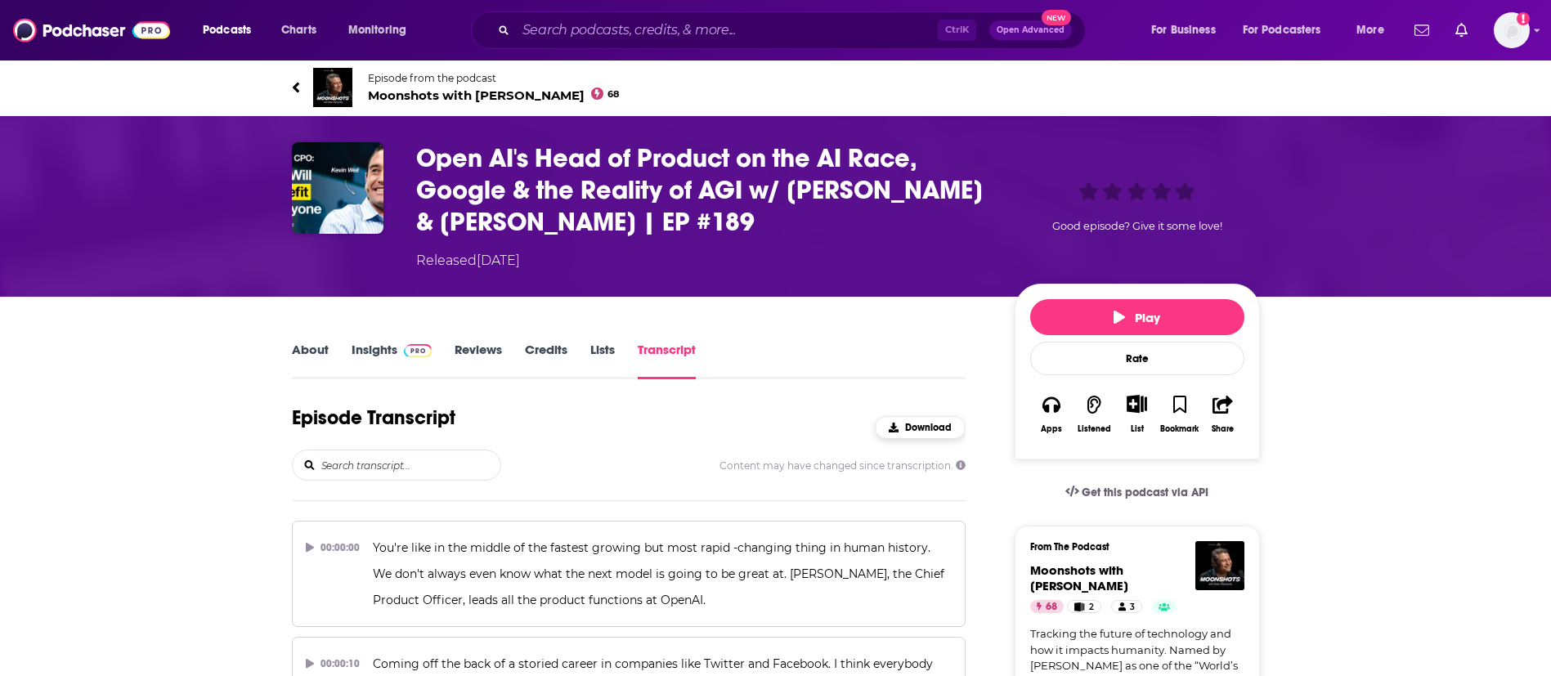
click at [944, 427] on span "Download" at bounding box center [928, 427] width 47 height 11
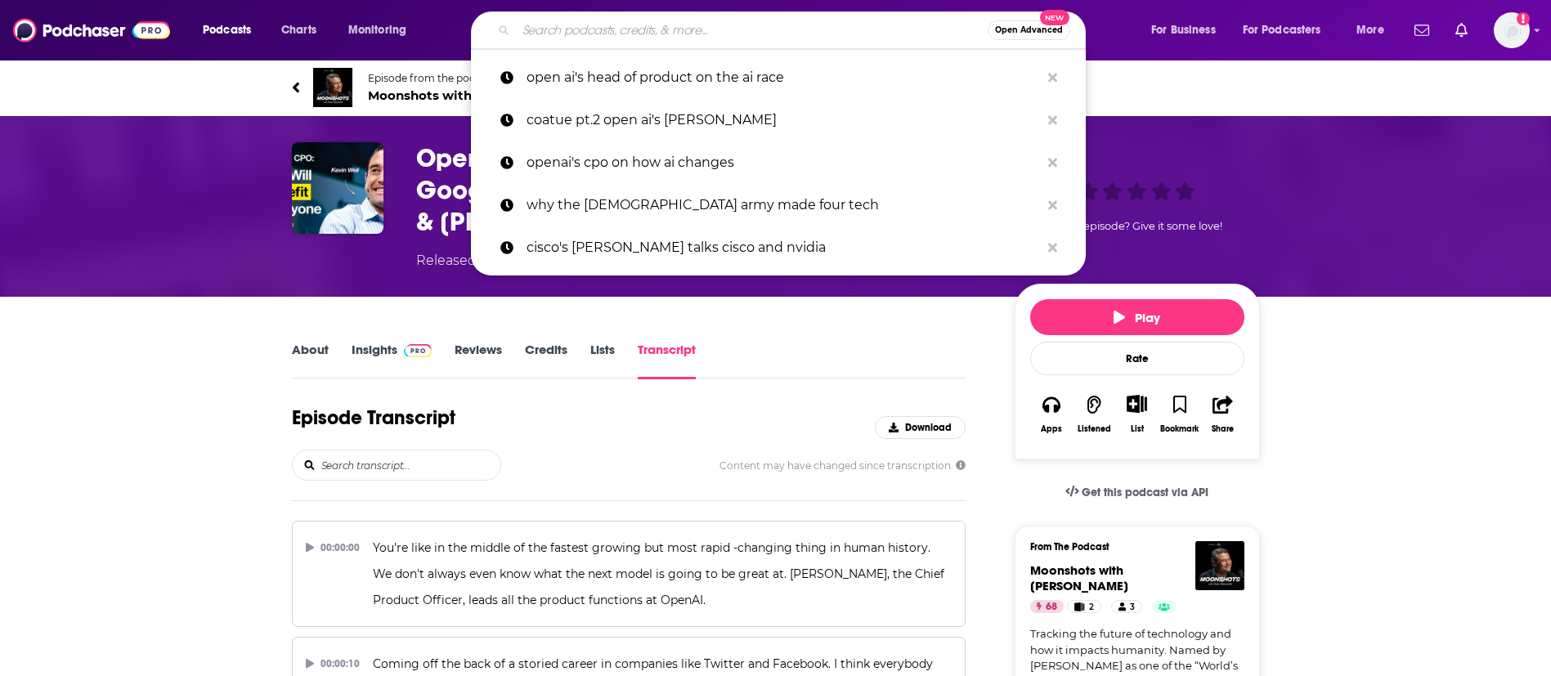
click at [573, 40] on input "Search podcasts, credits, & more..." at bounding box center [752, 30] width 472 height 26
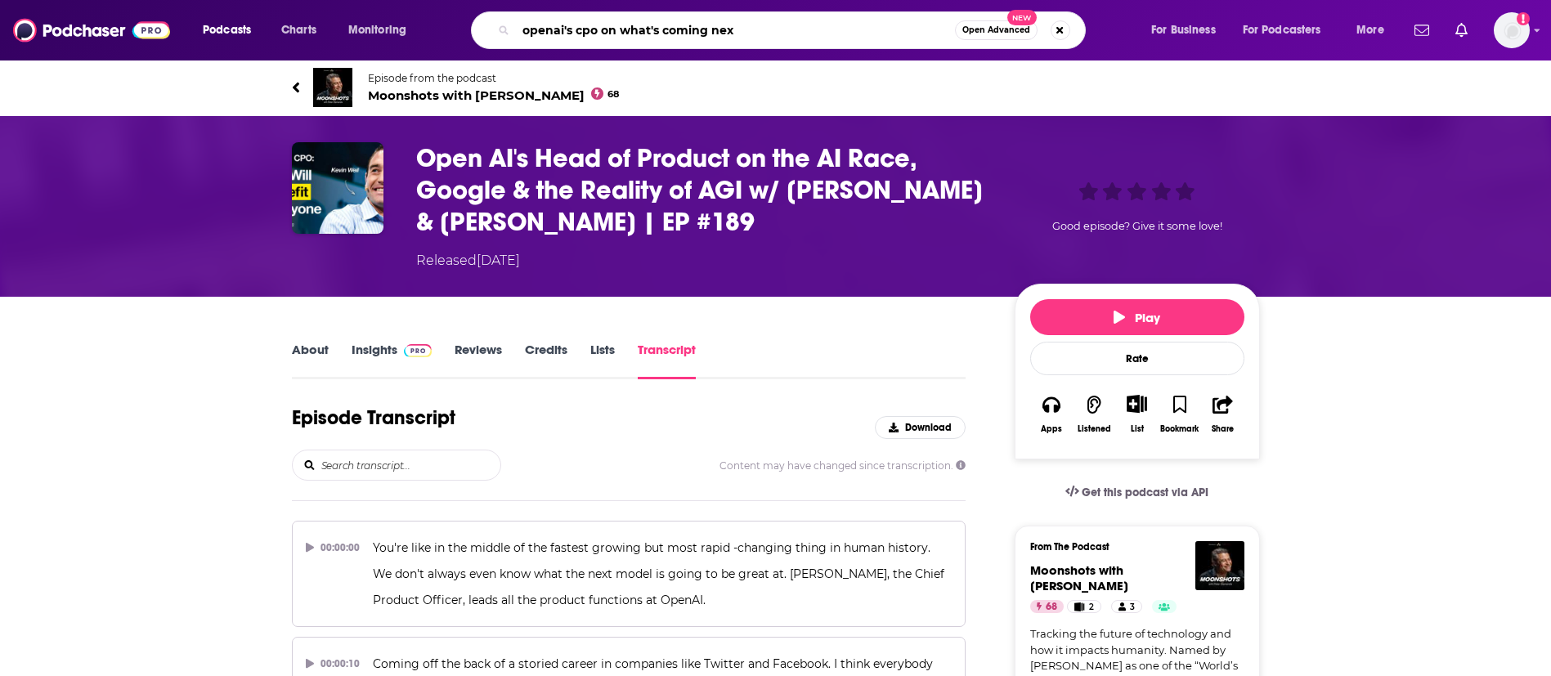
type input "openai's cpo on what's coming next"
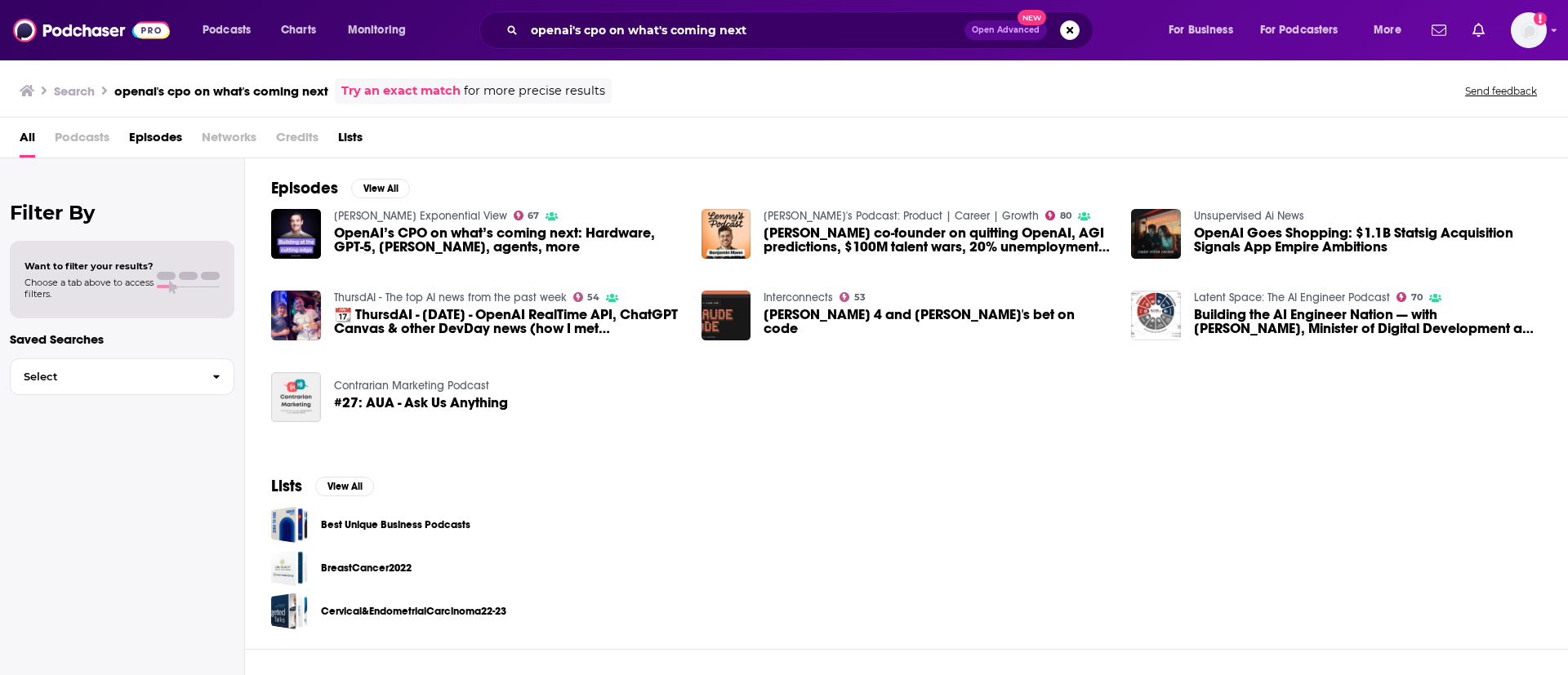
click at [381, 240] on span "OpenAI’s CPO on what’s coming next: Hardware, GPT-5, [PERSON_NAME], agents, more" at bounding box center [507, 240] width 348 height 28
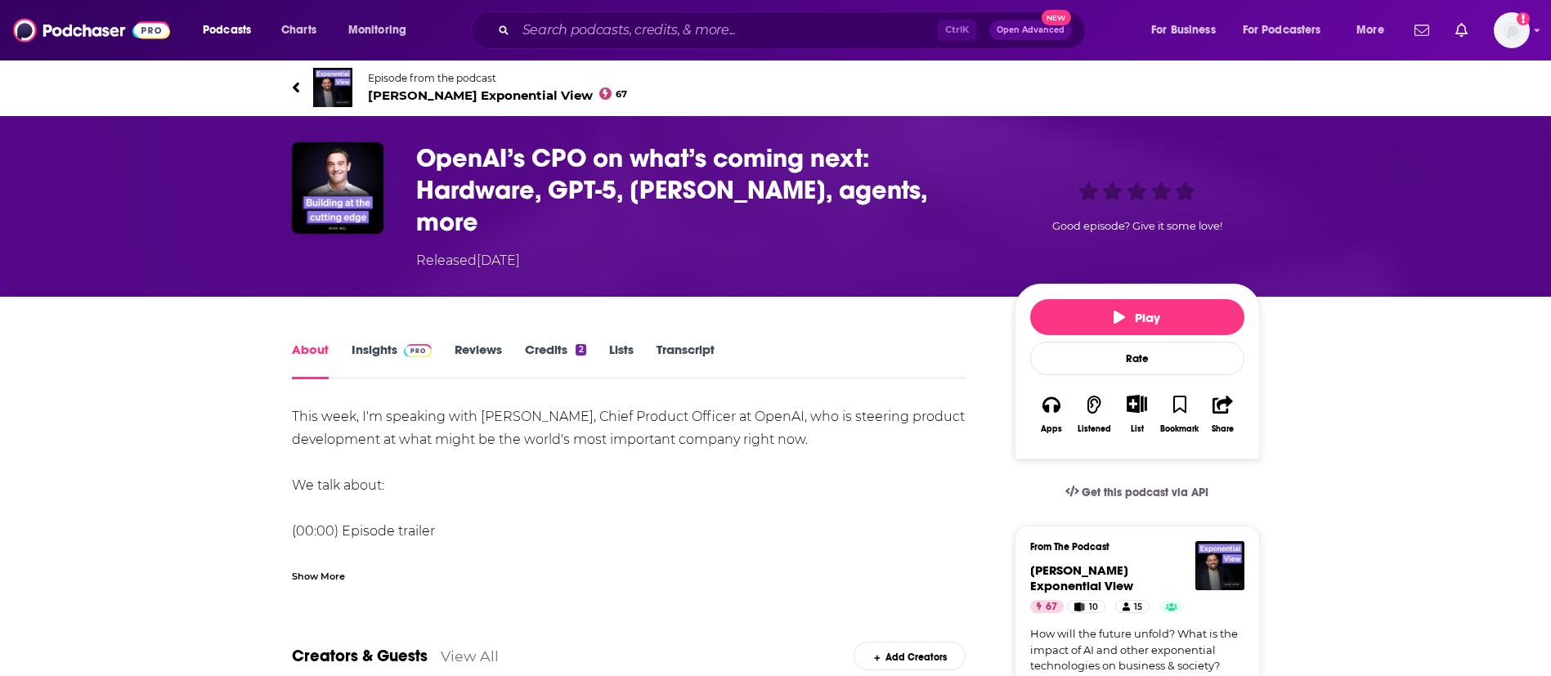
click at [686, 342] on link "Transcript" at bounding box center [686, 361] width 58 height 38
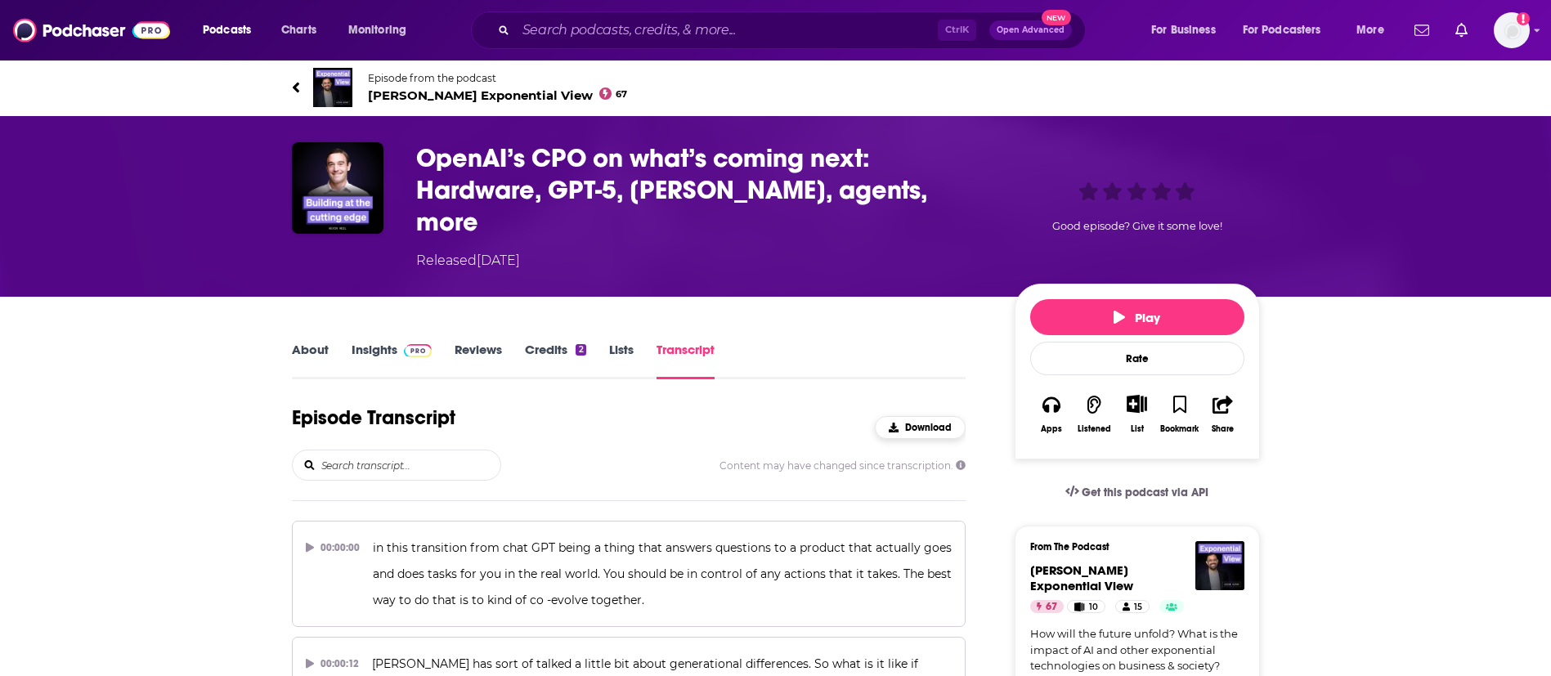
click at [919, 416] on button "Download" at bounding box center [920, 427] width 91 height 23
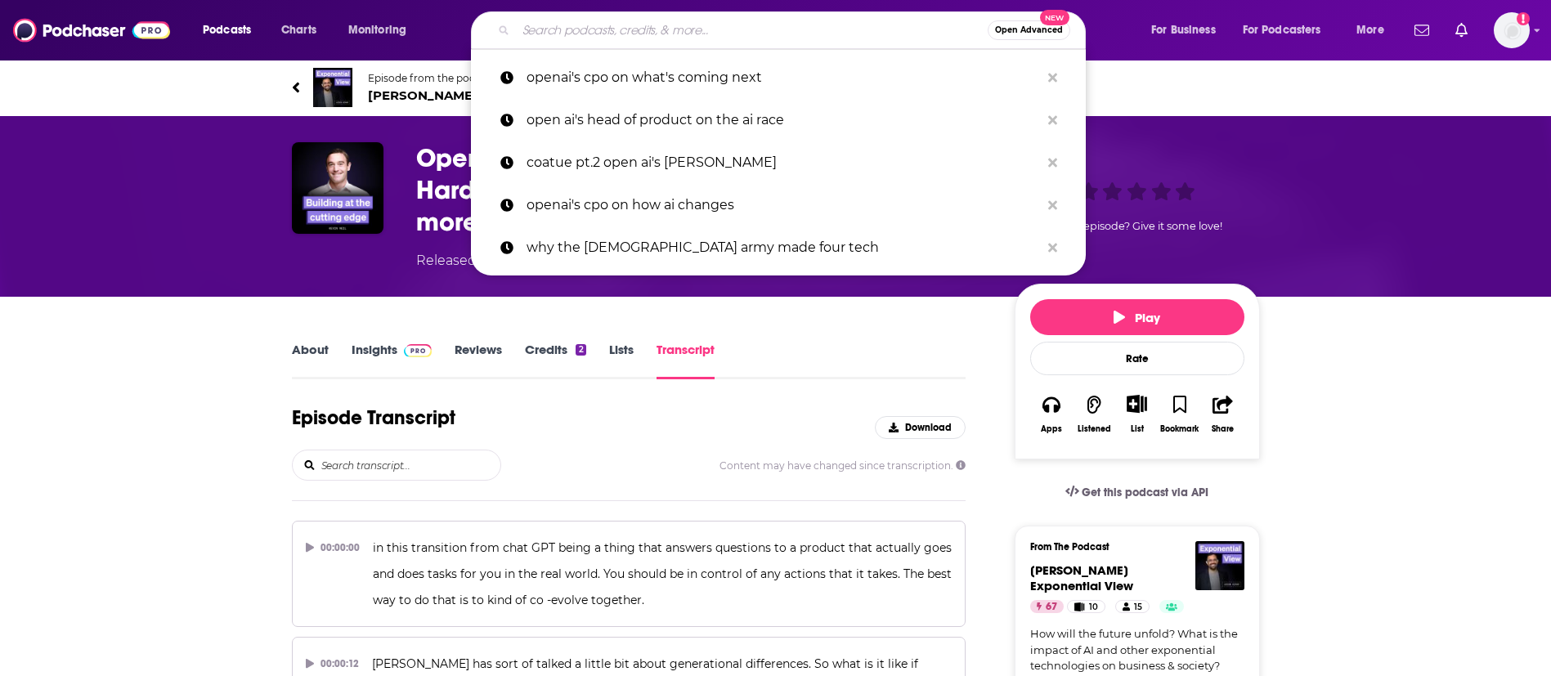
click at [610, 34] on input "Search podcasts, credits, & more..." at bounding box center [752, 30] width 472 height 26
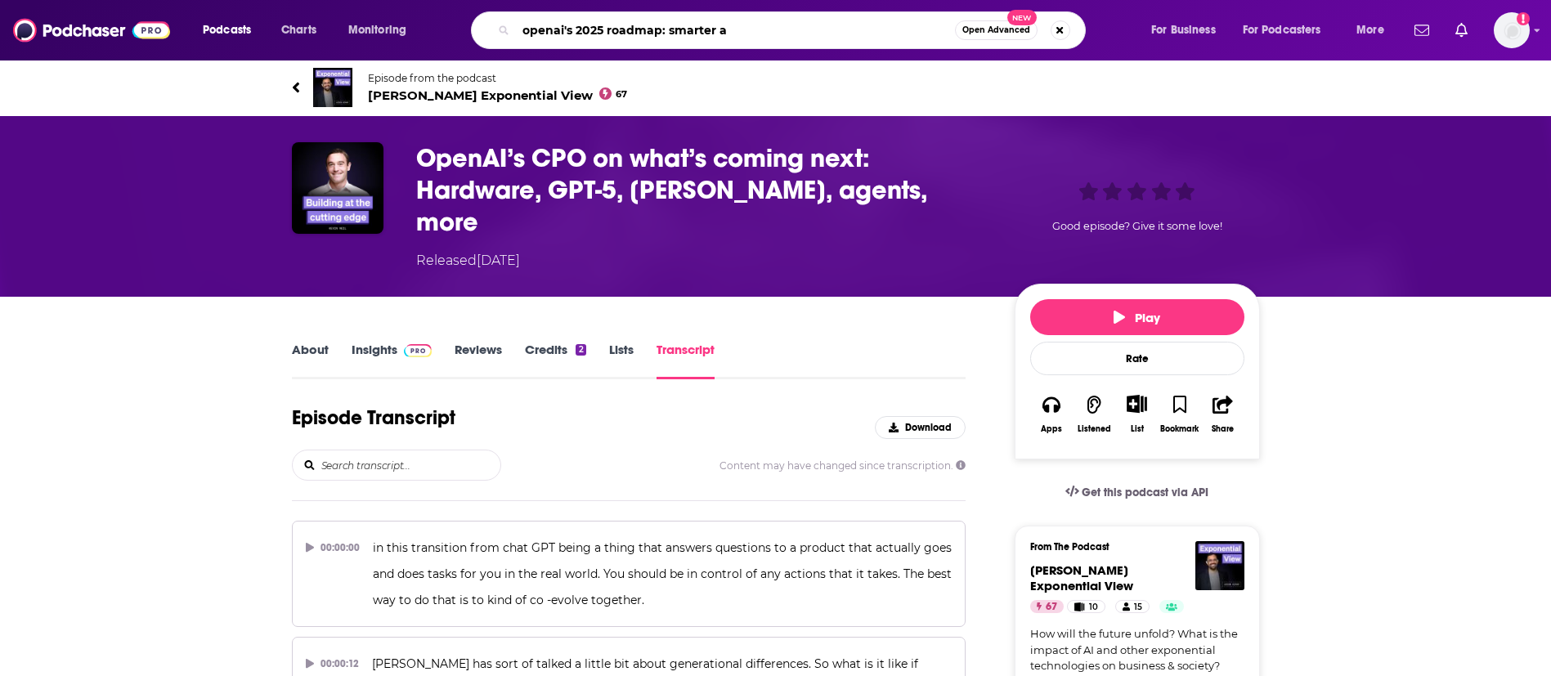
type input "openai's 2025 roadmap: smarter ai"
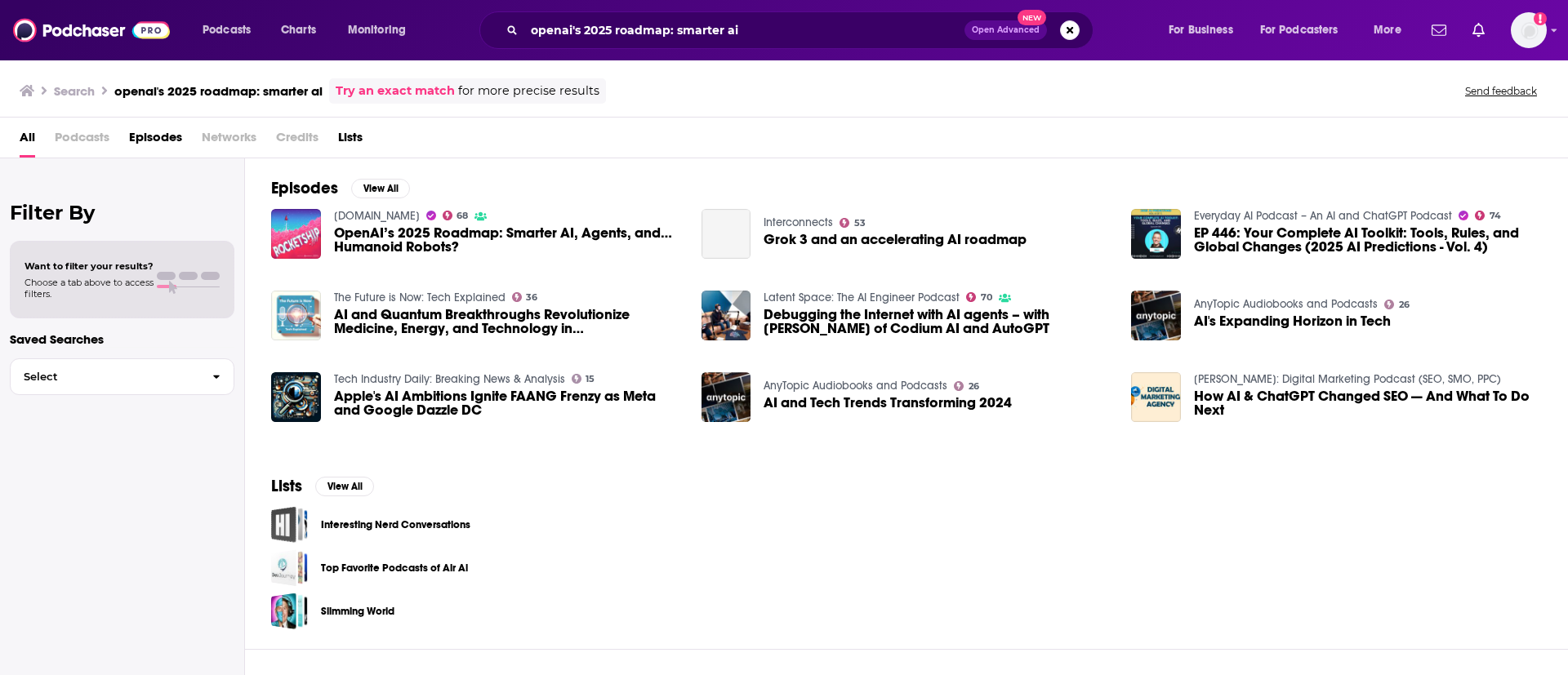
click at [402, 252] on span "OpenAI’s 2025 Roadmap: Smarter AI, Agents, and… Humanoid Robots?" at bounding box center [507, 240] width 348 height 28
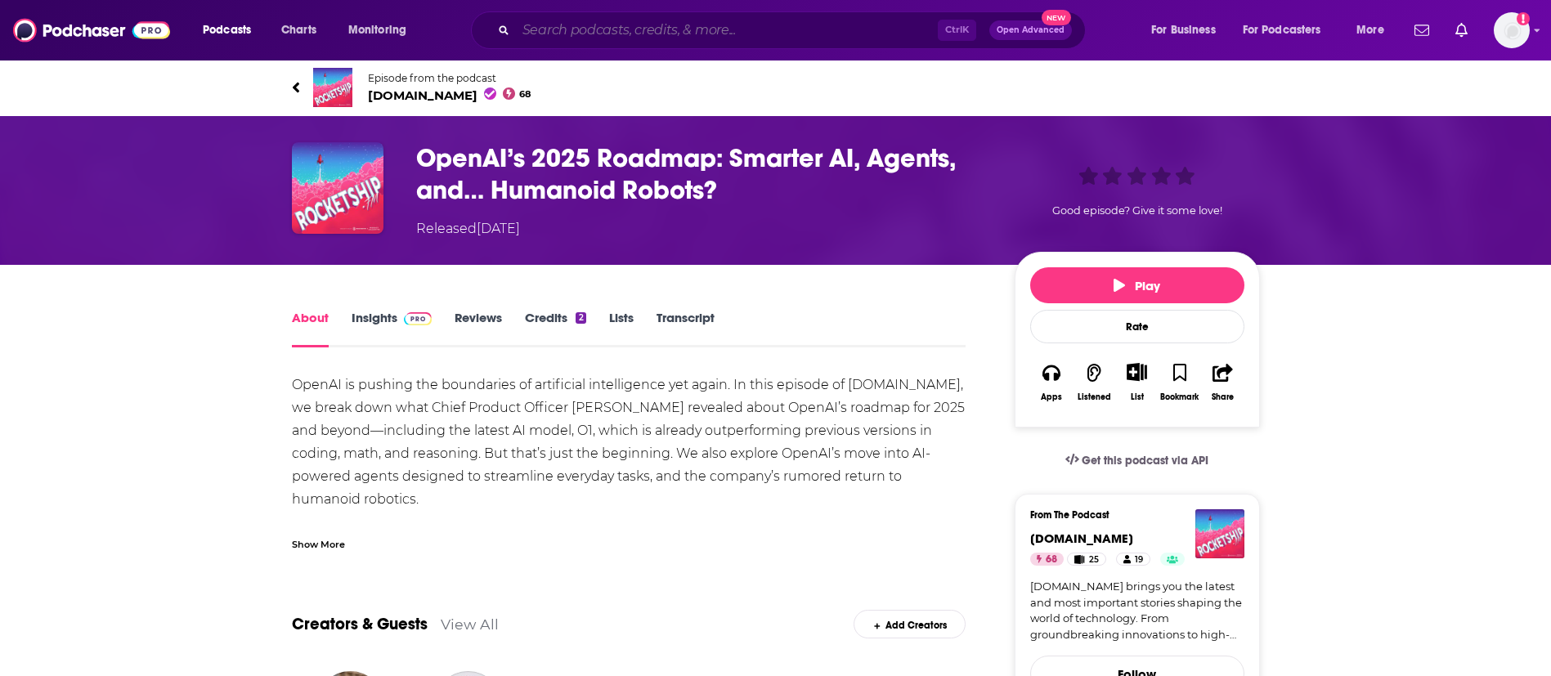
click at [603, 34] on input "Search podcasts, credits, & more..." at bounding box center [727, 30] width 422 height 26
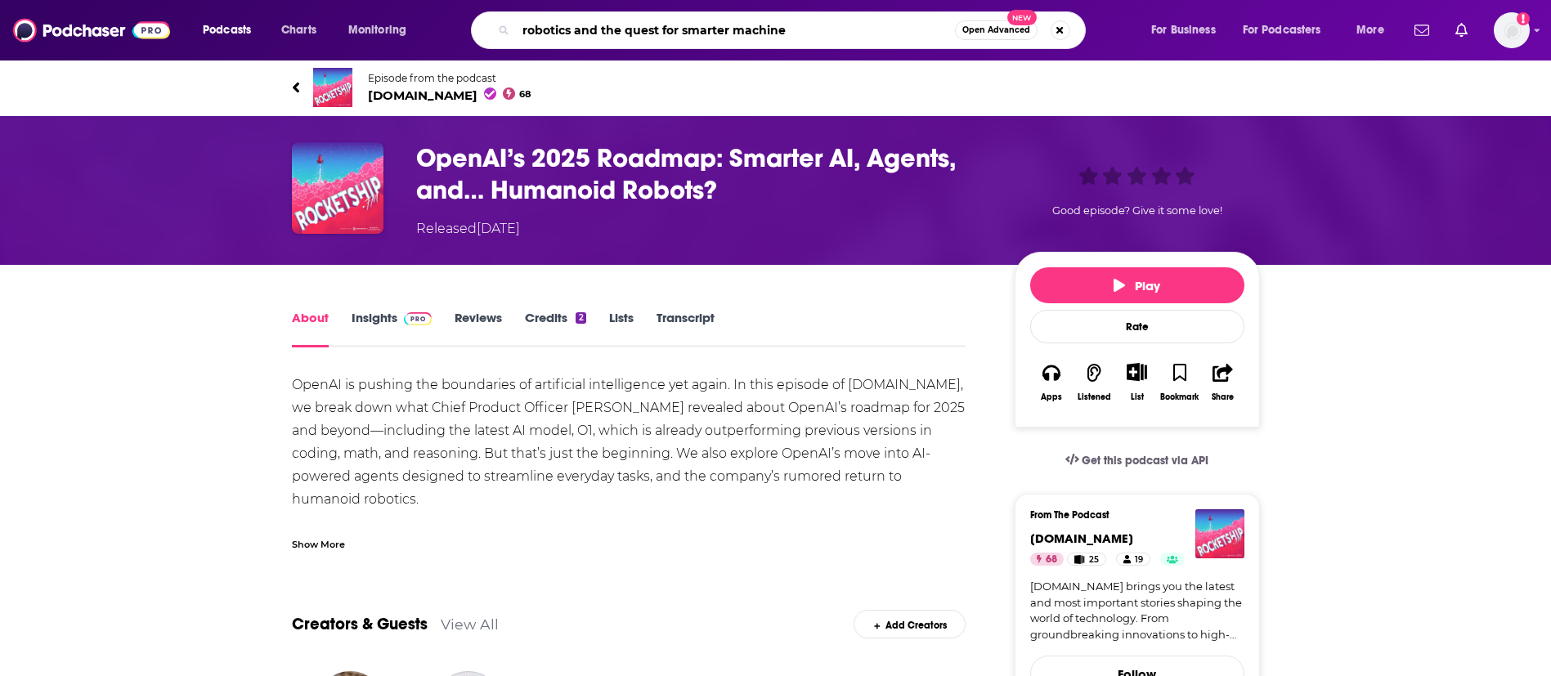
type input "robotics and the quest for smarter machines"
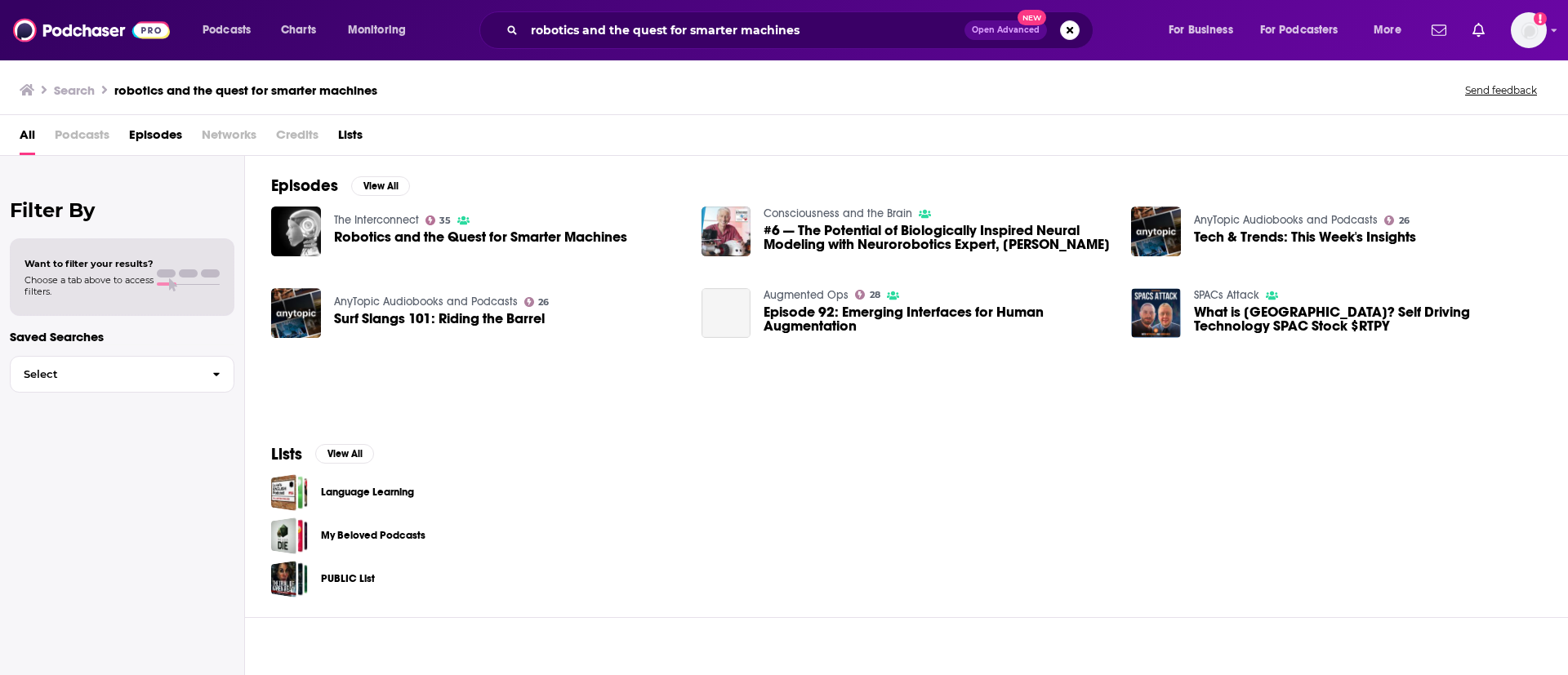
click at [472, 236] on span "Robotics and the Quest for Smarter Machines" at bounding box center [480, 238] width 294 height 14
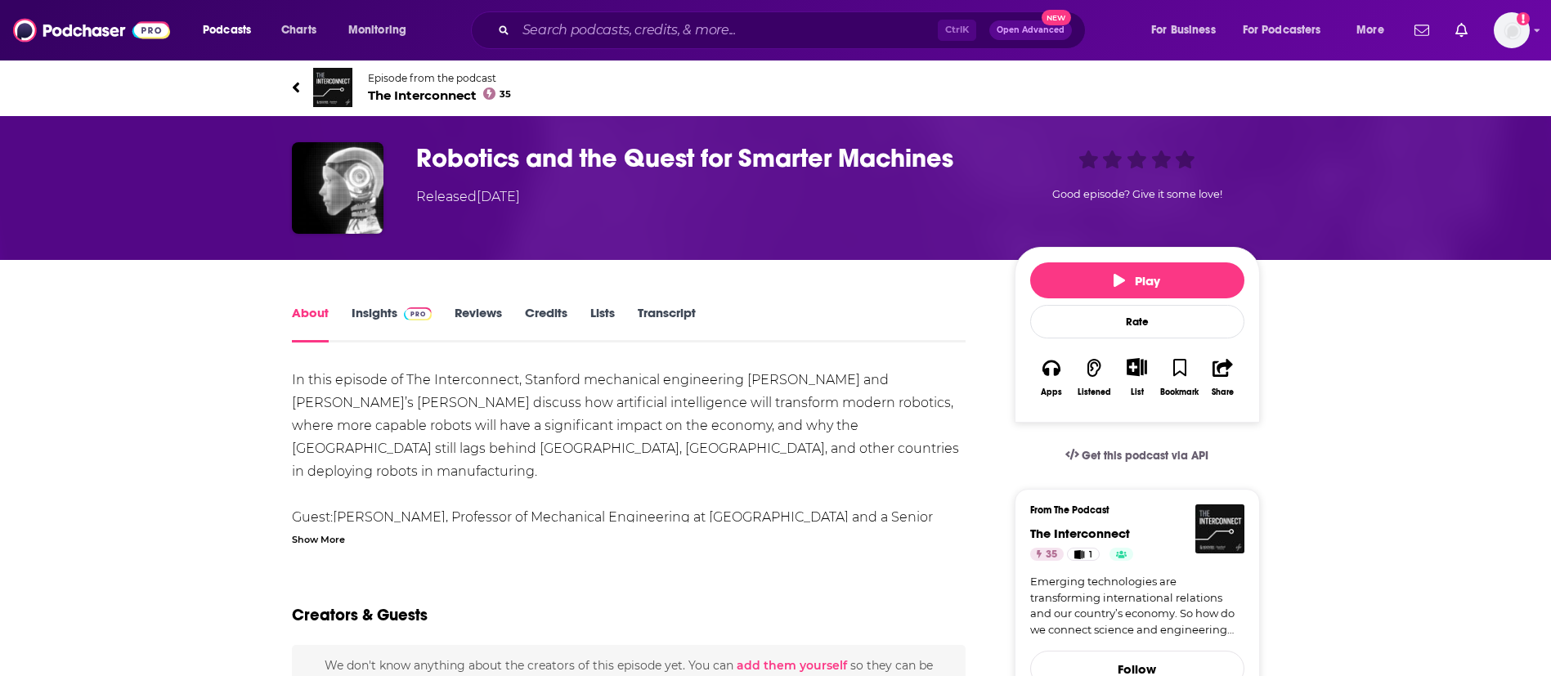
click at [652, 306] on link "Transcript" at bounding box center [667, 324] width 58 height 38
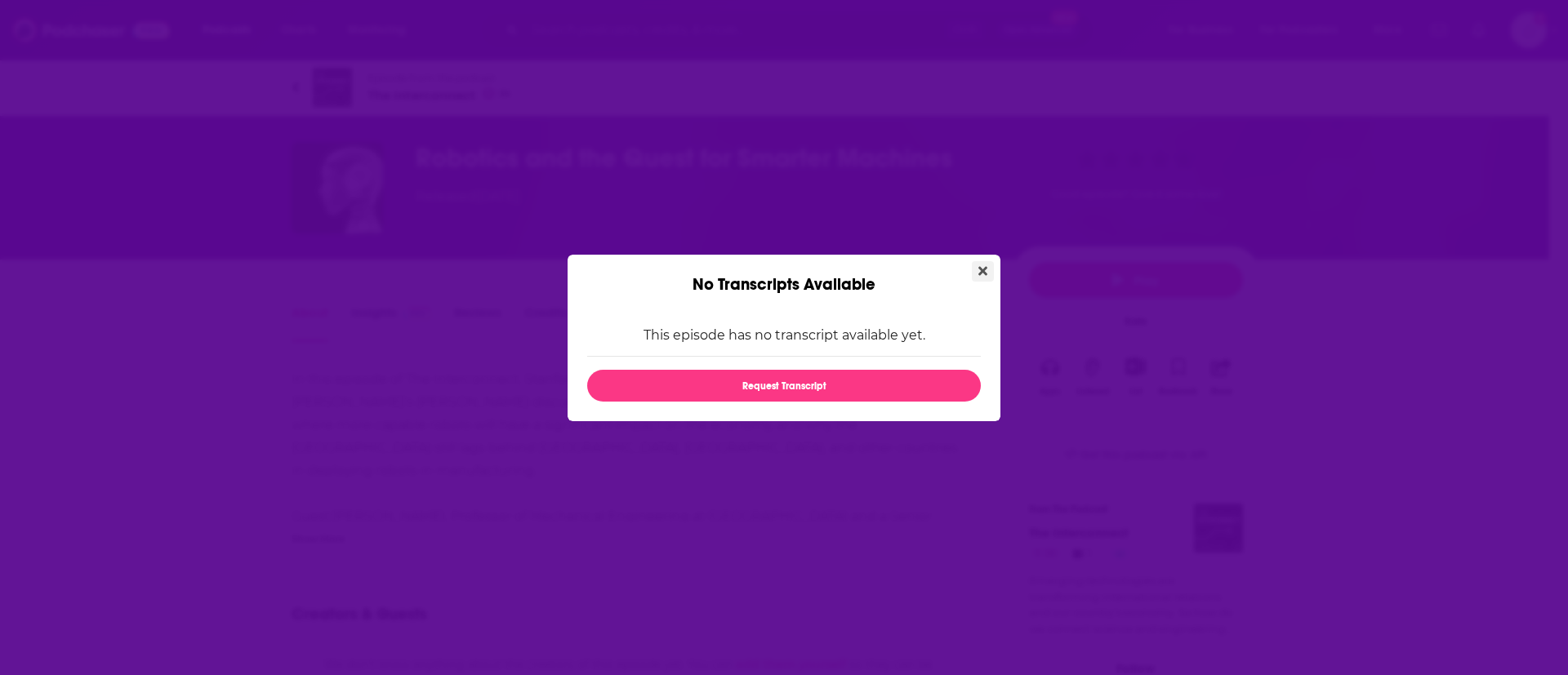
click at [986, 278] on button "Close" at bounding box center [983, 272] width 22 height 20
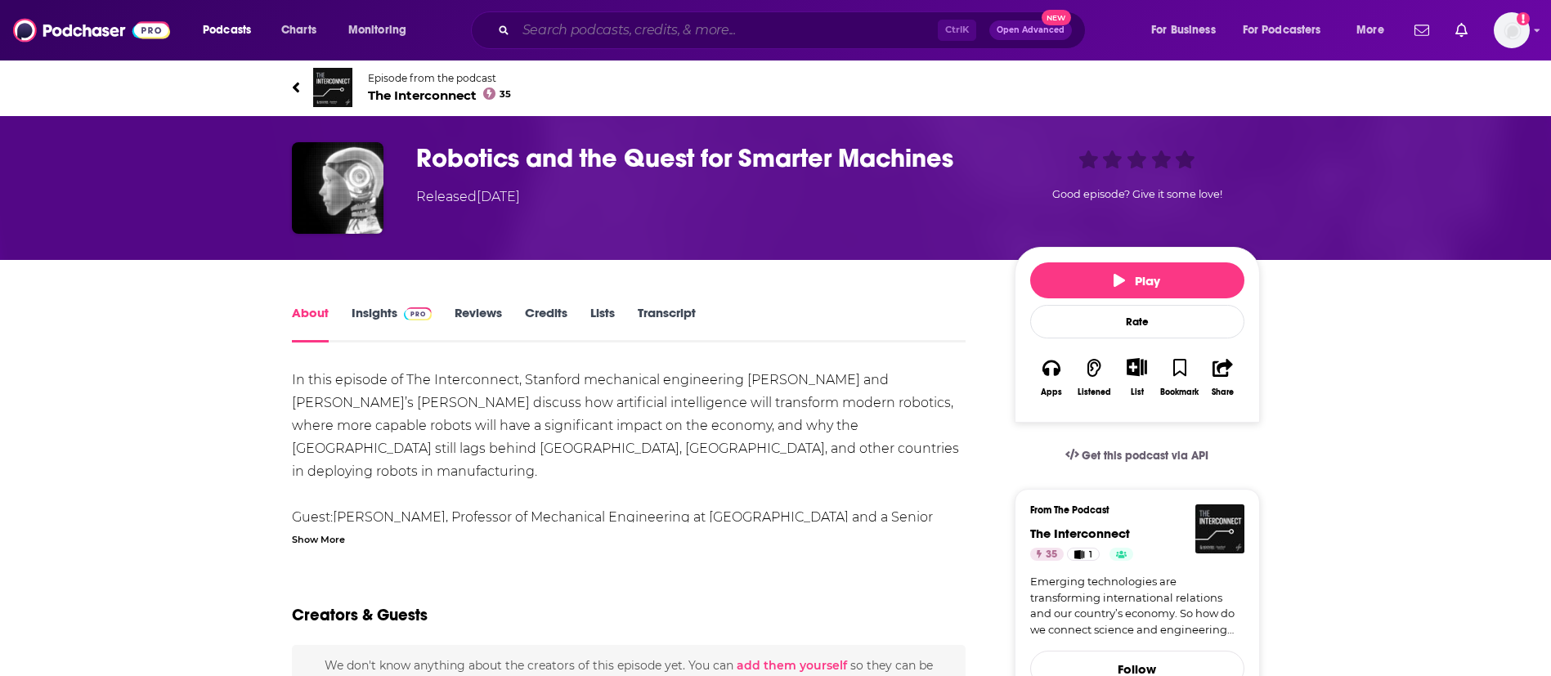
click at [589, 21] on input "Search podcasts, credits, & more..." at bounding box center [727, 30] width 422 height 26
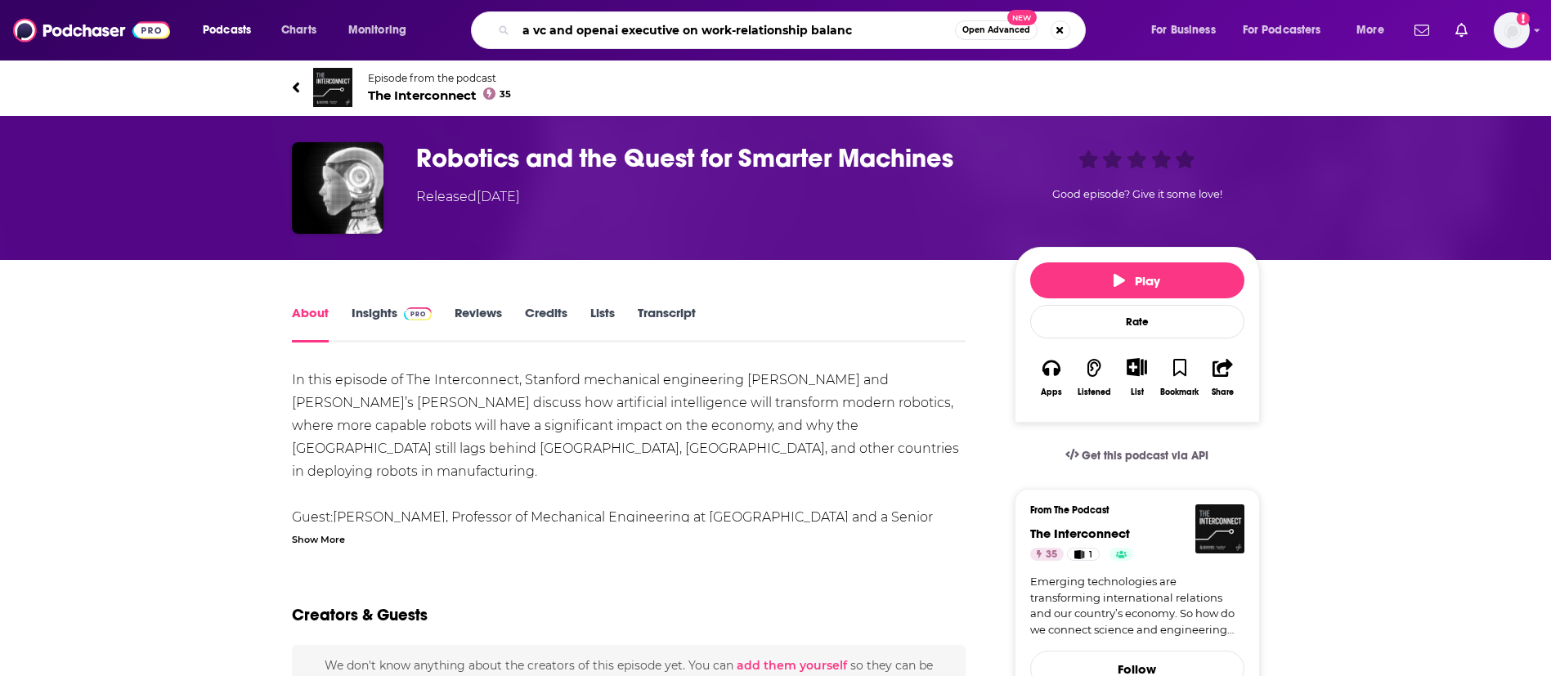
type input "a vc and openai executive on work-relationship balance"
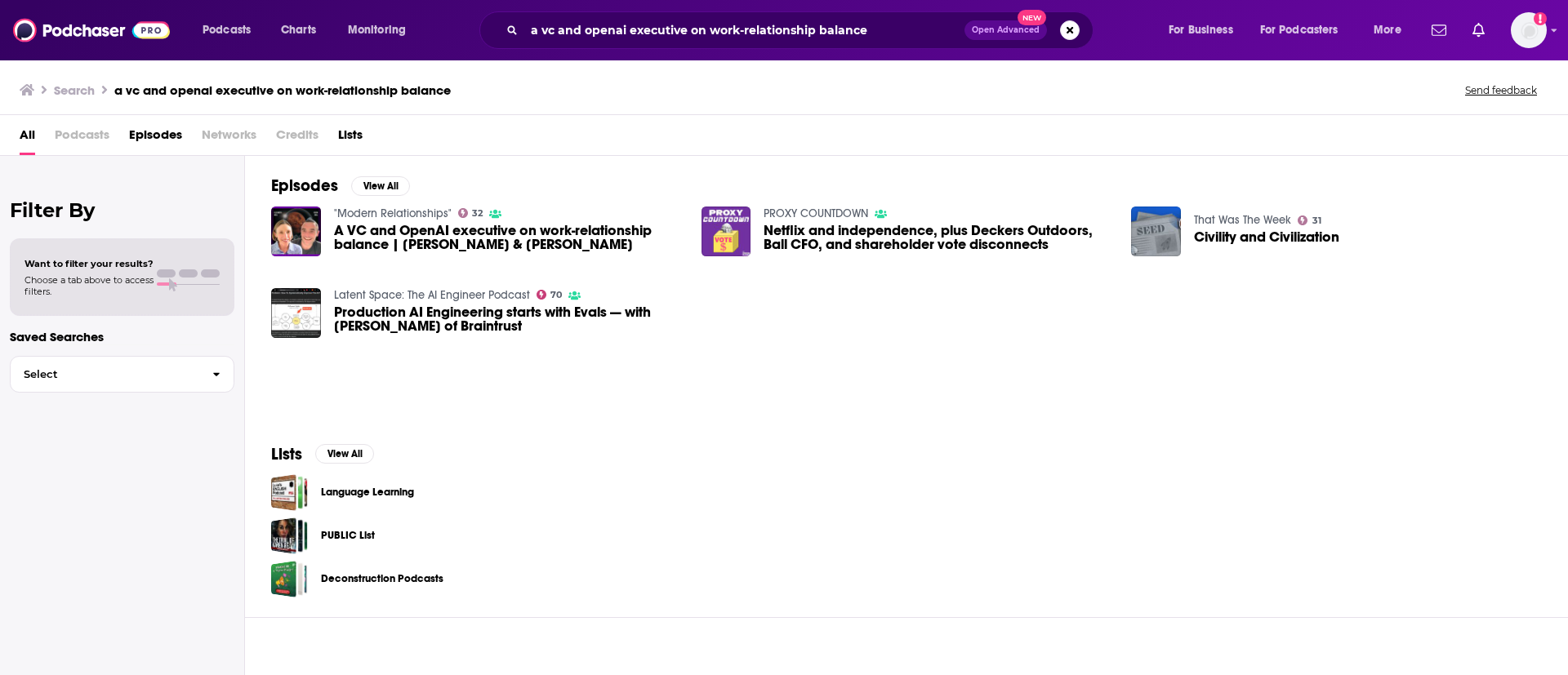
click at [471, 243] on span "A VC and OpenAI executive on work-relationship balance | [PERSON_NAME] & [PERSO…" at bounding box center [507, 238] width 348 height 28
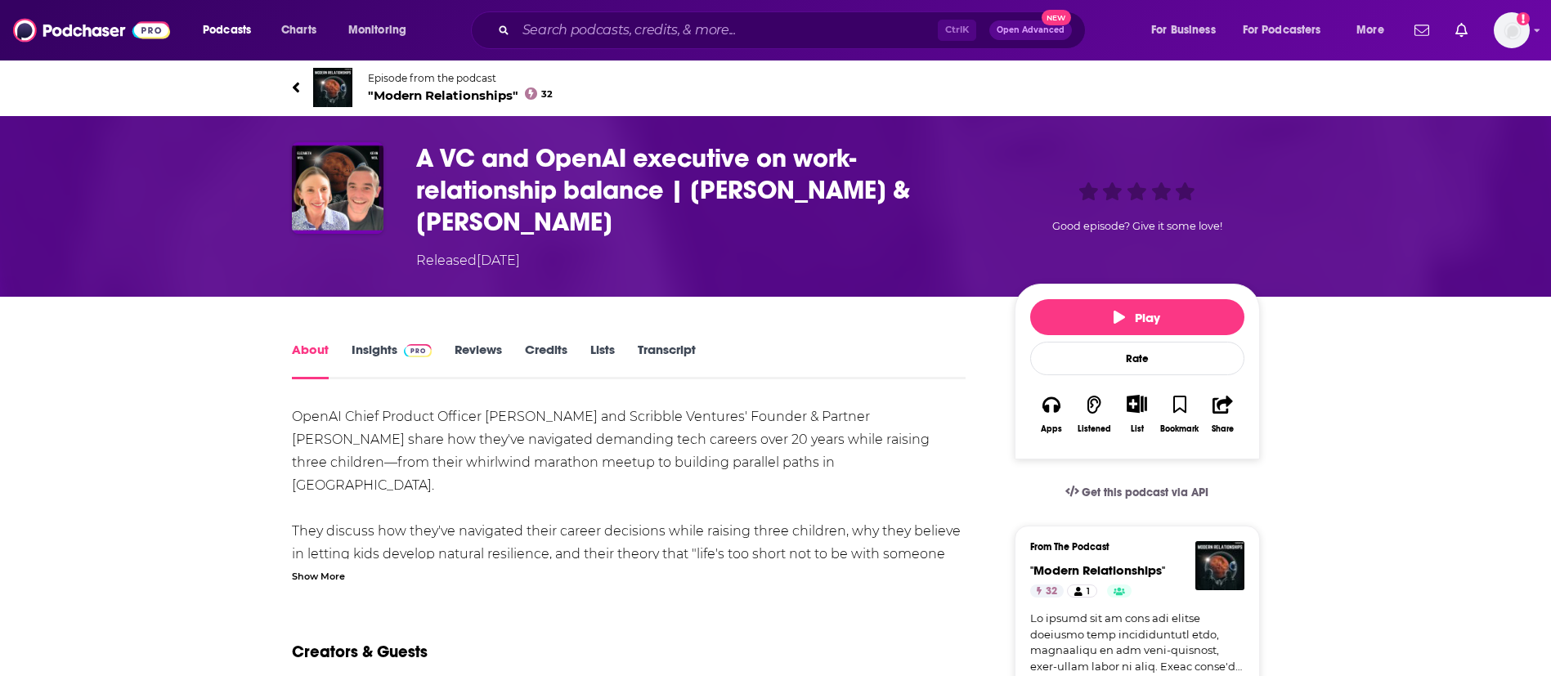
click at [693, 342] on link "Transcript" at bounding box center [667, 361] width 58 height 38
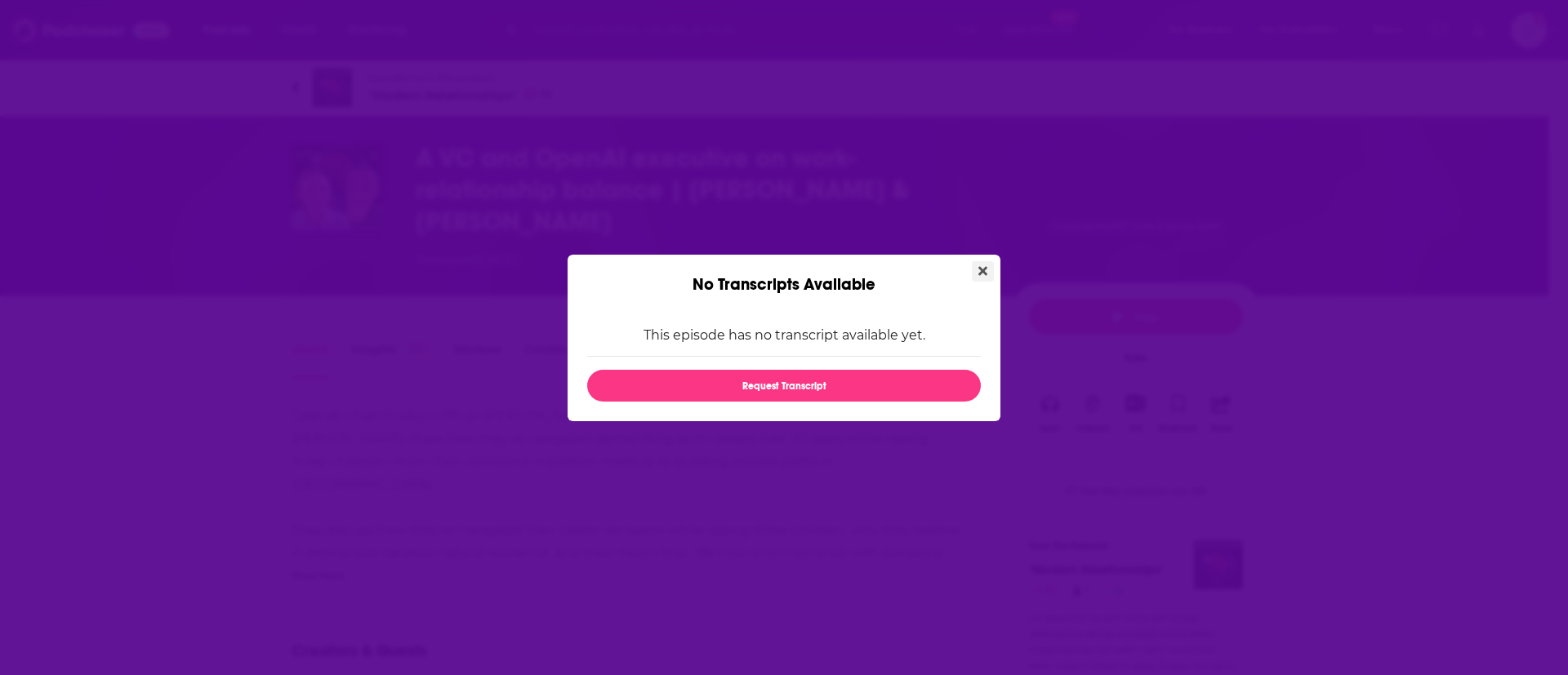
click at [989, 271] on button "Close" at bounding box center [983, 272] width 22 height 20
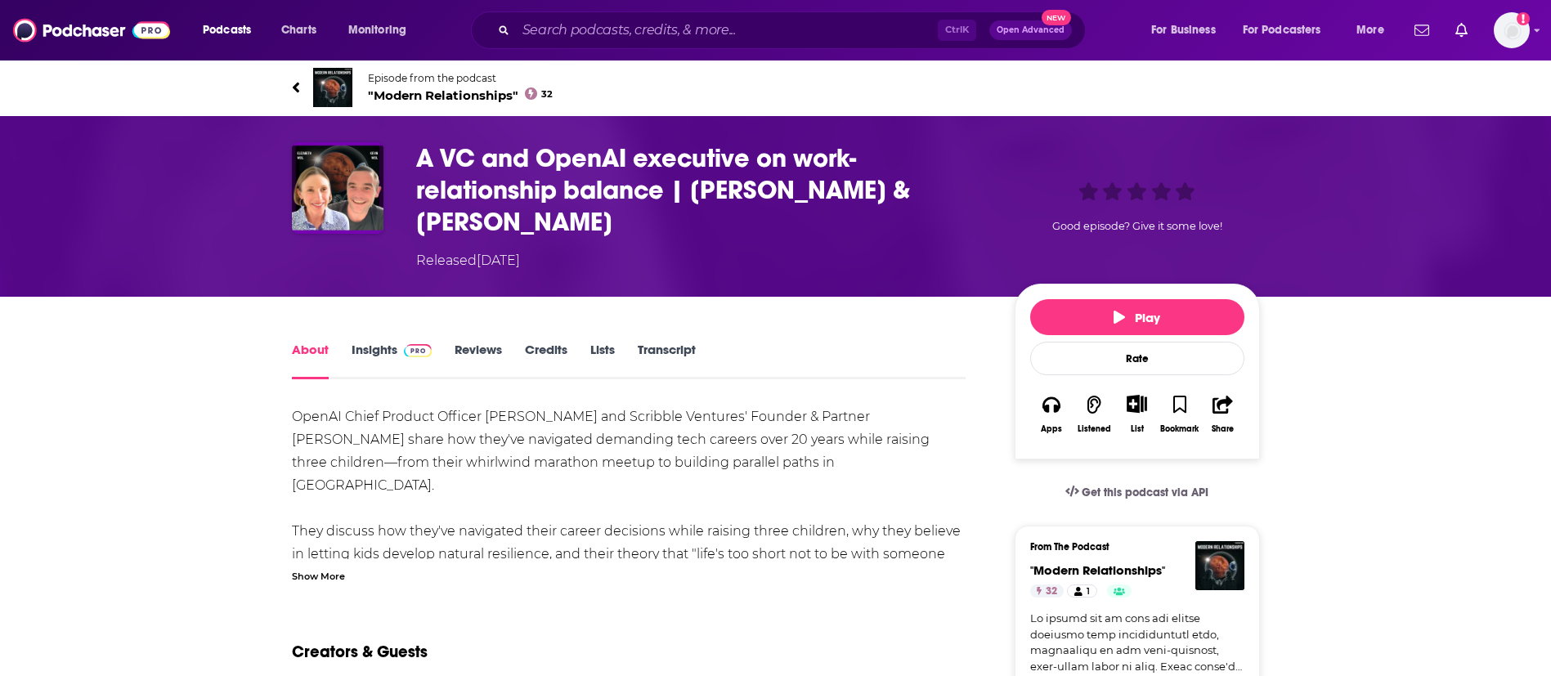
drag, startPoint x: 75, startPoint y: 387, endPoint x: 164, endPoint y: 318, distance: 111.9
